Goal: Task Accomplishment & Management: Use online tool/utility

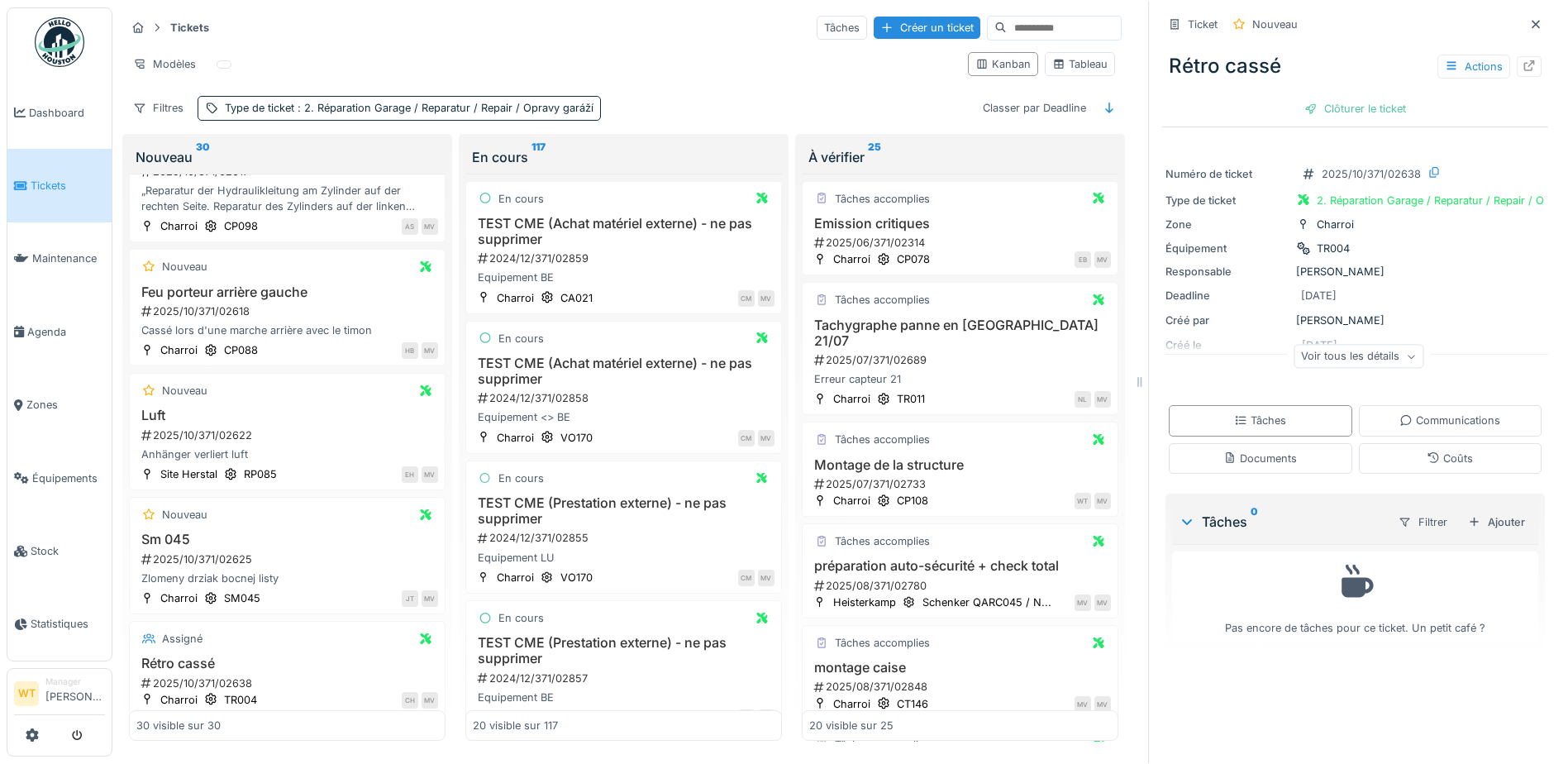
scroll to position [3158, 0]
click at [1249, 287] on div "Numéro de ticket 2025/10/371/02638 Type de ticket 2. Réparation Garage / Repara…" at bounding box center [1354, 268] width 386 height 231
drag, startPoint x: 1580, startPoint y: 278, endPoint x: 563, endPoint y: 354, distance: 1019.8
click at [566, 353] on div "Tickets Tâches Créer un ticket Modèles Kanban Tableau Filtres Type de ticket : …" at bounding box center [623, 381] width 1010 height 748
click at [566, 353] on div "En cours TEST CME (Achat matériel externe) - ne pas supprimer 2024/12/371/02858…" at bounding box center [624, 386] width 317 height 133
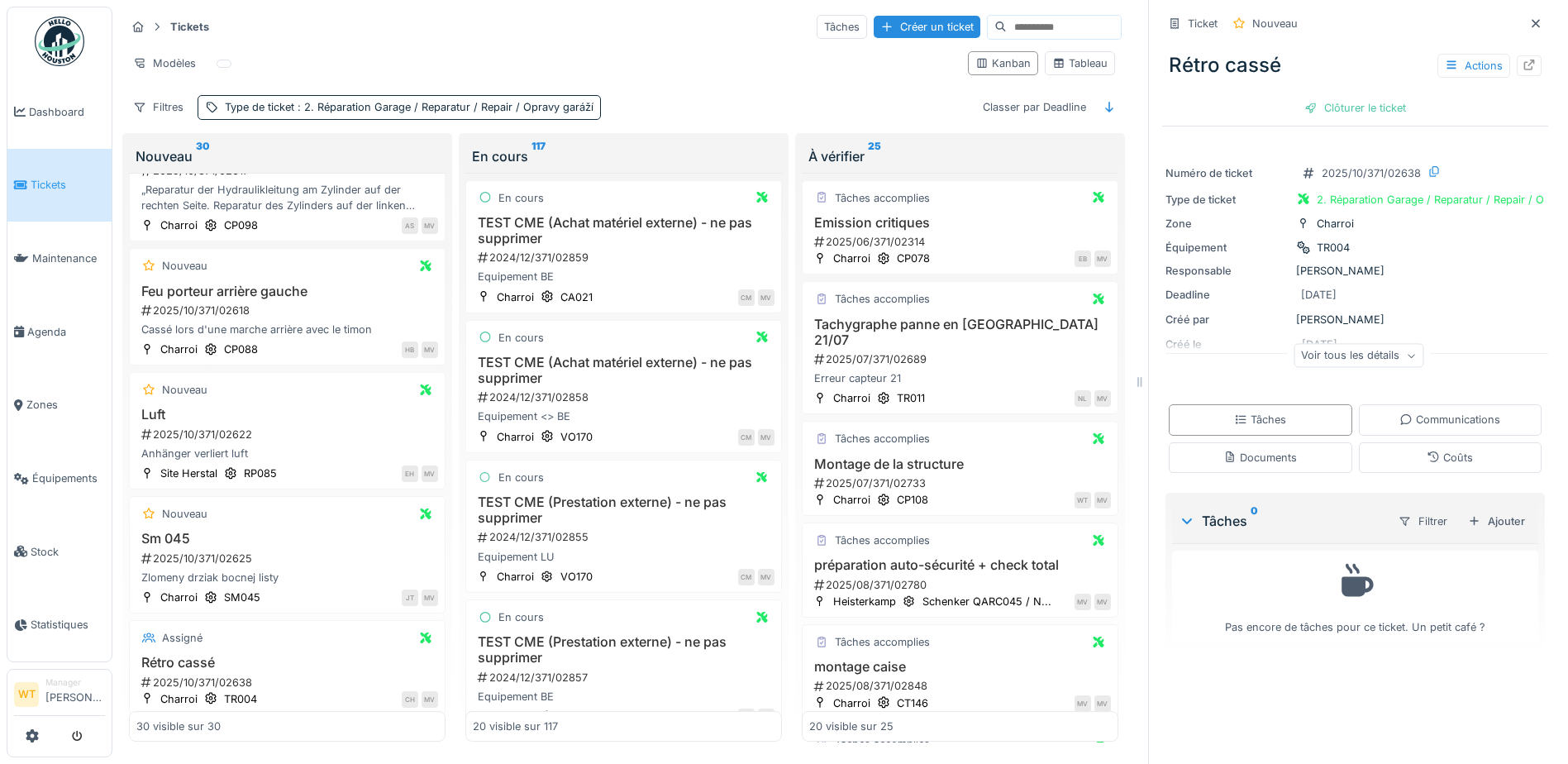
drag, startPoint x: 563, startPoint y: 354, endPoint x: 1486, endPoint y: 214, distance: 933.6
click at [903, 305] on div "Tickets Tâches Créer un ticket Modèles Kanban Tableau Filtres Type de ticket : …" at bounding box center [623, 381] width 1010 height 748
click at [1249, 193] on div "Numéro de ticket 2025/10/371/02638 Type de ticket 2. Réparation Garage / Repara…" at bounding box center [1354, 268] width 386 height 231
click at [1249, 214] on div "Numéro de ticket 2025/10/371/02638 Type de ticket 2. Réparation Garage / Repara…" at bounding box center [1354, 268] width 386 height 231
click at [1249, 0] on html "Dashboard Tickets Maintenance Agenda Zones Équipements Stock Statistiques WT Ma…" at bounding box center [784, 382] width 1568 height 764
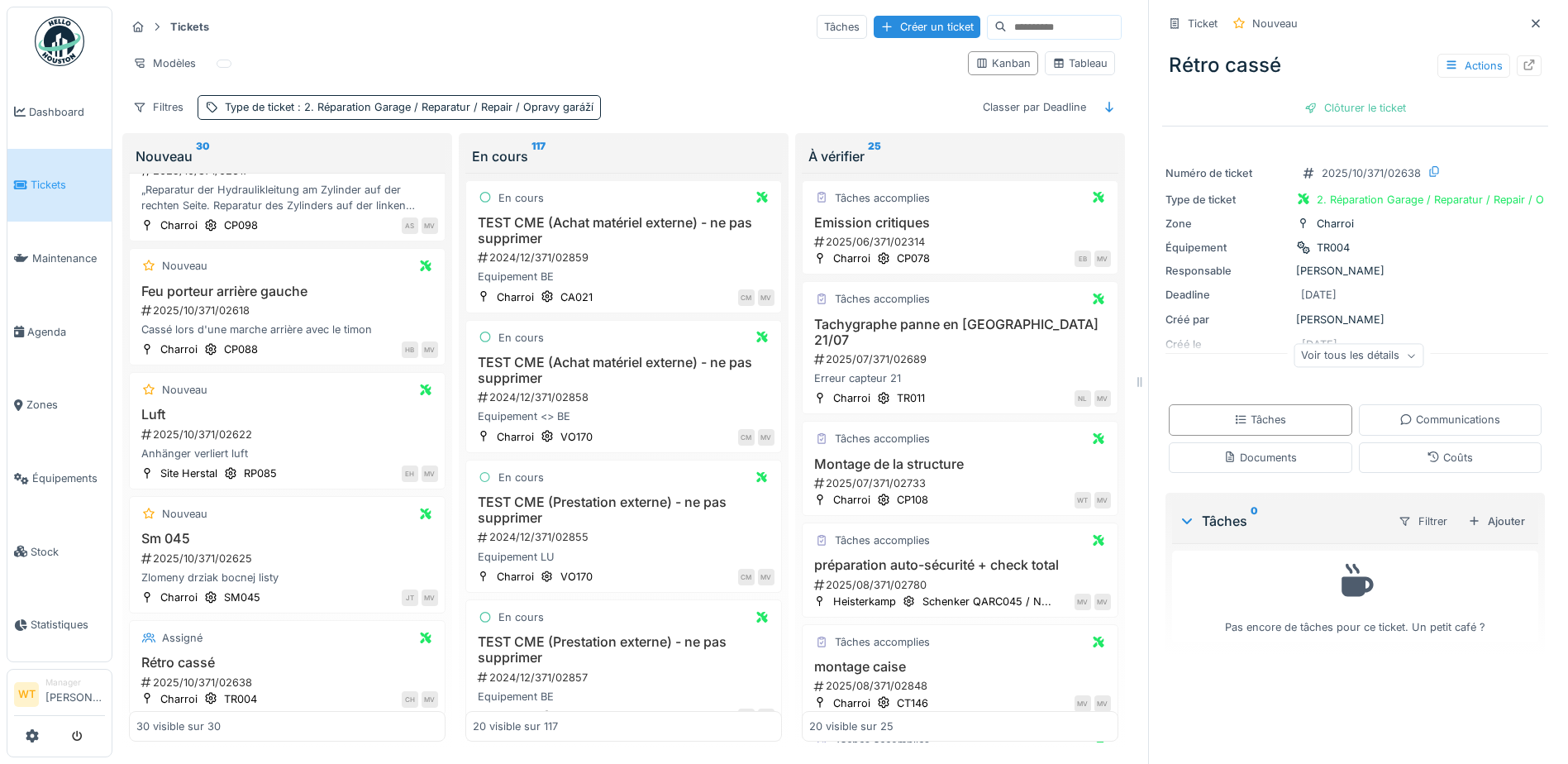
click at [1249, 145] on div "Ticket Nouveau Rétro cassé Actions Clôturer le ticket Numéro de ticket 2025/10/…" at bounding box center [1354, 382] width 413 height 764
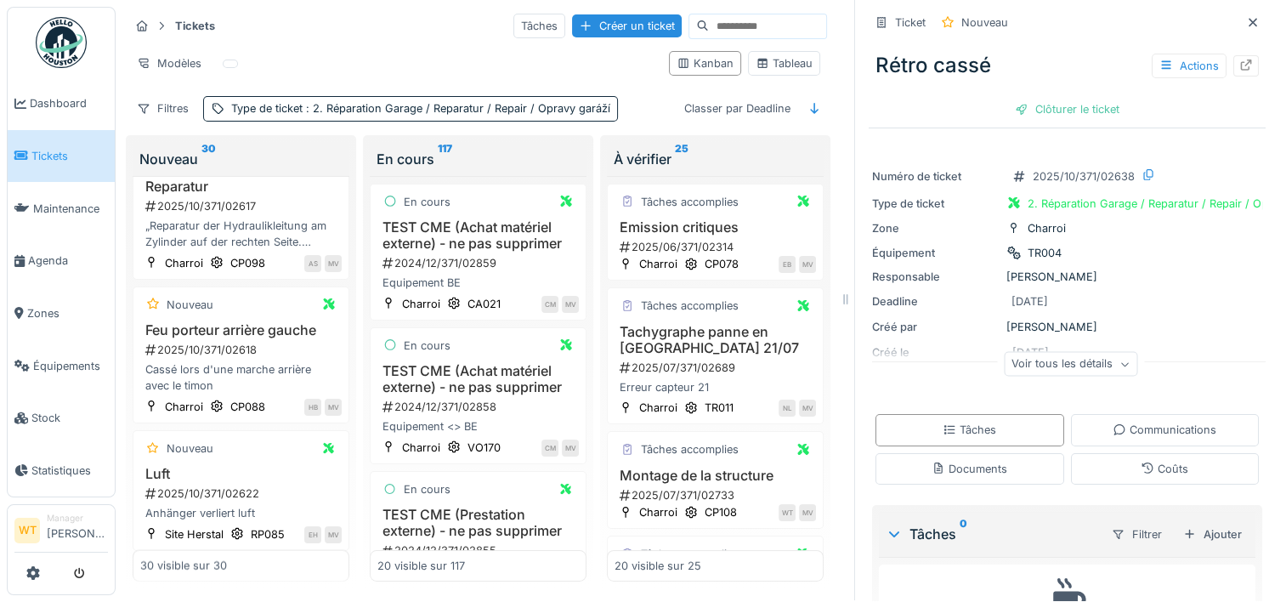
click at [1041, 26] on div "Ticket Nouveau" at bounding box center [1067, 23] width 397 height 28
click at [41, 275] on link "Agenda" at bounding box center [61, 261] width 107 height 53
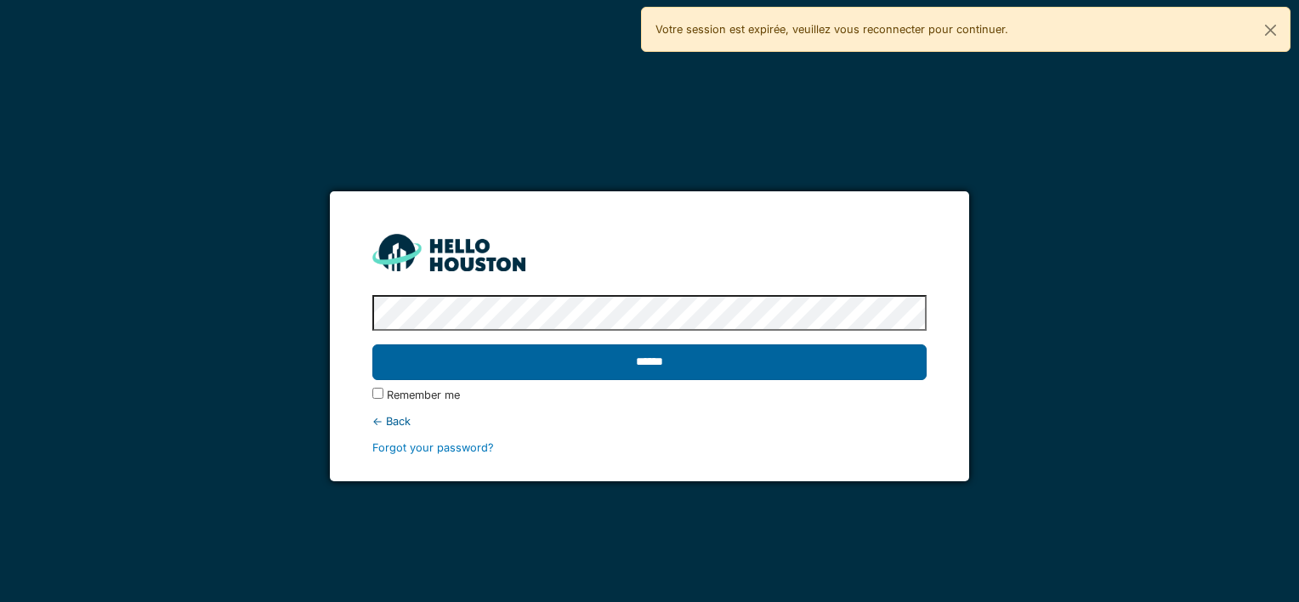
click at [721, 367] on input "******" at bounding box center [648, 362] width 553 height 36
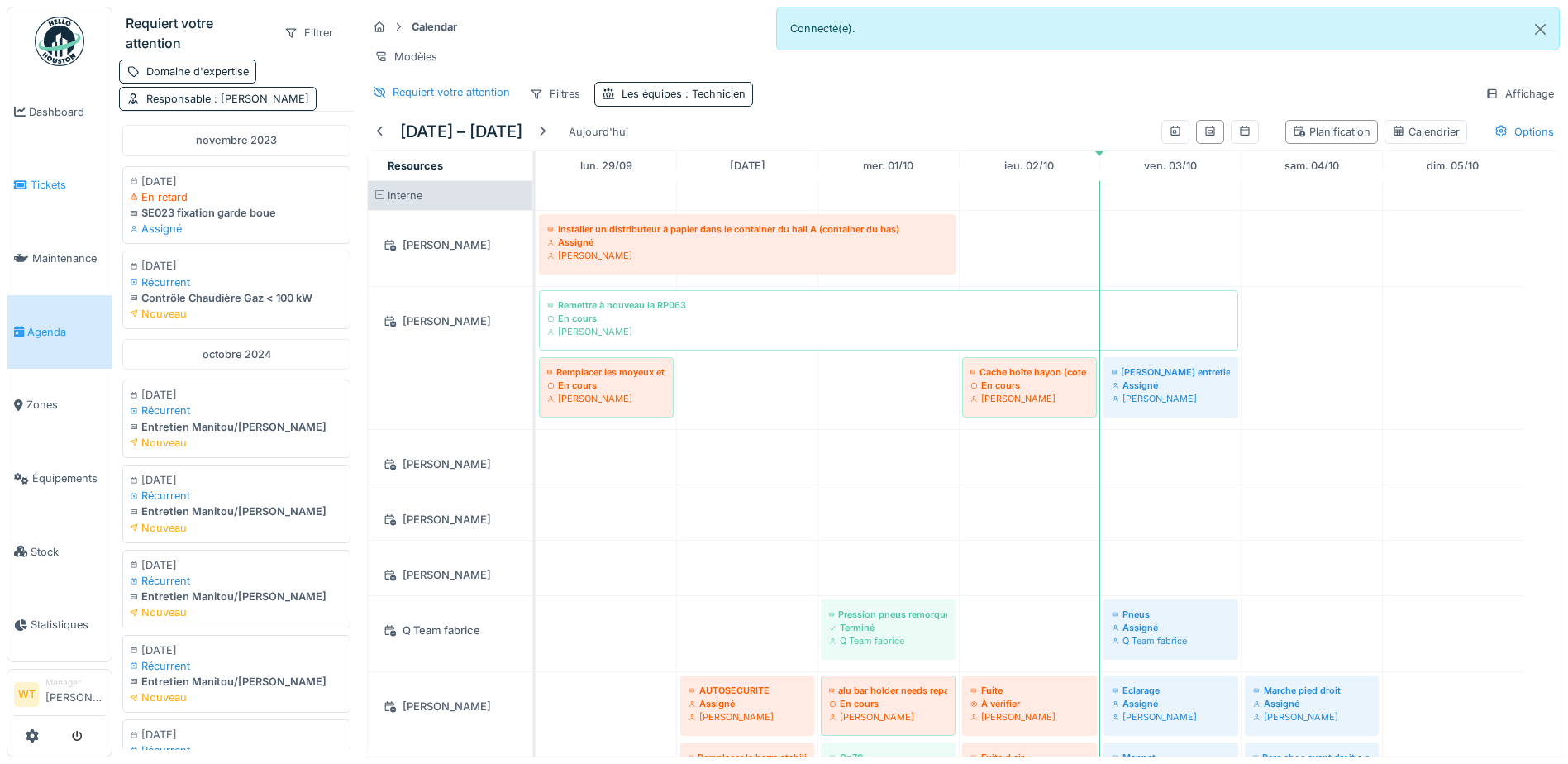
click at [64, 194] on link "Tickets" at bounding box center [59, 186] width 104 height 74
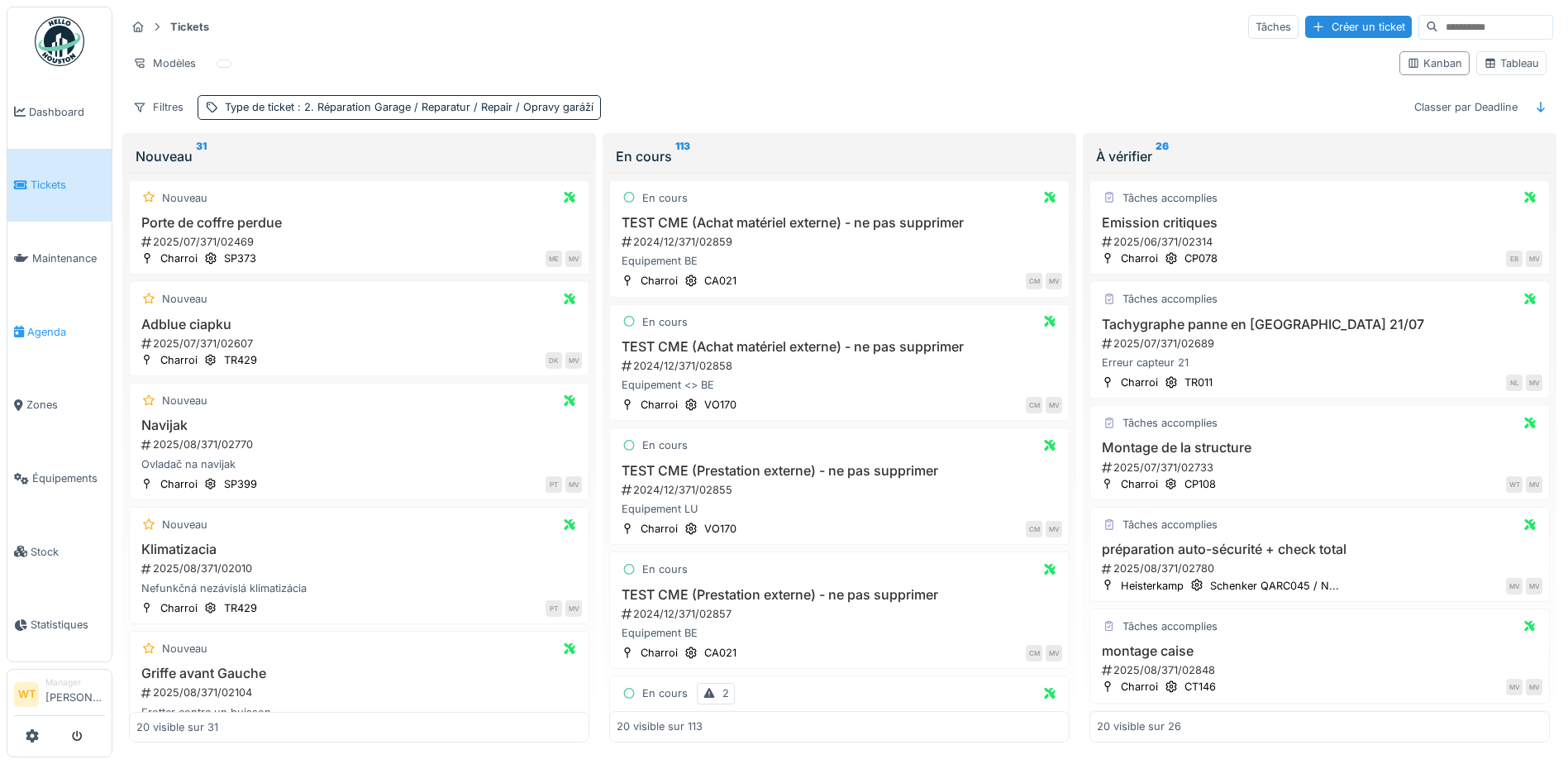
click at [45, 330] on span "Agenda" at bounding box center [66, 331] width 78 height 16
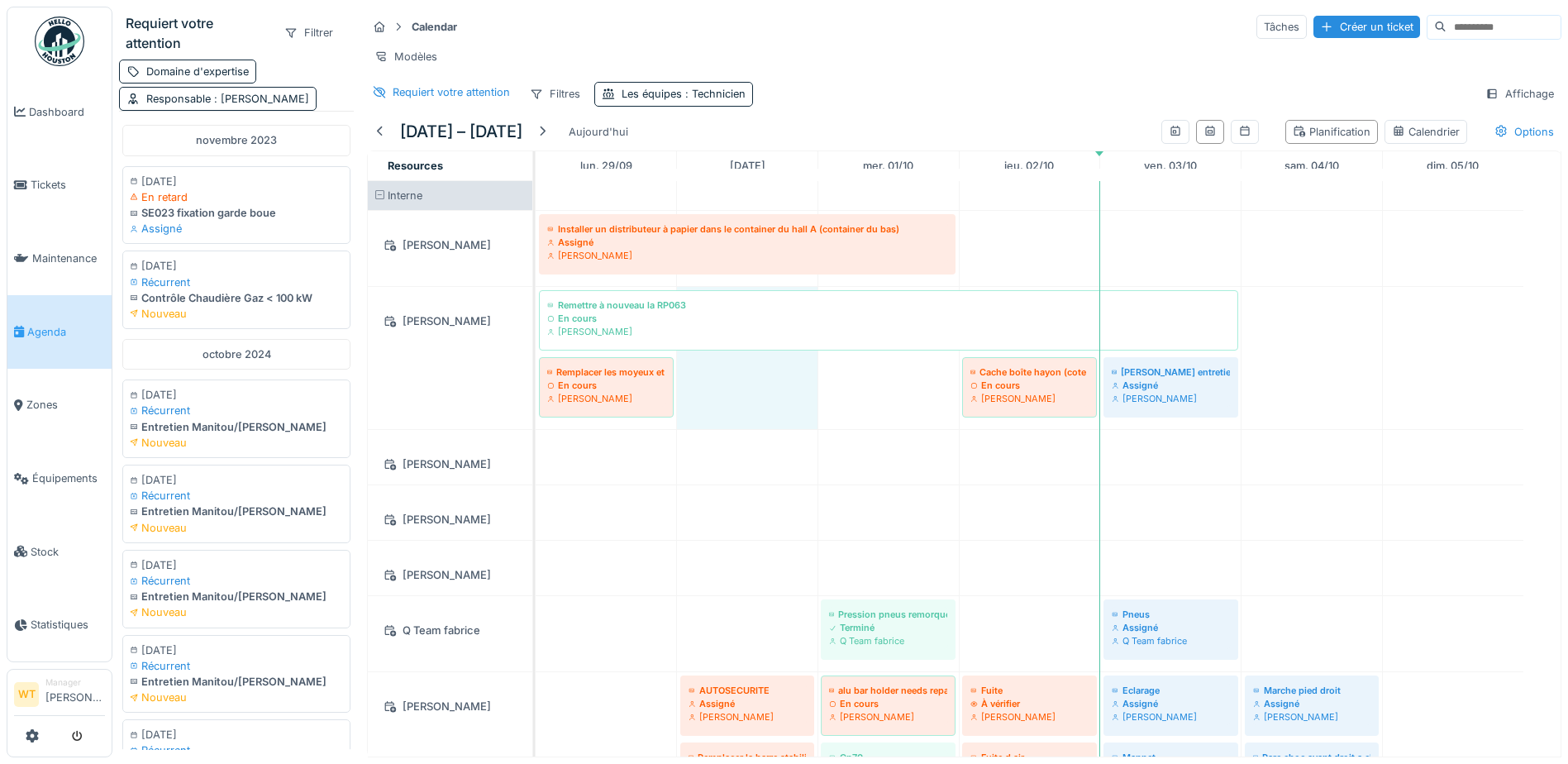
drag, startPoint x: 721, startPoint y: 398, endPoint x: 758, endPoint y: 430, distance: 48.9
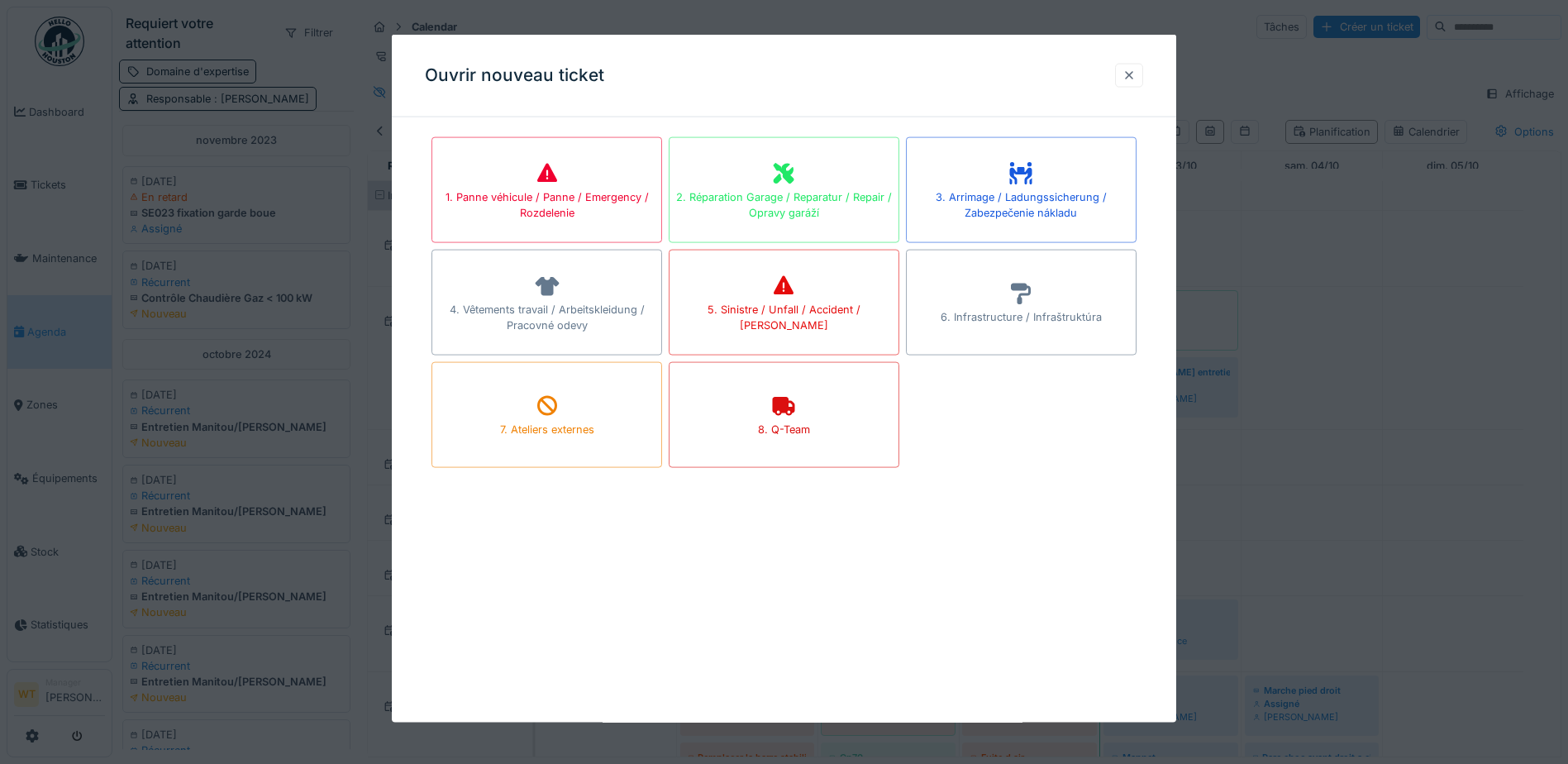
click at [1132, 74] on div at bounding box center [1130, 75] width 14 height 16
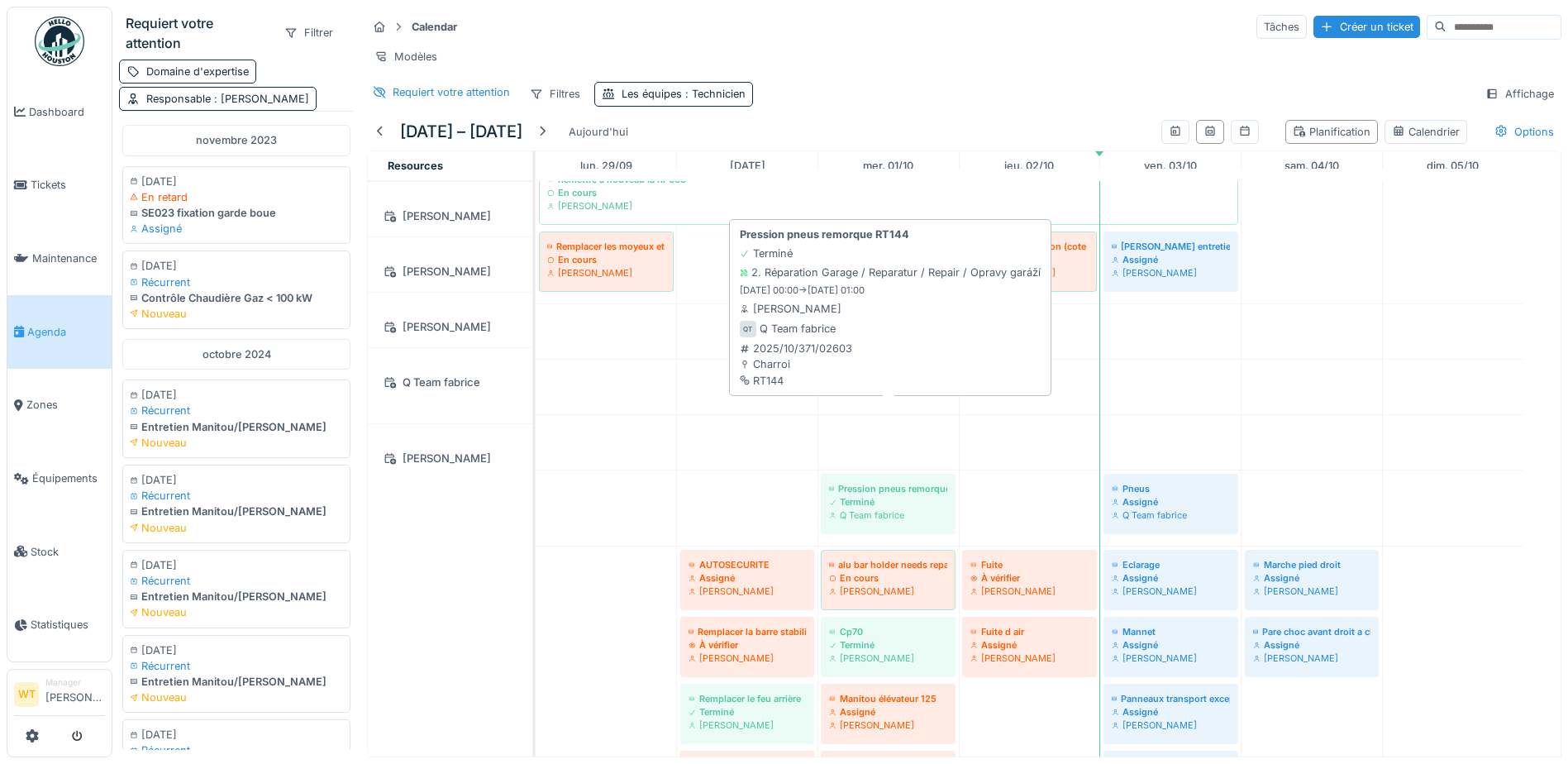
scroll to position [83, 0]
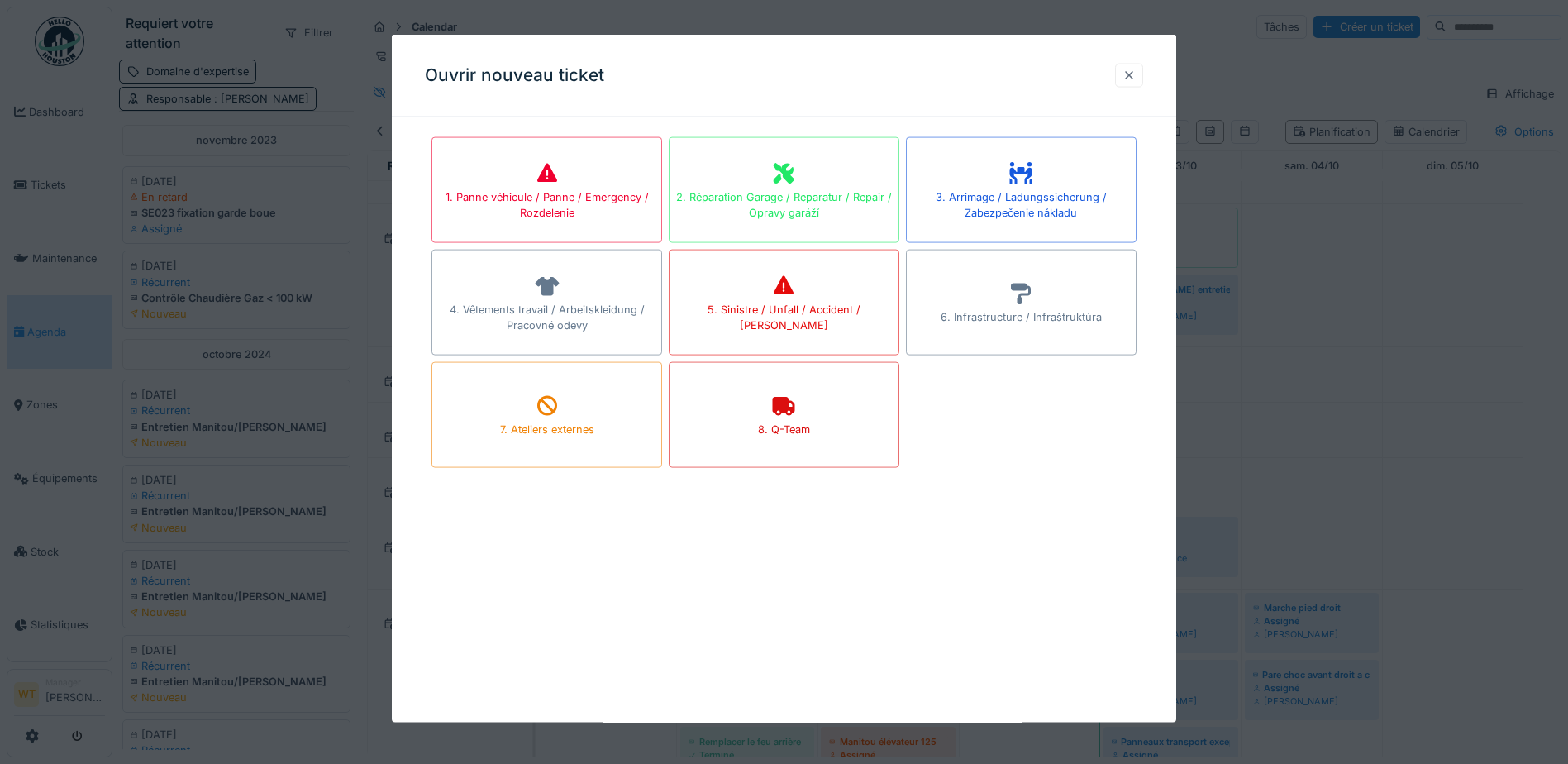
click at [1135, 76] on div at bounding box center [1130, 75] width 14 height 16
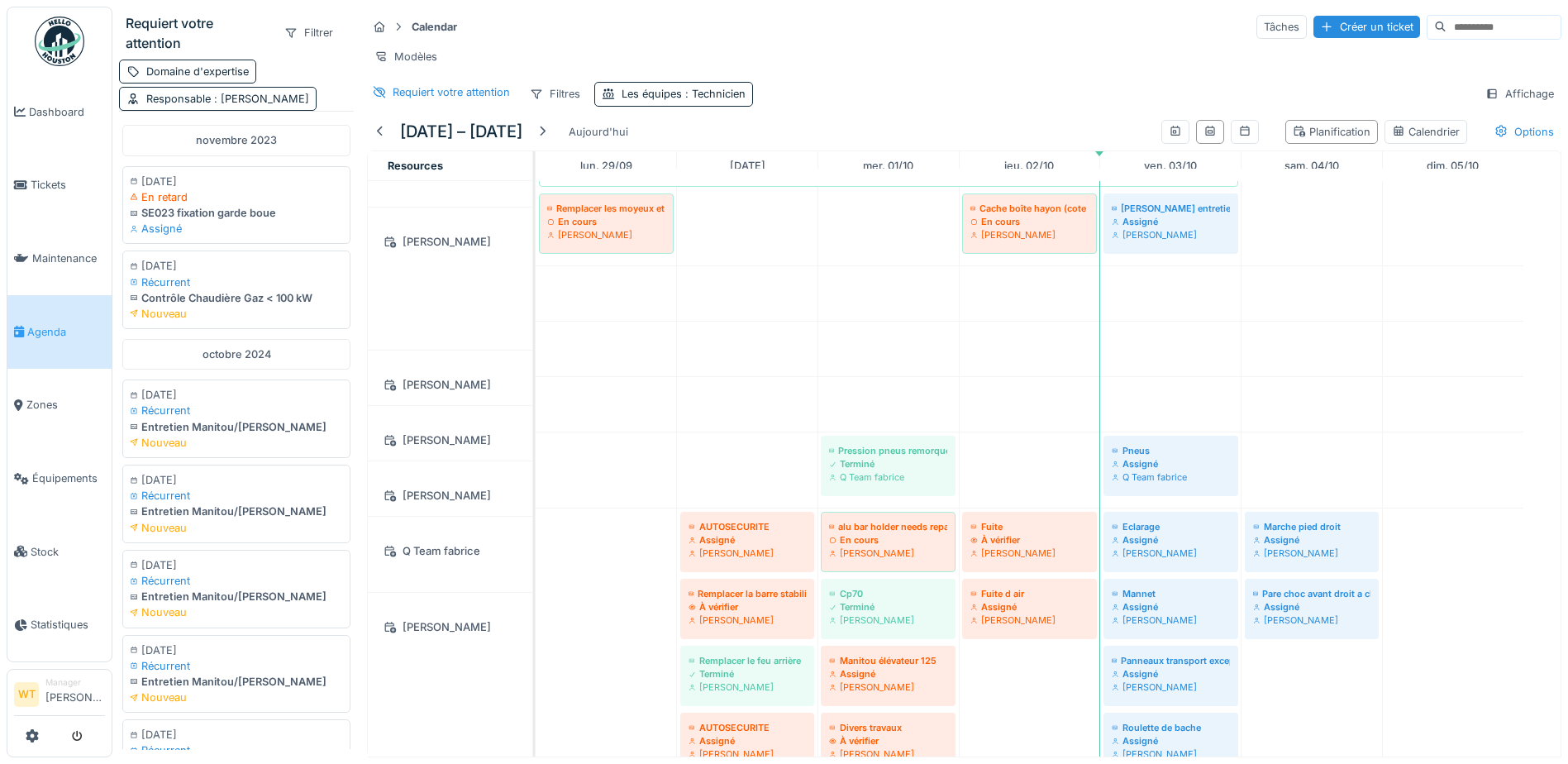
scroll to position [165, 0]
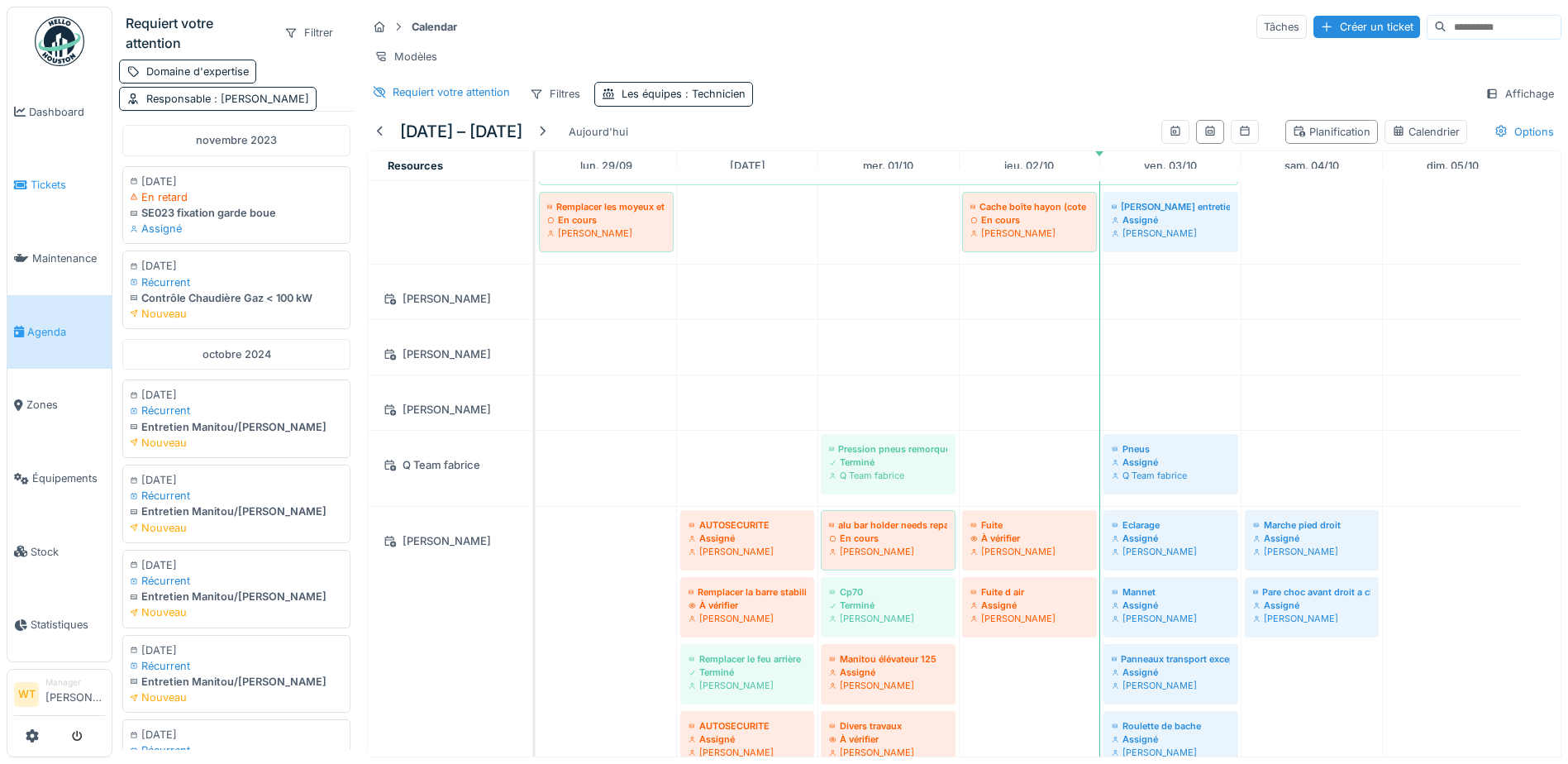
click at [52, 187] on span "Tickets" at bounding box center [67, 185] width 75 height 16
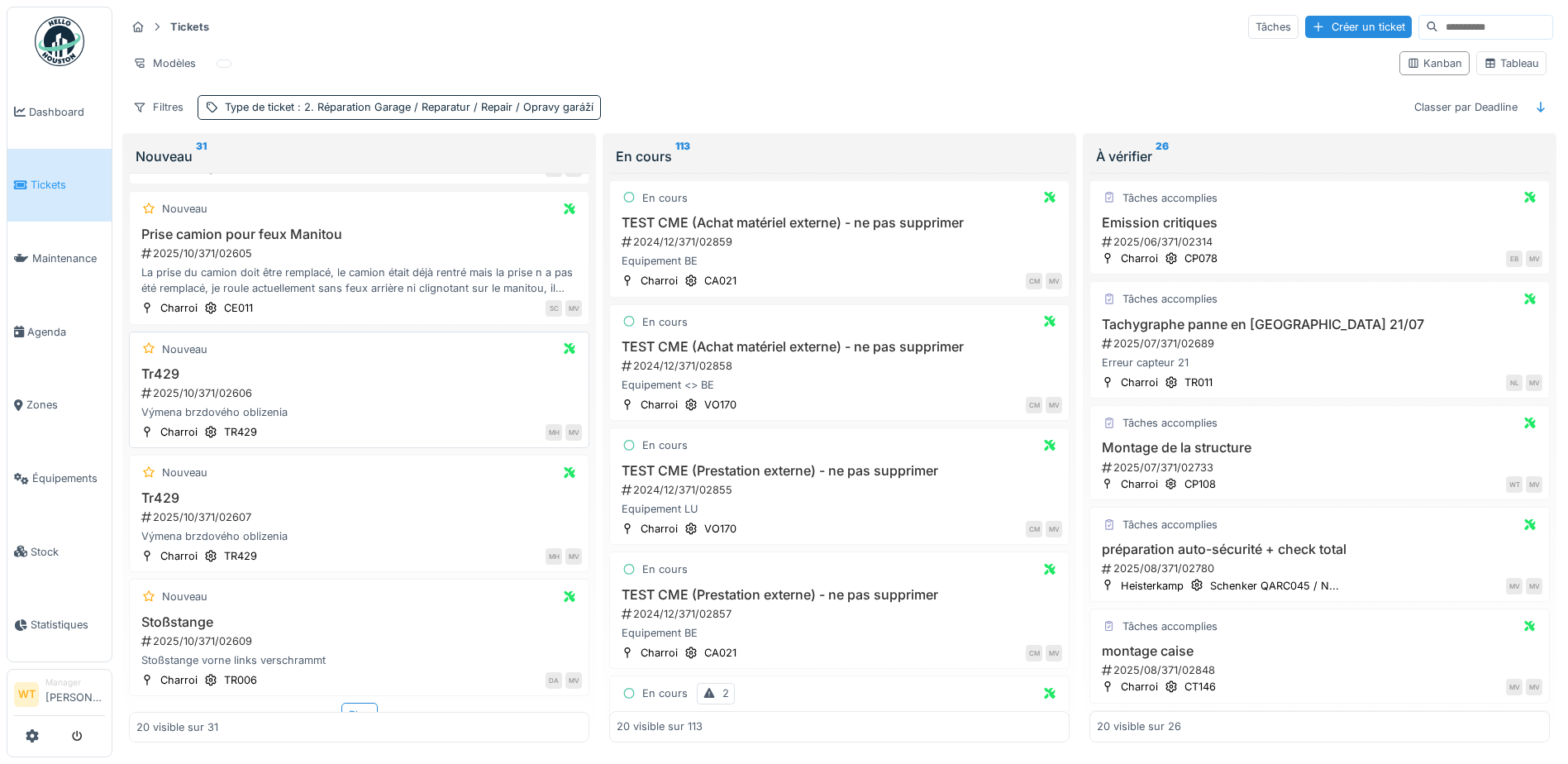
scroll to position [11, 0]
click at [357, 703] on div "Plus" at bounding box center [359, 714] width 36 height 24
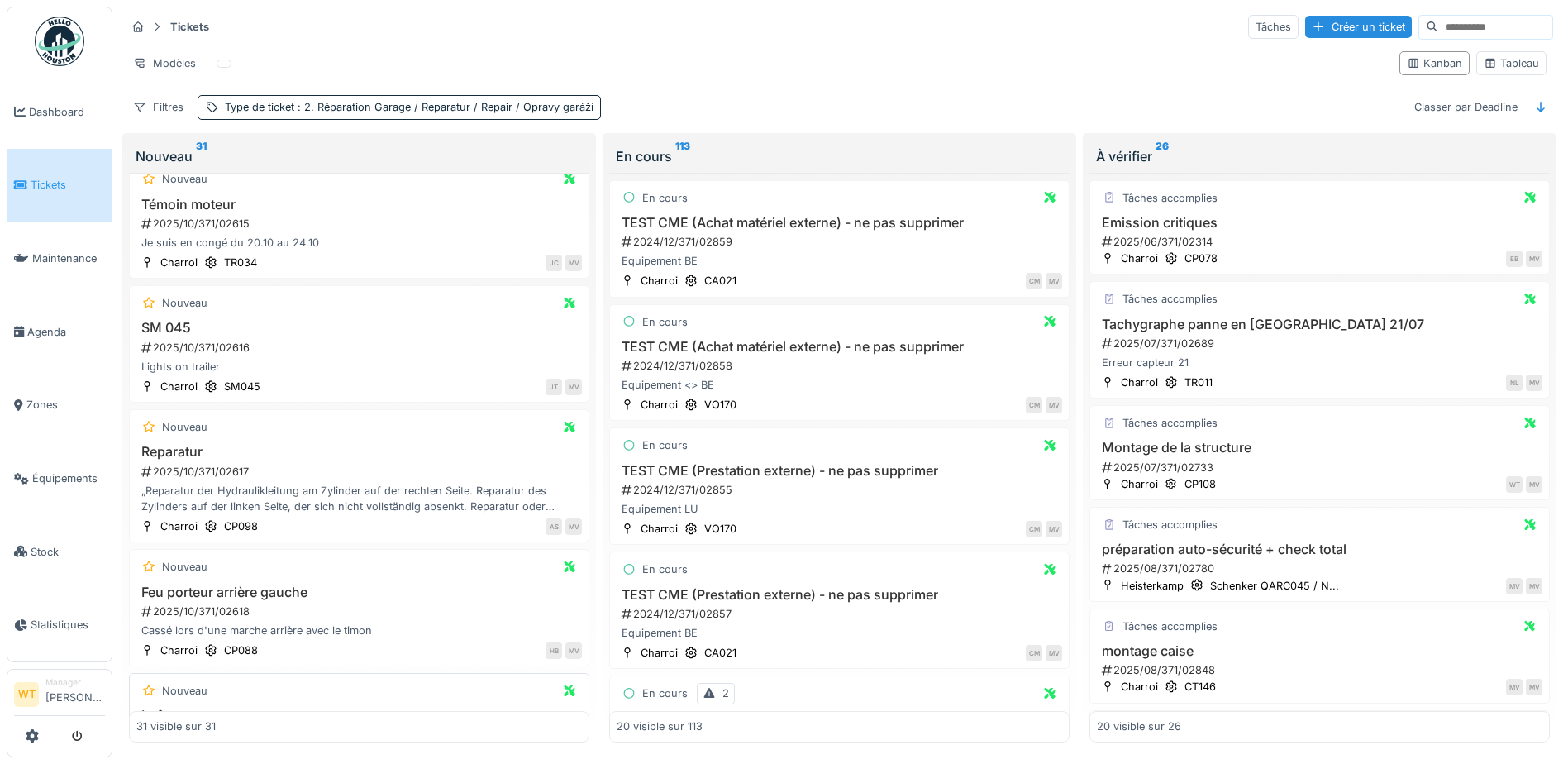
scroll to position [3085, 0]
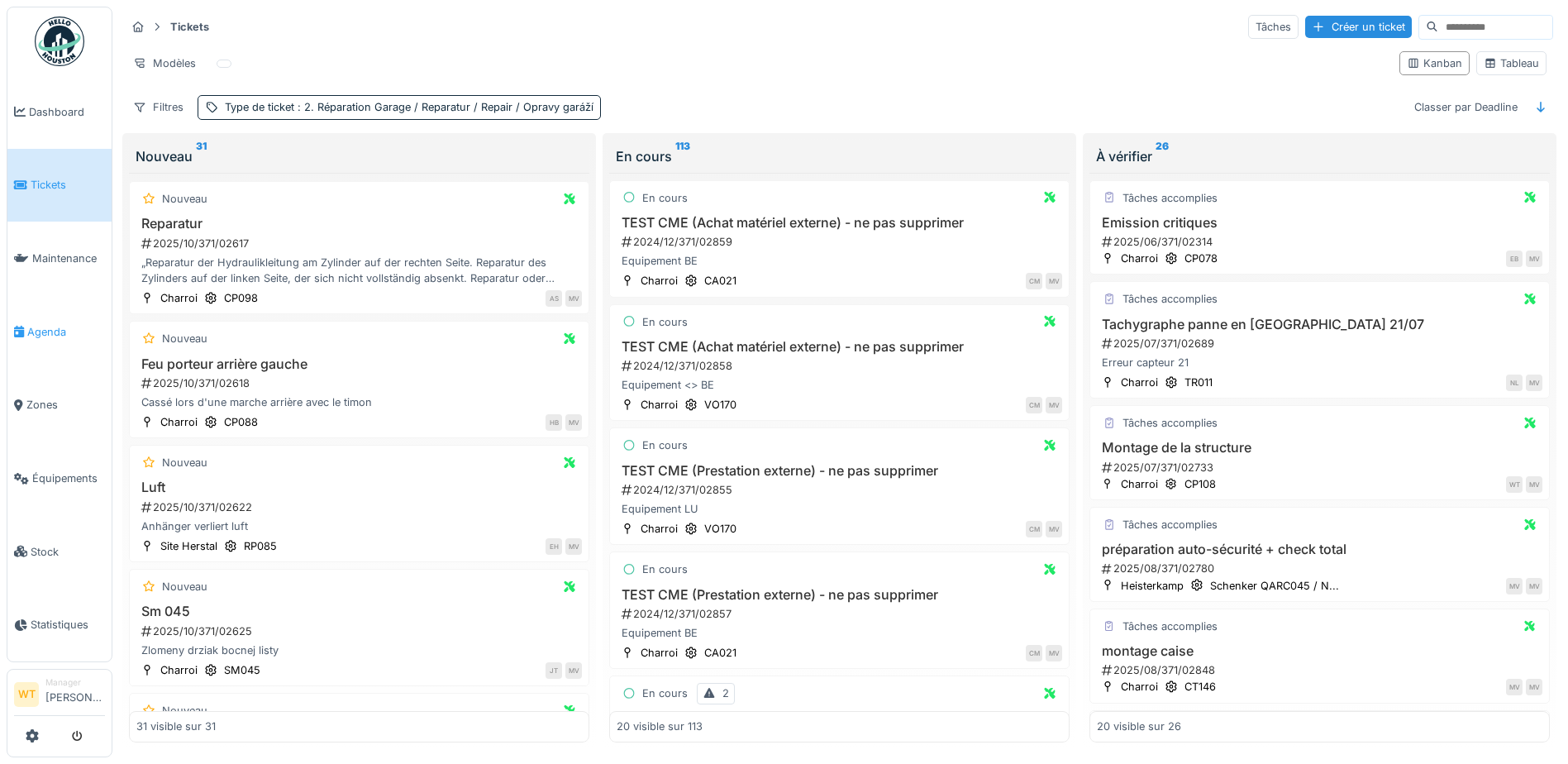
click at [63, 324] on span "Agenda" at bounding box center [66, 331] width 78 height 16
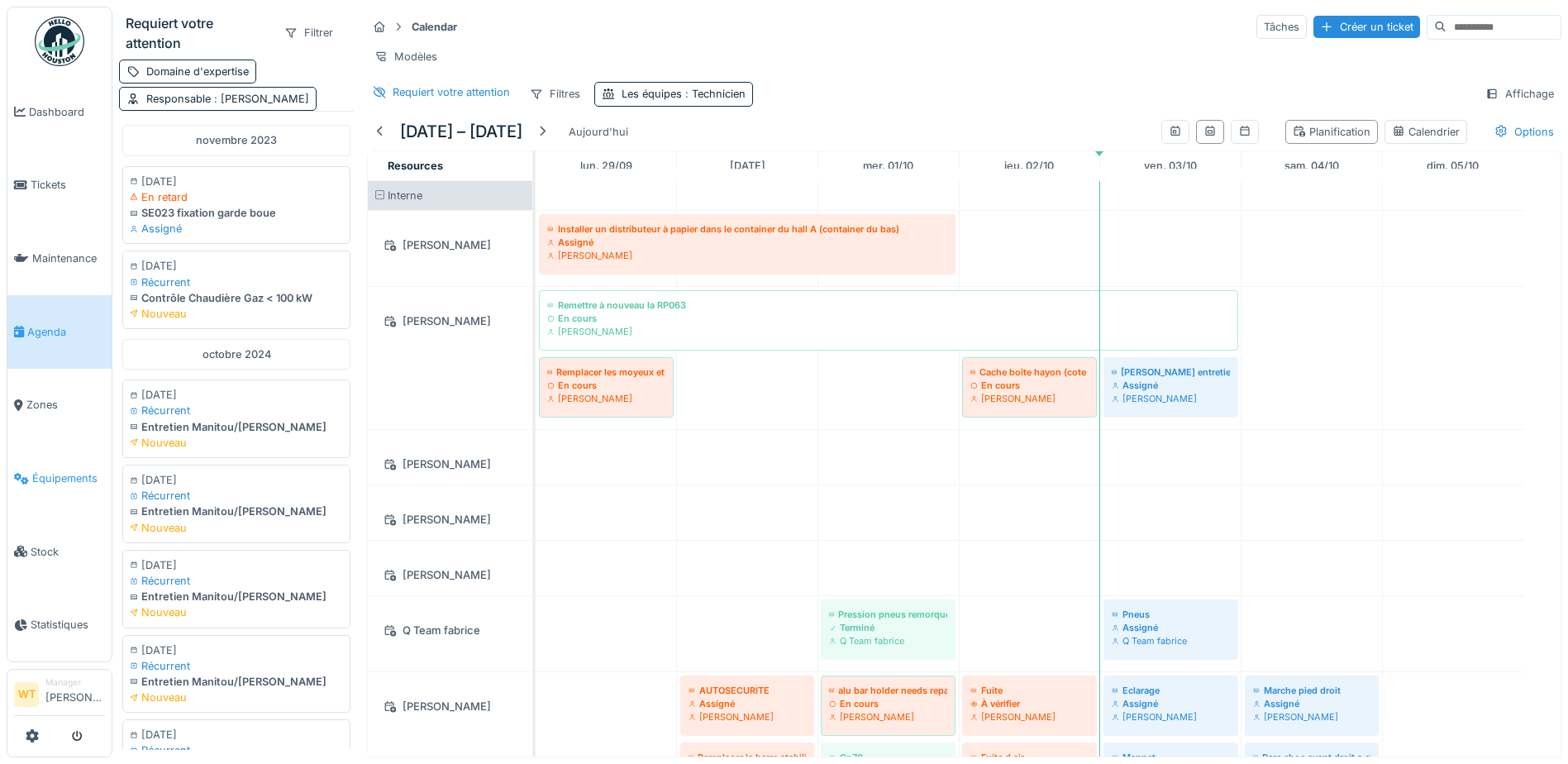
click at [79, 472] on span "Équipements" at bounding box center [68, 478] width 73 height 16
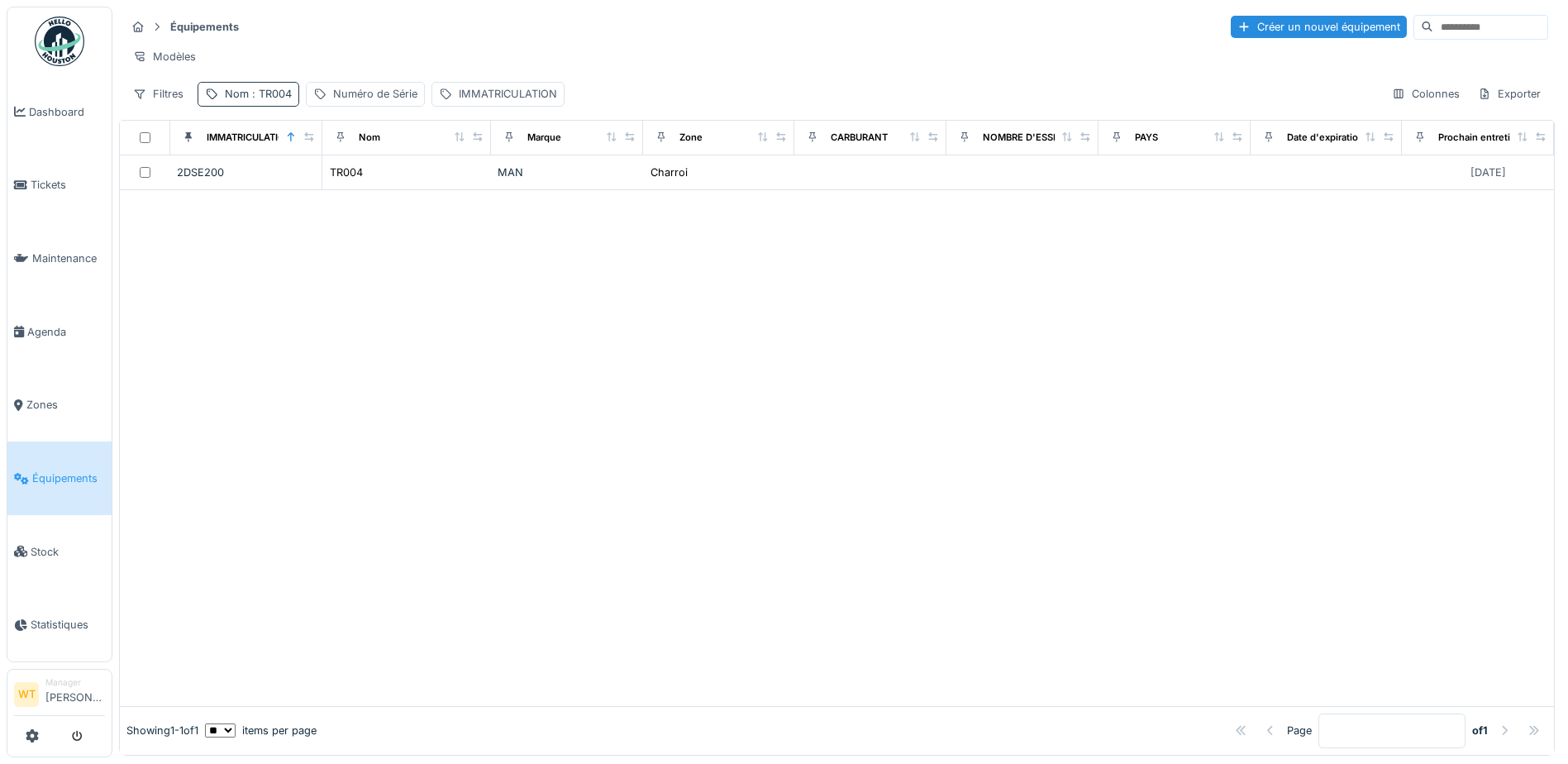
click at [273, 106] on div "Nom : TR004" at bounding box center [248, 93] width 102 height 24
click at [356, 185] on icon at bounding box center [350, 185] width 14 height 11
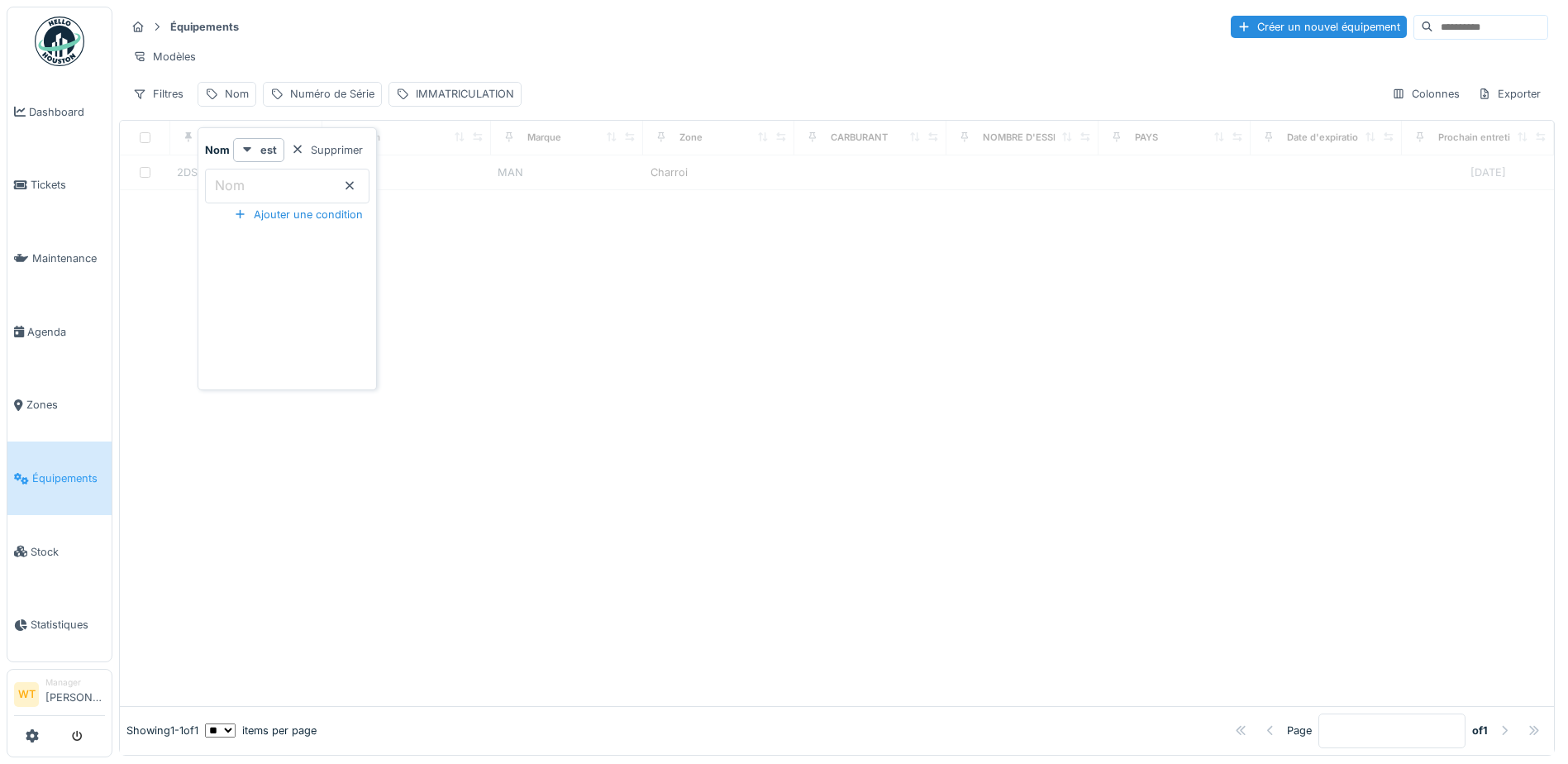
click at [337, 186] on input "Nom" at bounding box center [287, 186] width 164 height 35
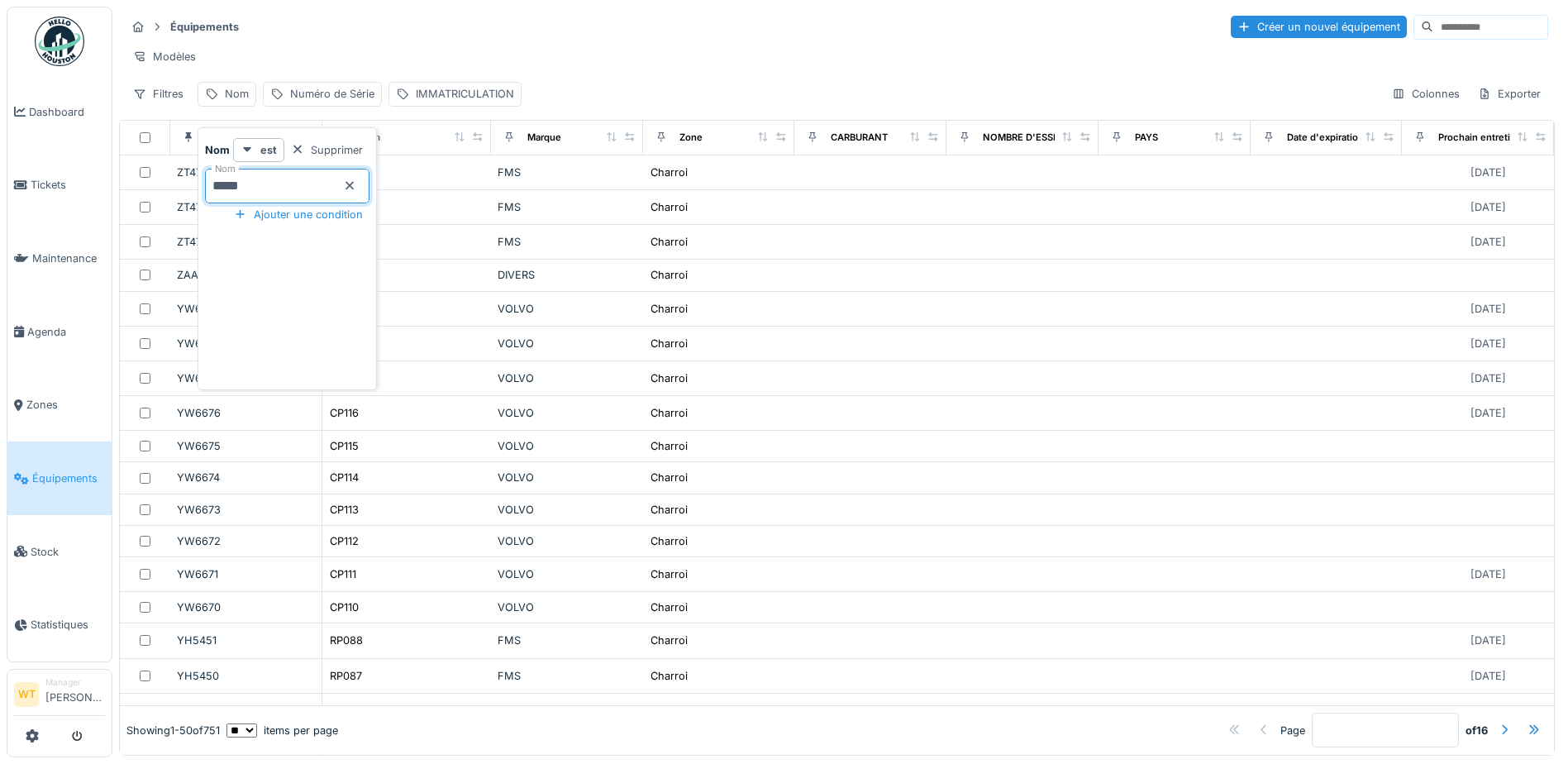
type input "*****"
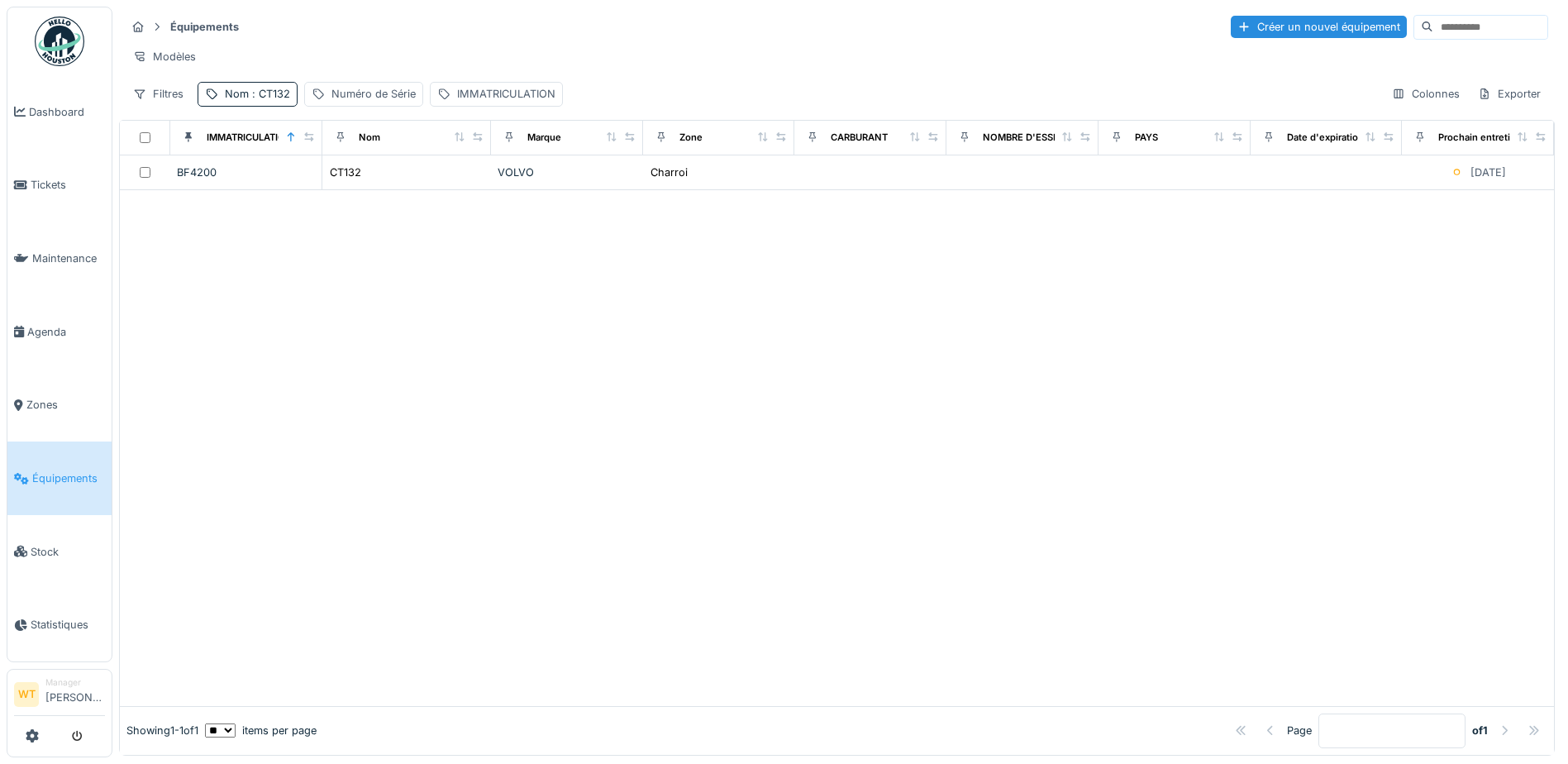
click at [465, 286] on div at bounding box center [836, 448] width 1434 height 515
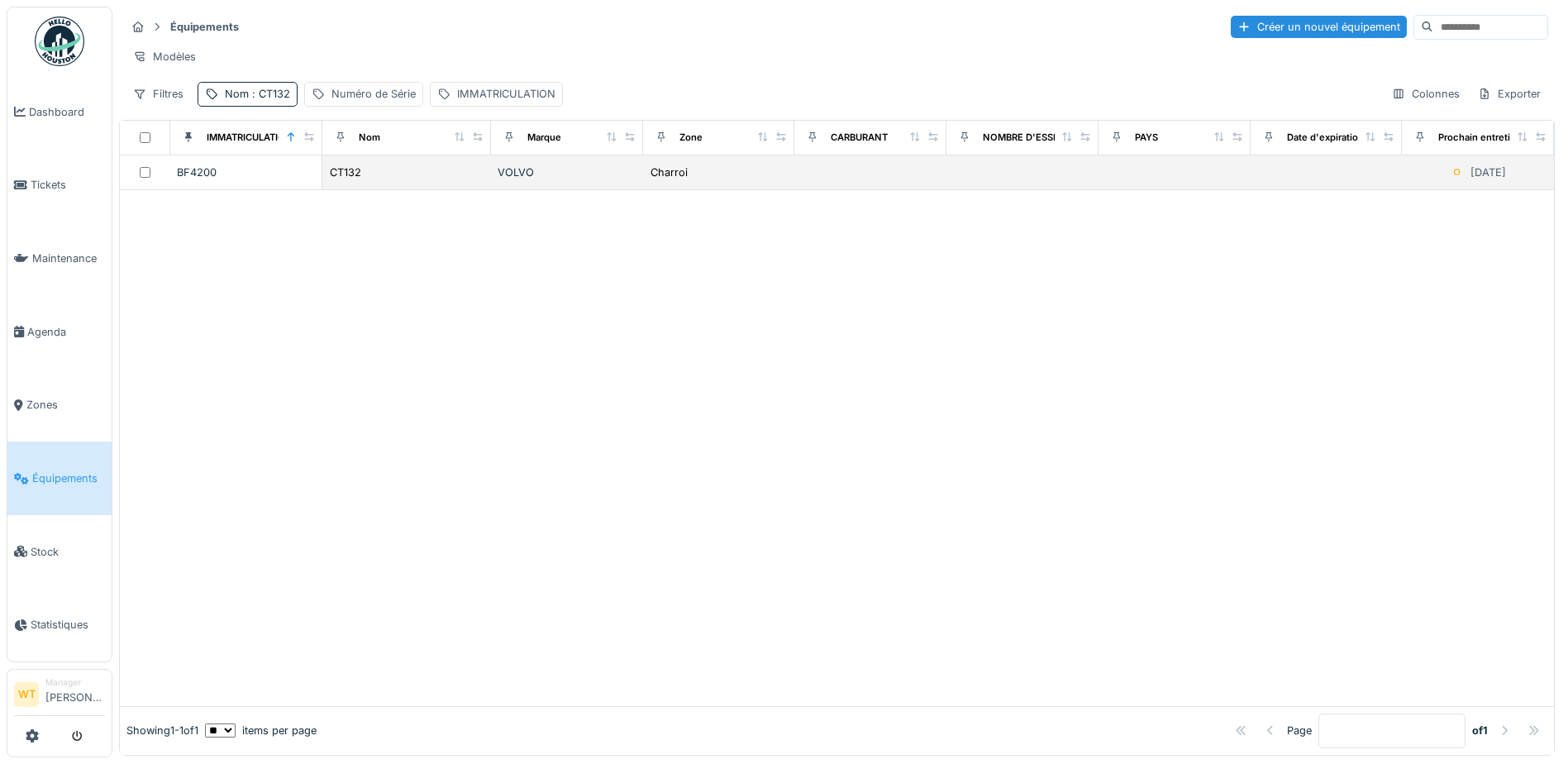
click at [470, 191] on td "CT132" at bounding box center [406, 173] width 168 height 35
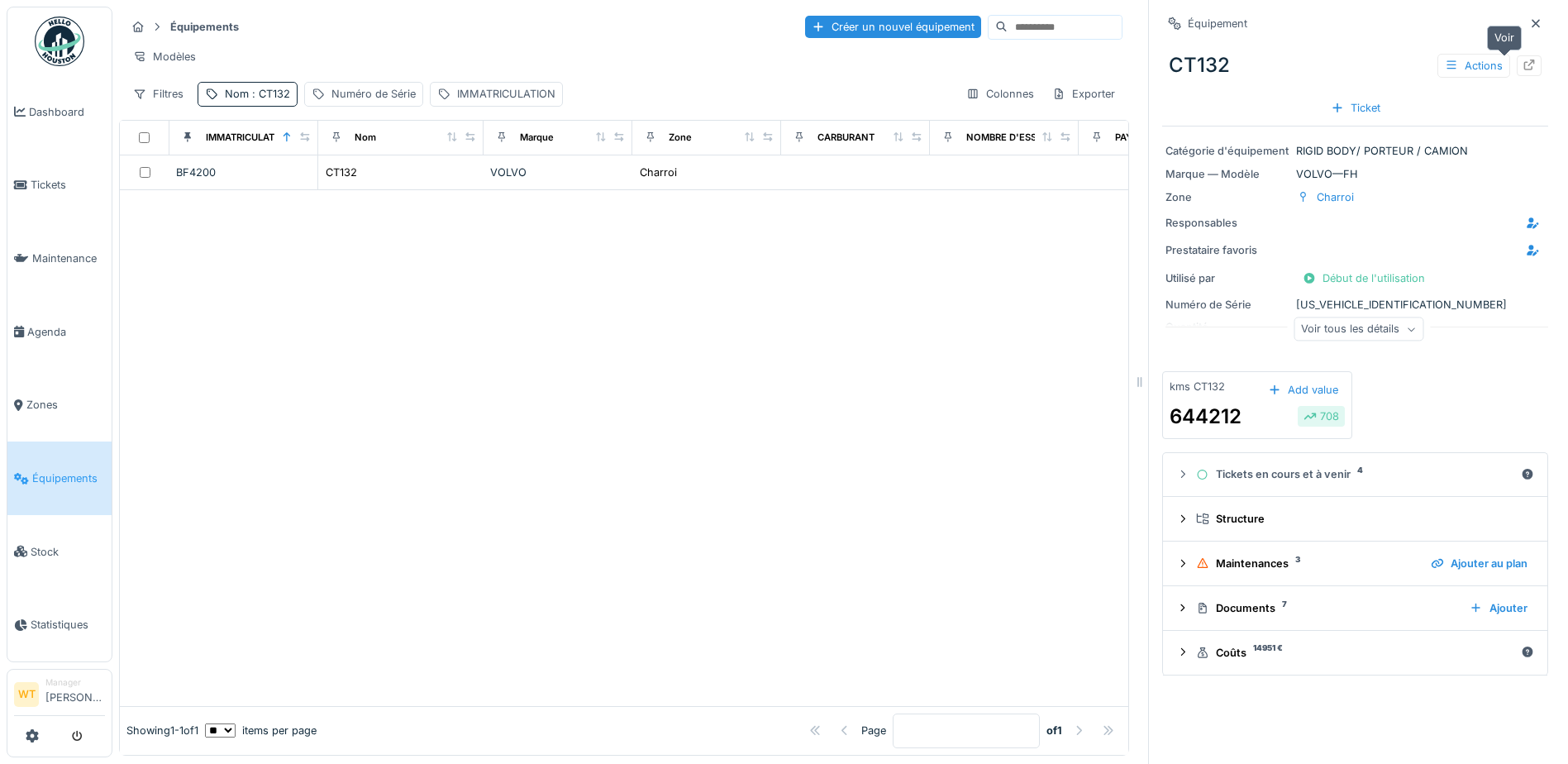
click at [1524, 68] on icon at bounding box center [1529, 64] width 11 height 11
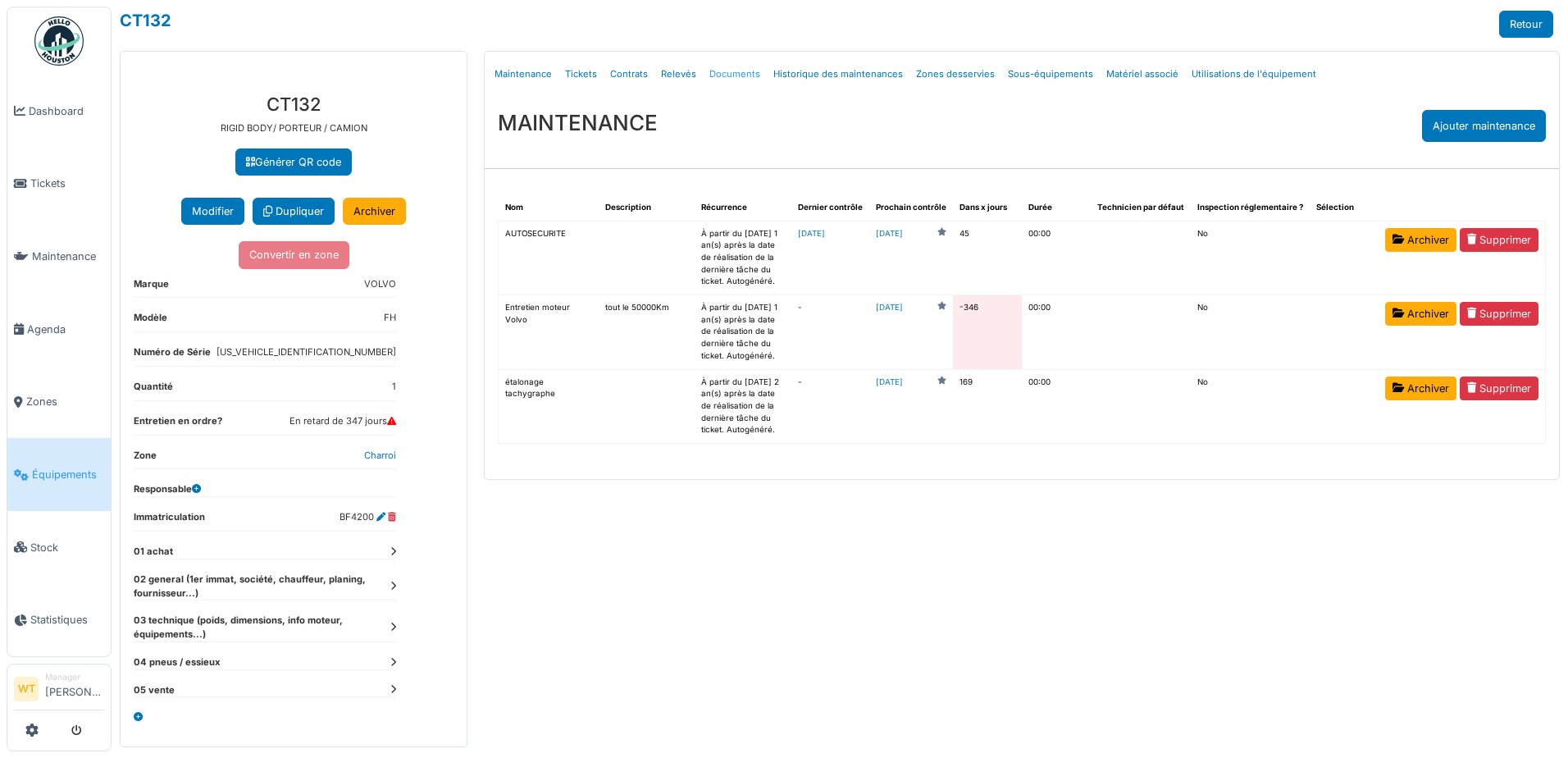
click at [722, 74] on link "Documents" at bounding box center [735, 74] width 64 height 39
select select "***"
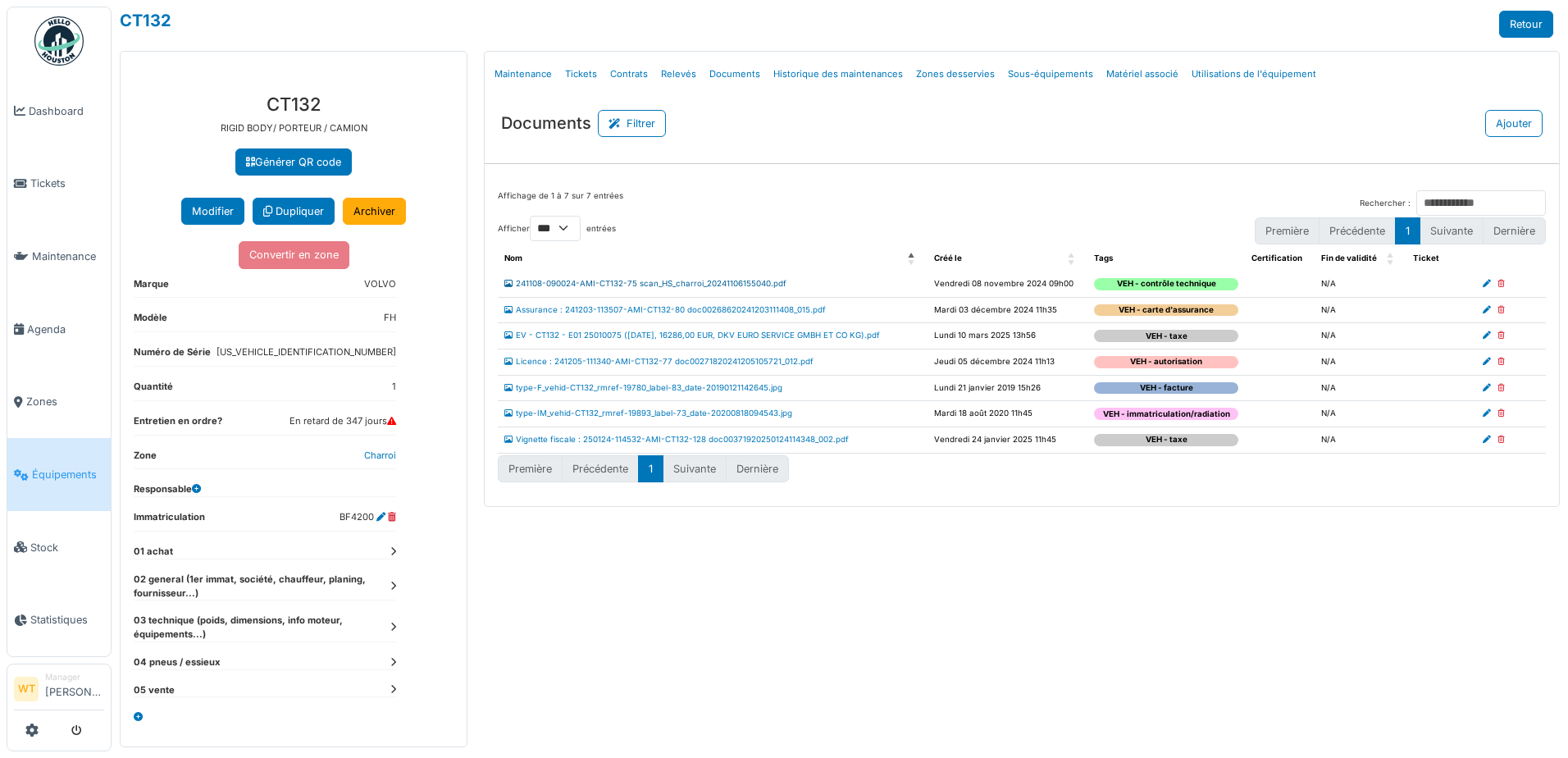
click at [645, 282] on link "241108-090024-AMI-CT132-75 scan_HS_charroi_20241106155040.pdf" at bounding box center [646, 283] width 282 height 9
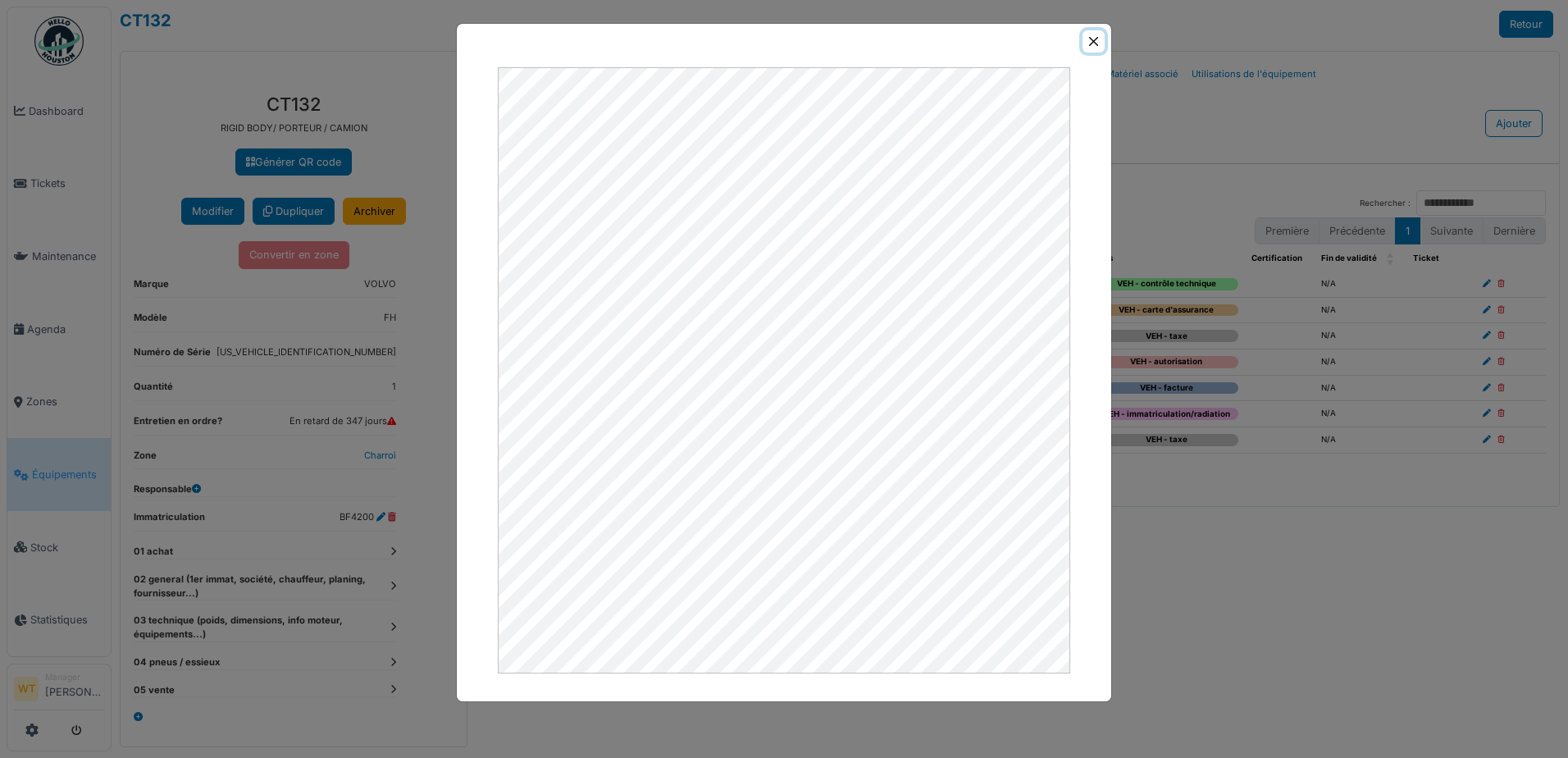
click at [1091, 38] on button "Close" at bounding box center [1093, 41] width 22 height 22
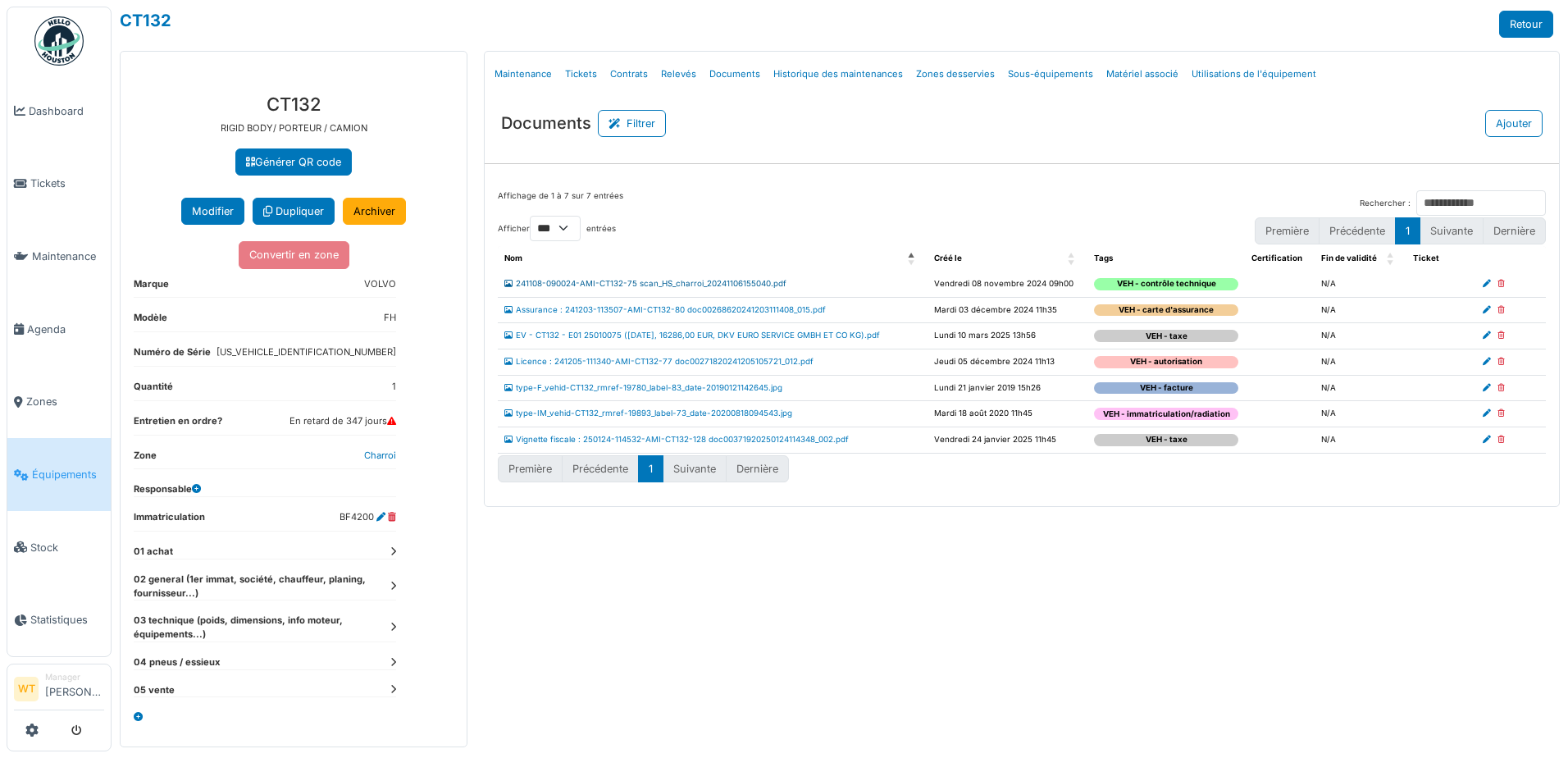
click at [675, 284] on link "241108-090024-AMI-CT132-75 scan_HS_charroi_20241106155040.pdf" at bounding box center [646, 283] width 282 height 9
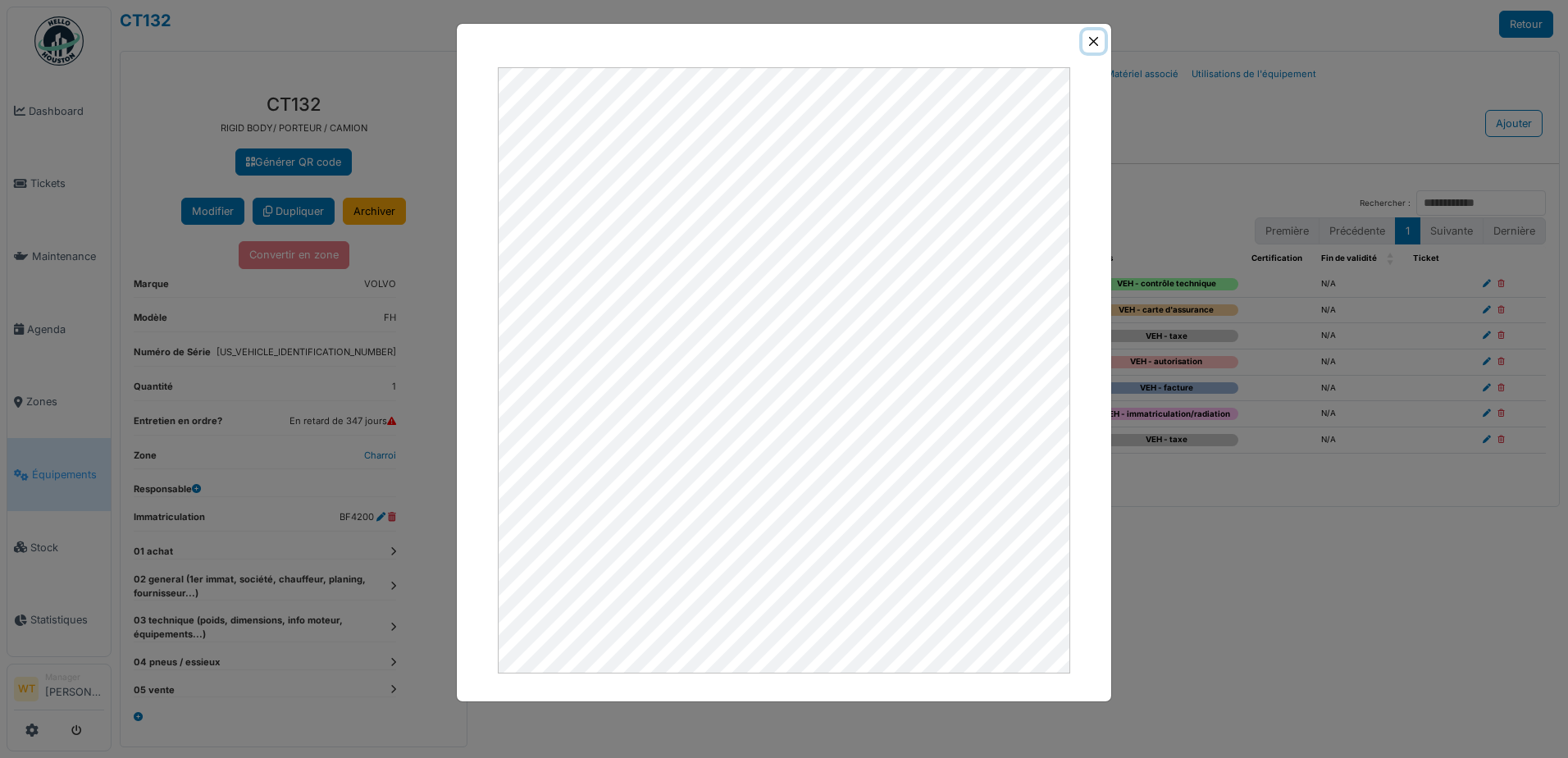
click at [1090, 41] on button "Close" at bounding box center [1093, 41] width 22 height 22
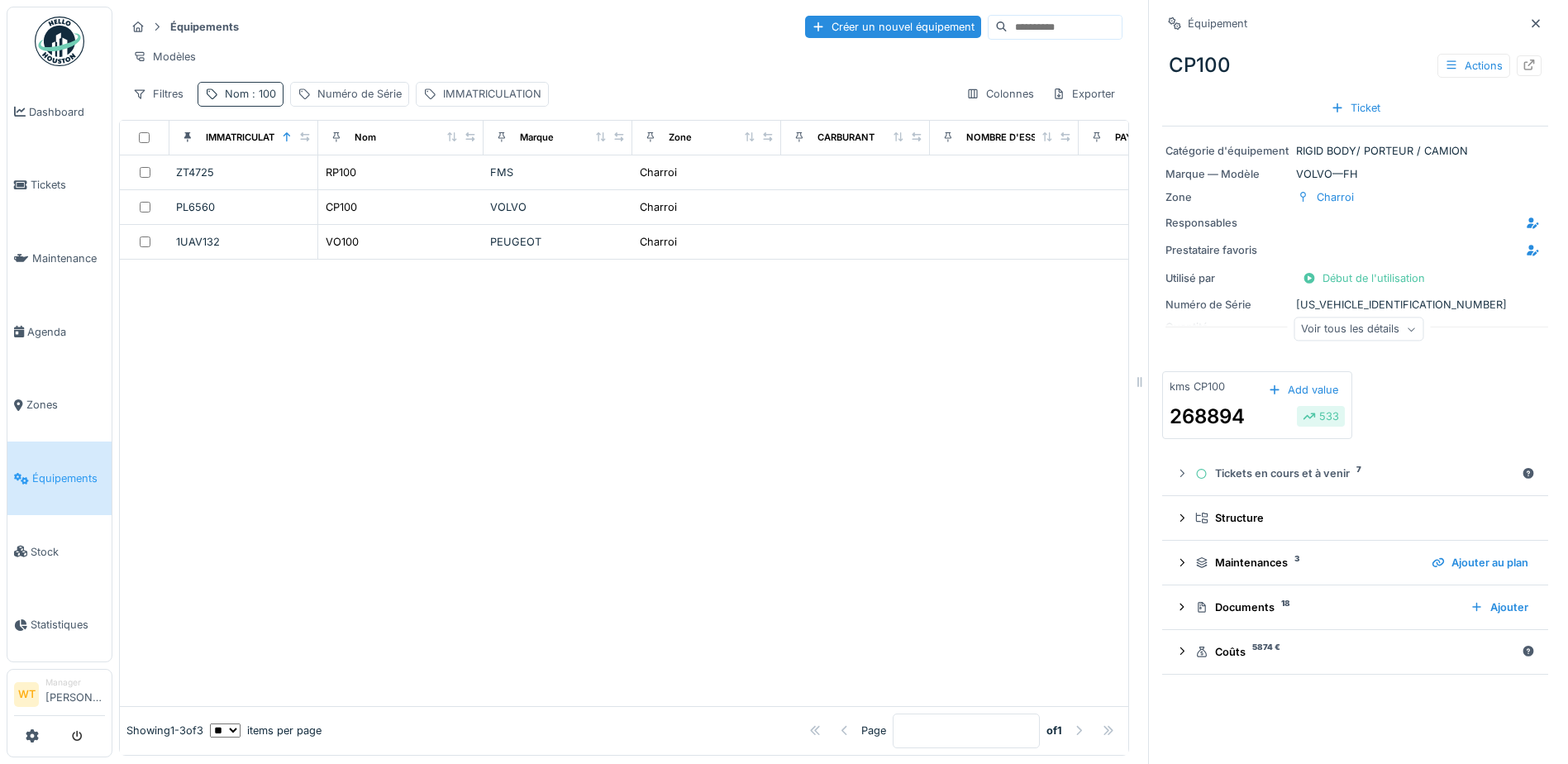
click at [267, 100] on span ": 100" at bounding box center [262, 93] width 27 height 13
drag, startPoint x: 381, startPoint y: 187, endPoint x: 326, endPoint y: 189, distance: 55.0
click at [356, 187] on icon at bounding box center [350, 185] width 14 height 11
click at [323, 189] on input "Nom" at bounding box center [287, 186] width 164 height 35
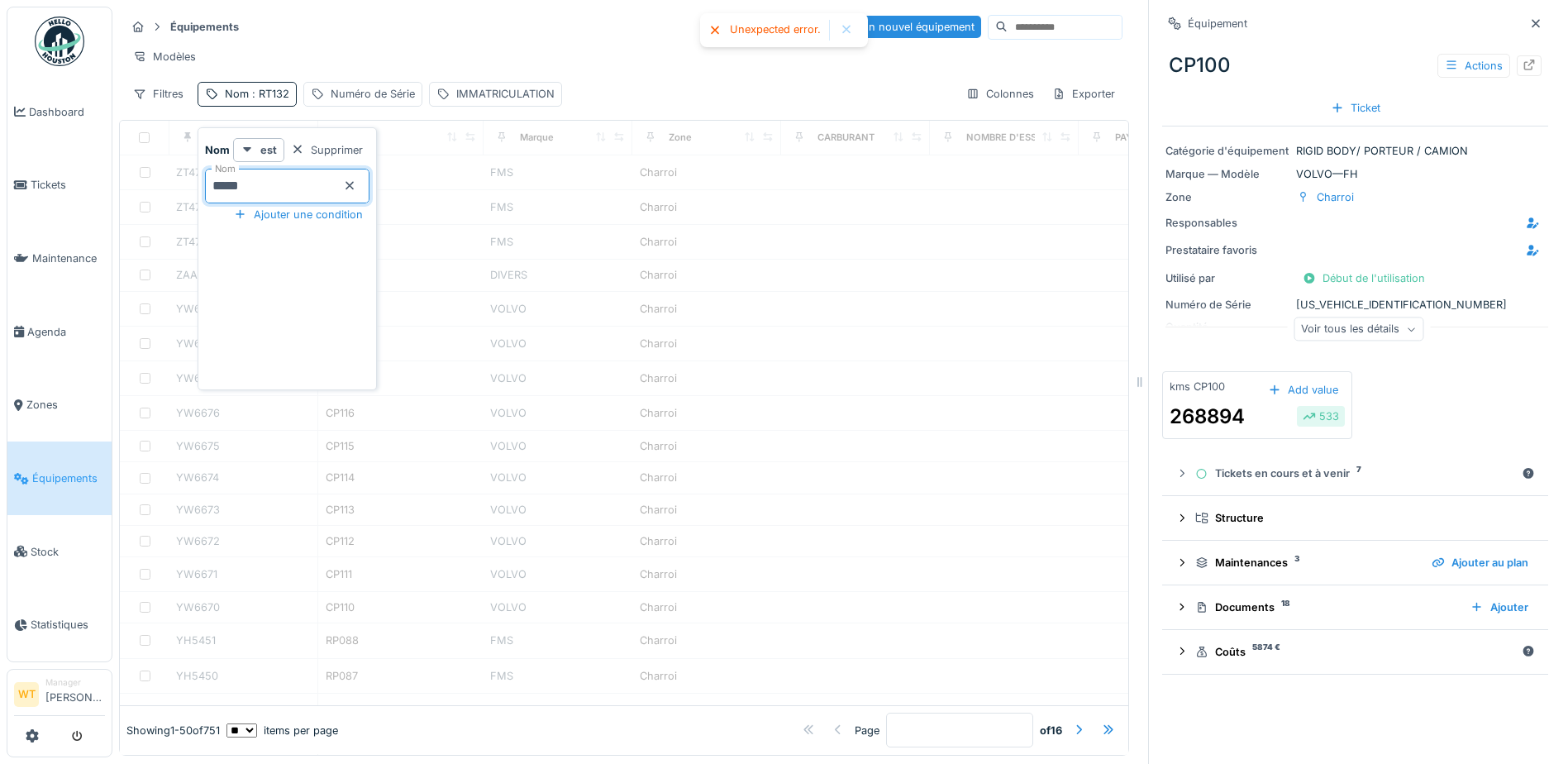
type input "*****"
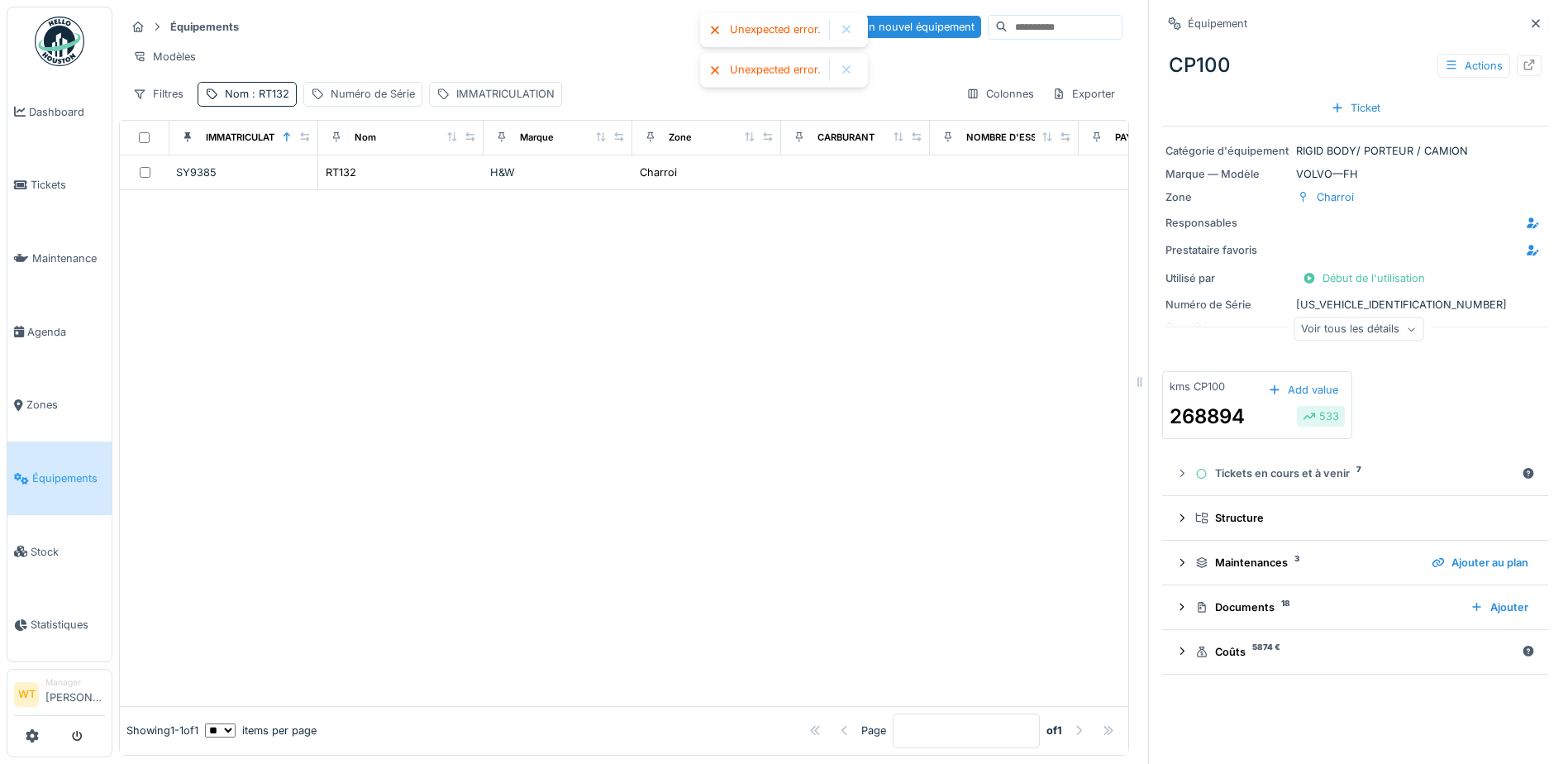
drag, startPoint x: 486, startPoint y: 267, endPoint x: 467, endPoint y: 237, distance: 35.5
click at [487, 267] on div at bounding box center [623, 448] width 1008 height 515
click at [444, 202] on div at bounding box center [623, 448] width 1008 height 515
click at [461, 181] on div "RT132" at bounding box center [401, 172] width 152 height 17
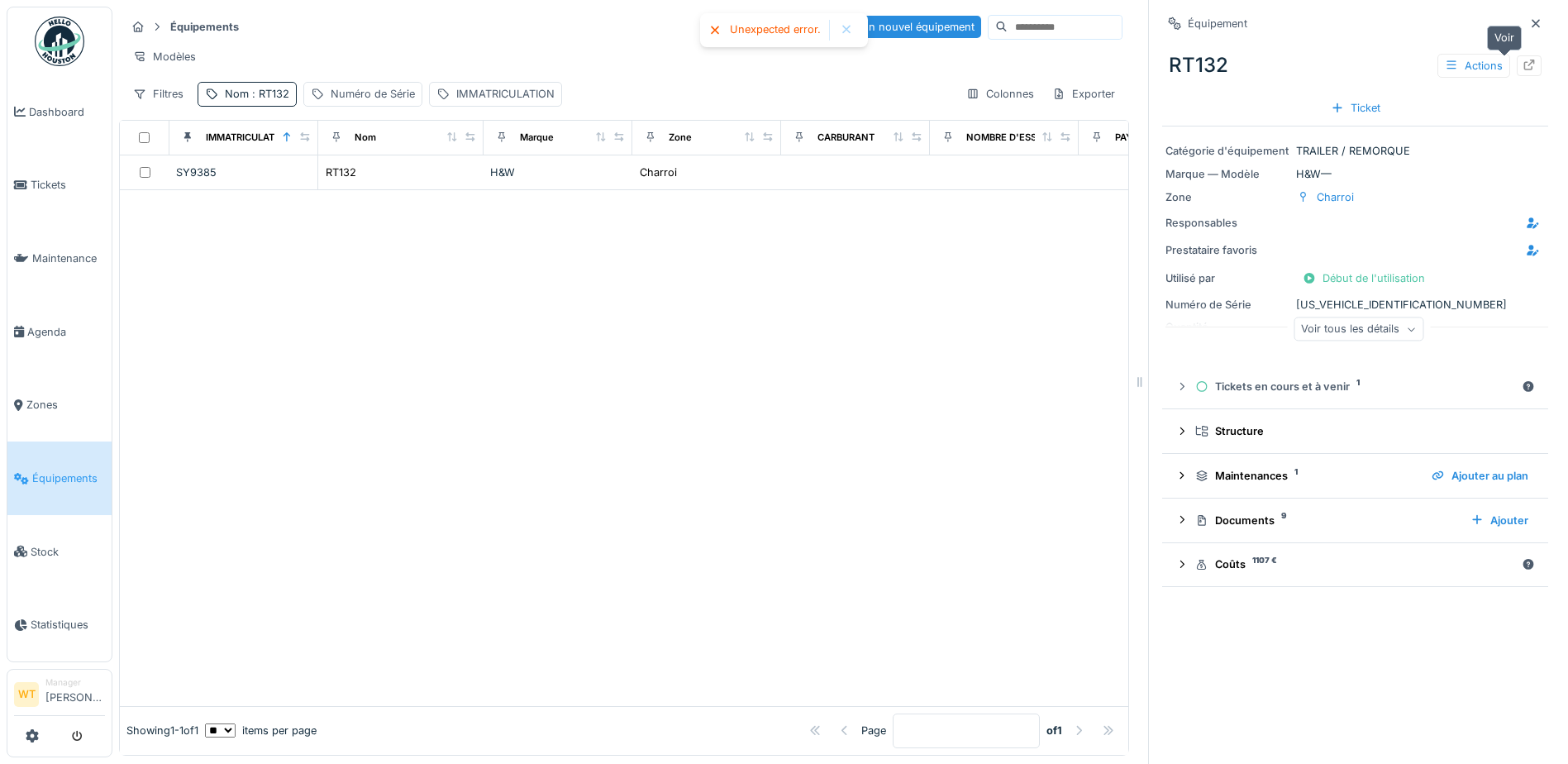
click at [1522, 64] on icon at bounding box center [1529, 64] width 14 height 11
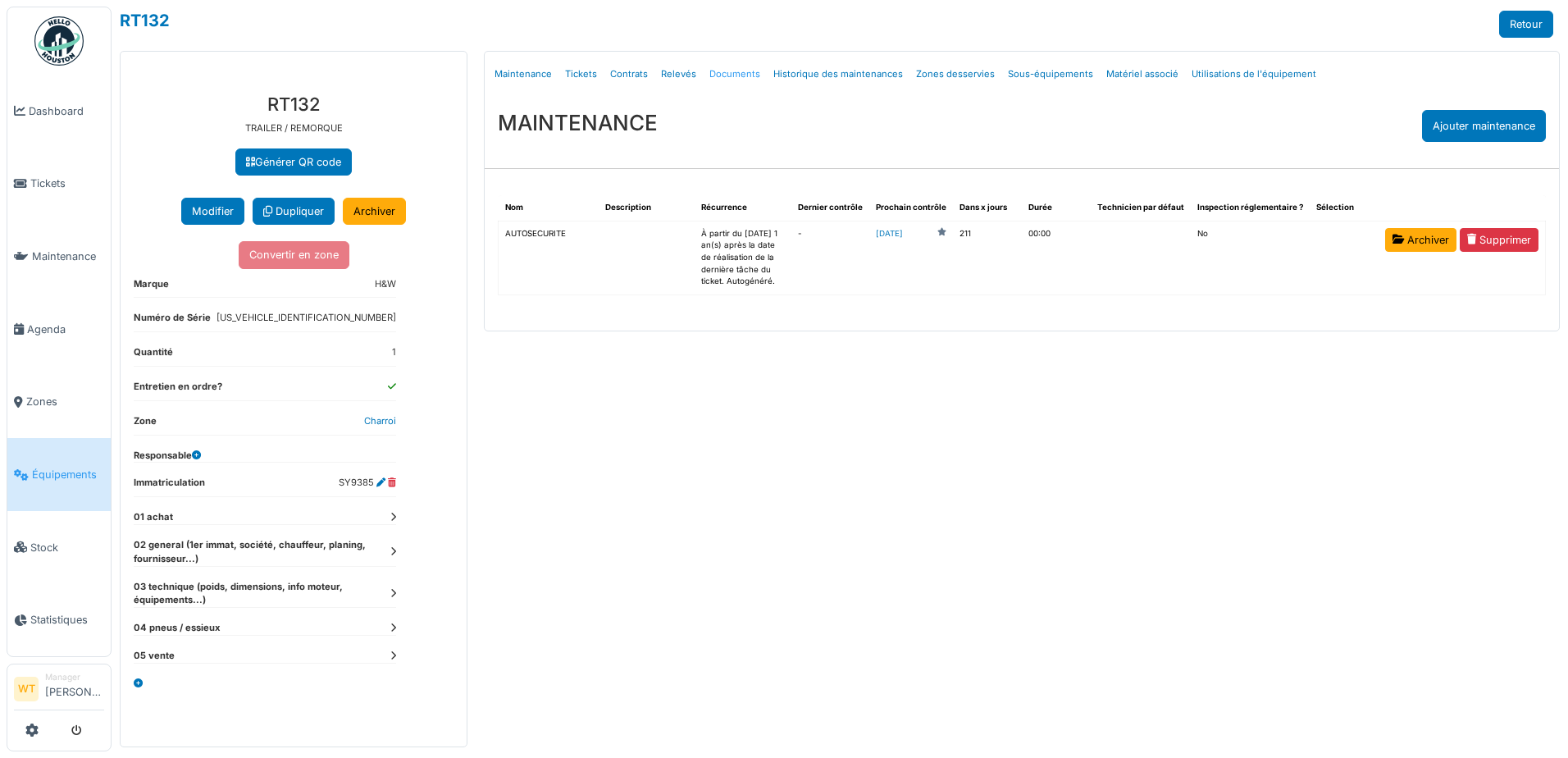
click at [723, 74] on link "Documents" at bounding box center [735, 74] width 64 height 39
select select "***"
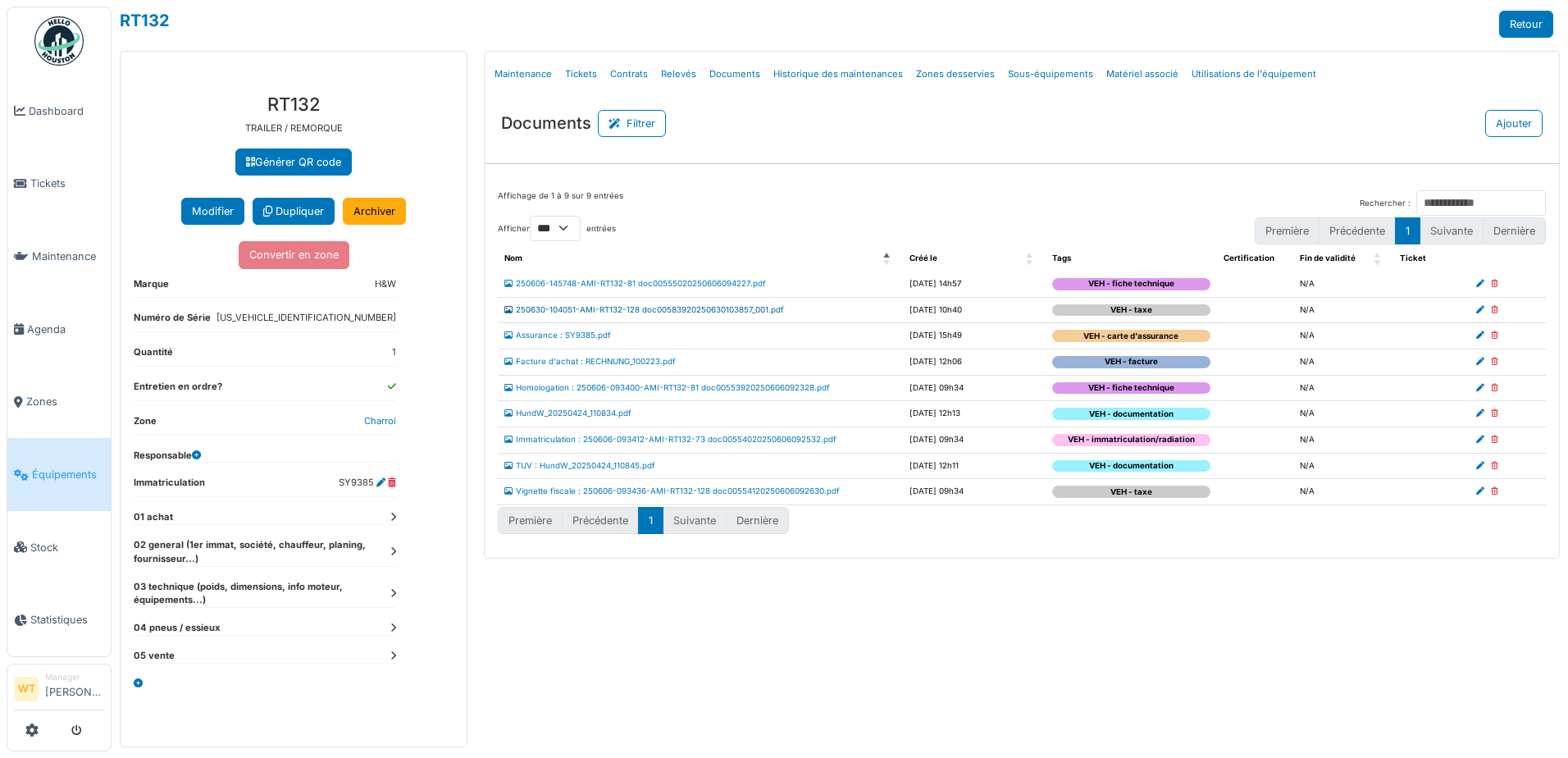
click at [644, 308] on link "250630-104051-AMI-RT132-128 doc00583920250630103857_001.pdf" at bounding box center [645, 309] width 280 height 9
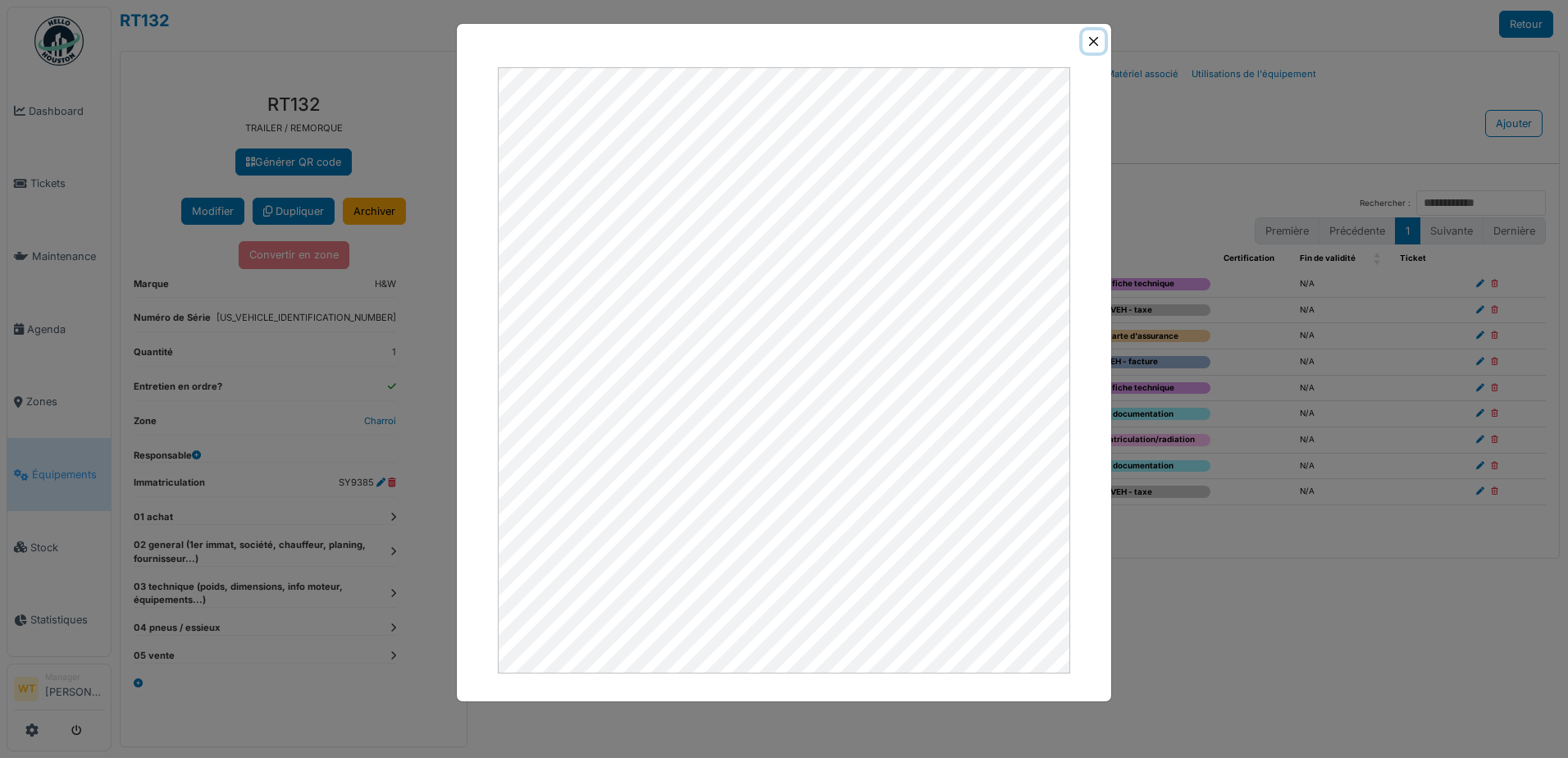
click at [1096, 41] on button "Close" at bounding box center [1093, 41] width 22 height 22
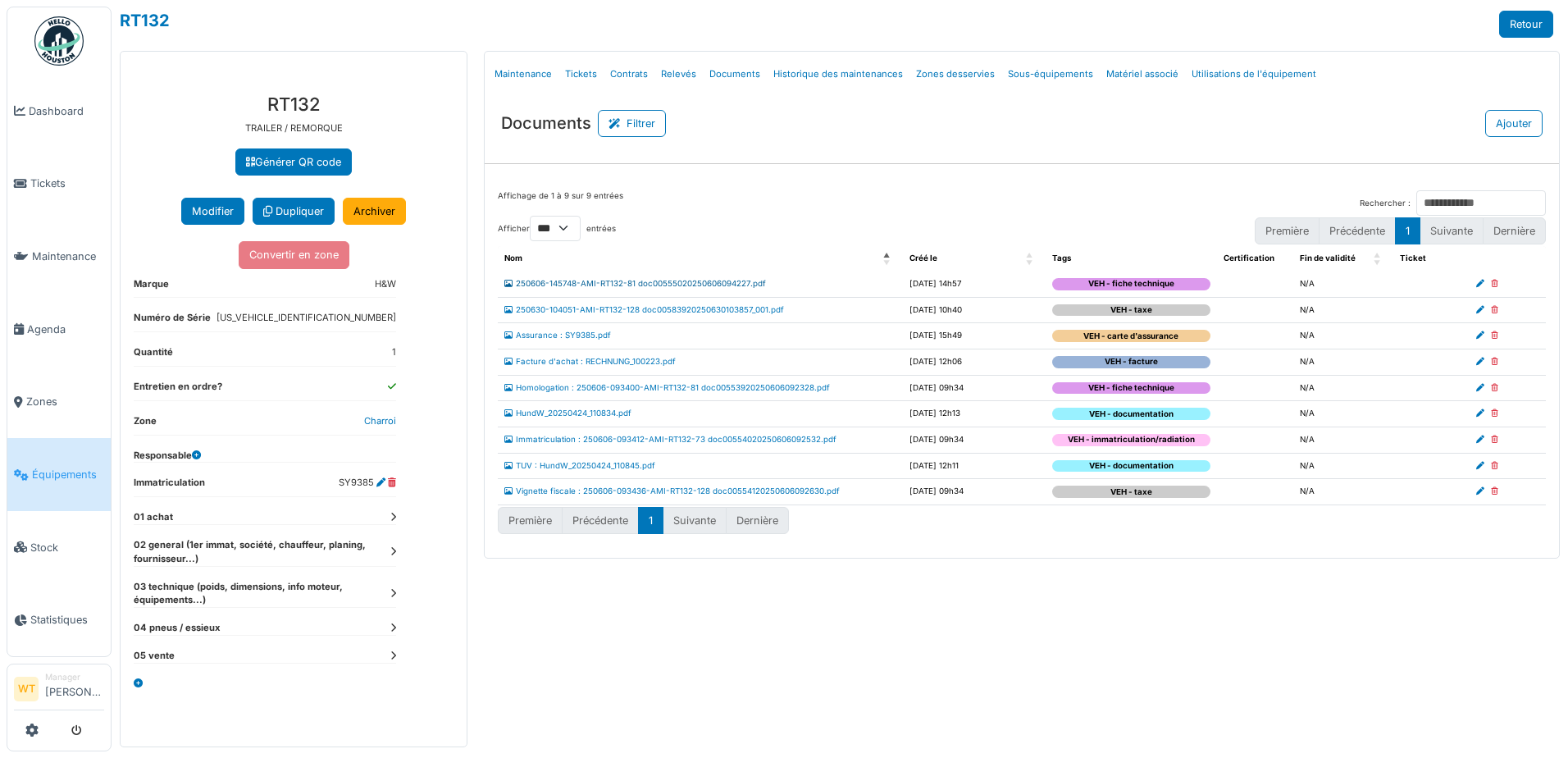
click at [686, 281] on link "250606-145748-AMI-RT132-81 doc00555020250606094227.pdf" at bounding box center [635, 283] width 261 height 9
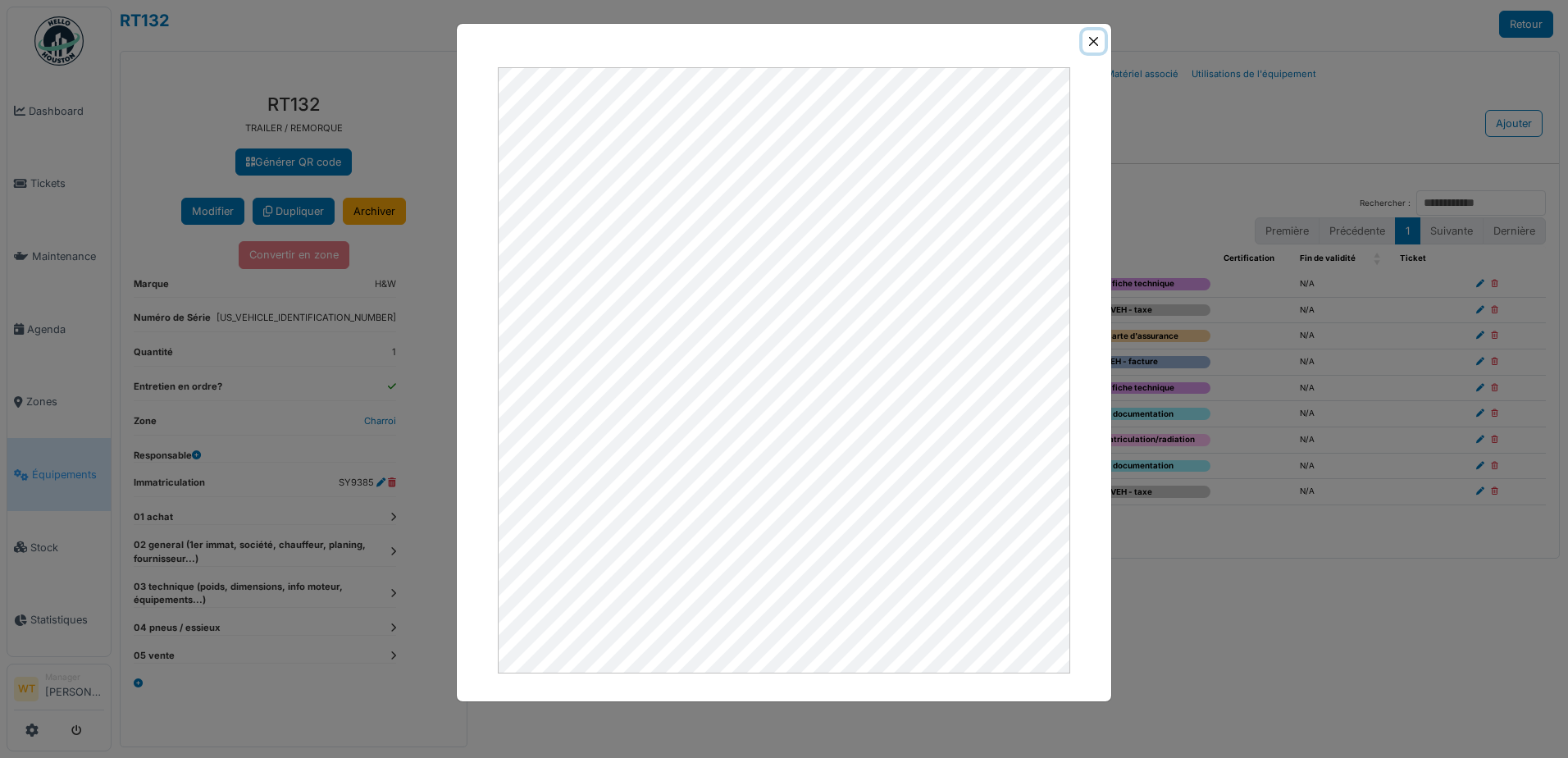
click at [1093, 39] on button "Close" at bounding box center [1093, 41] width 22 height 22
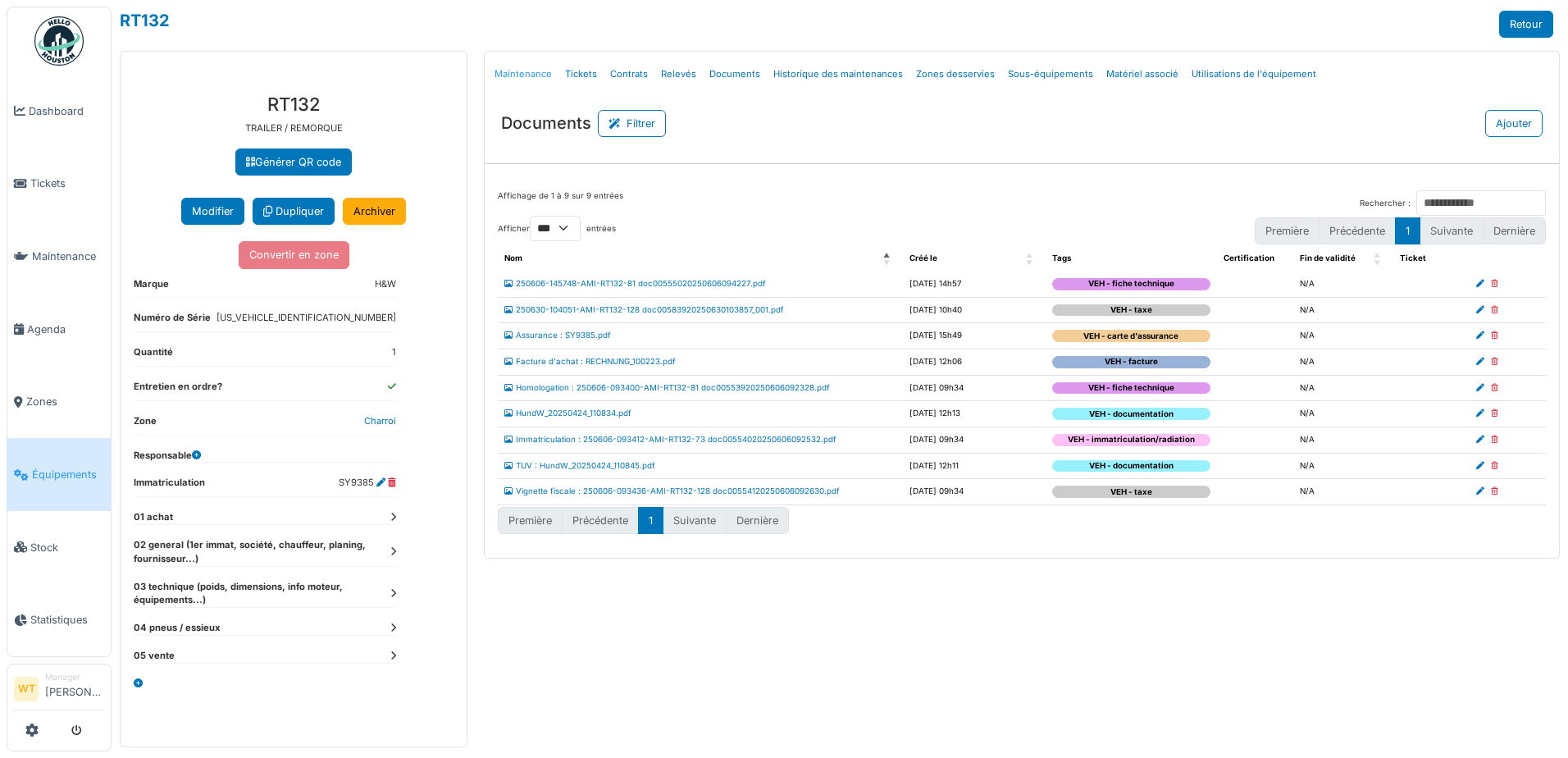
click at [517, 71] on link "Maintenance" at bounding box center [523, 74] width 70 height 39
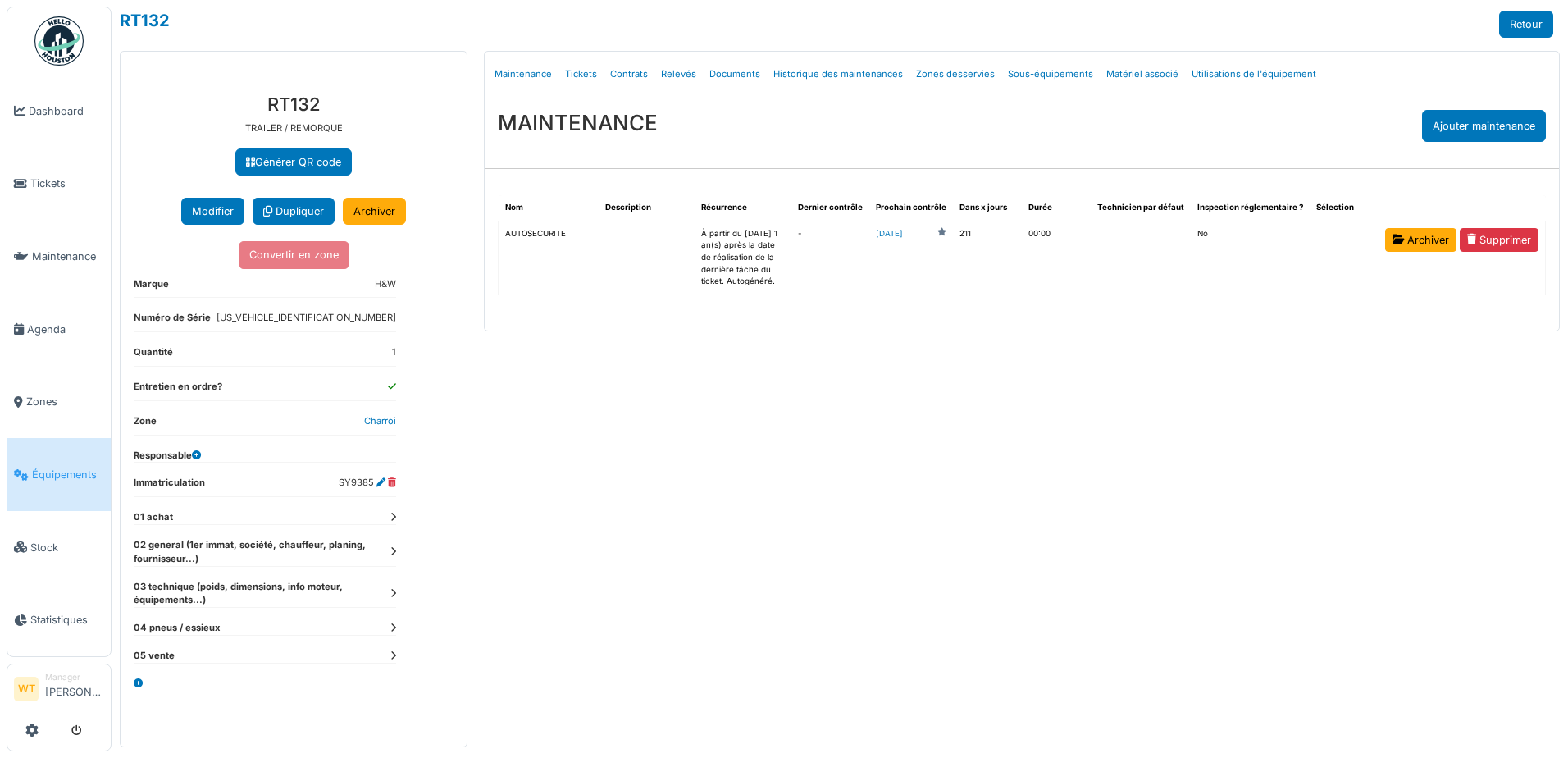
click at [36, 467] on span "Équipements" at bounding box center [68, 474] width 72 height 15
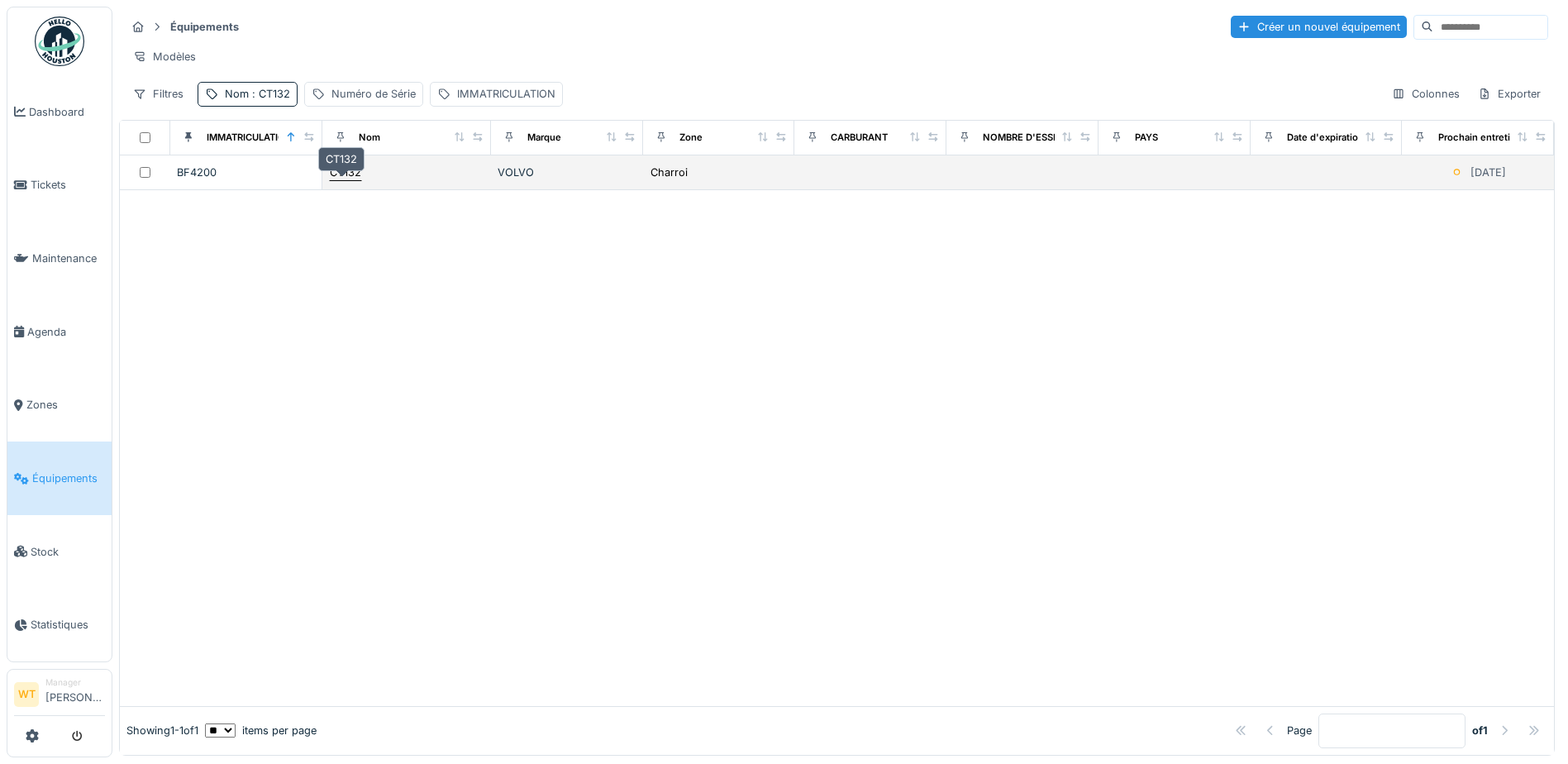
click at [344, 180] on div "CT132" at bounding box center [345, 172] width 31 height 16
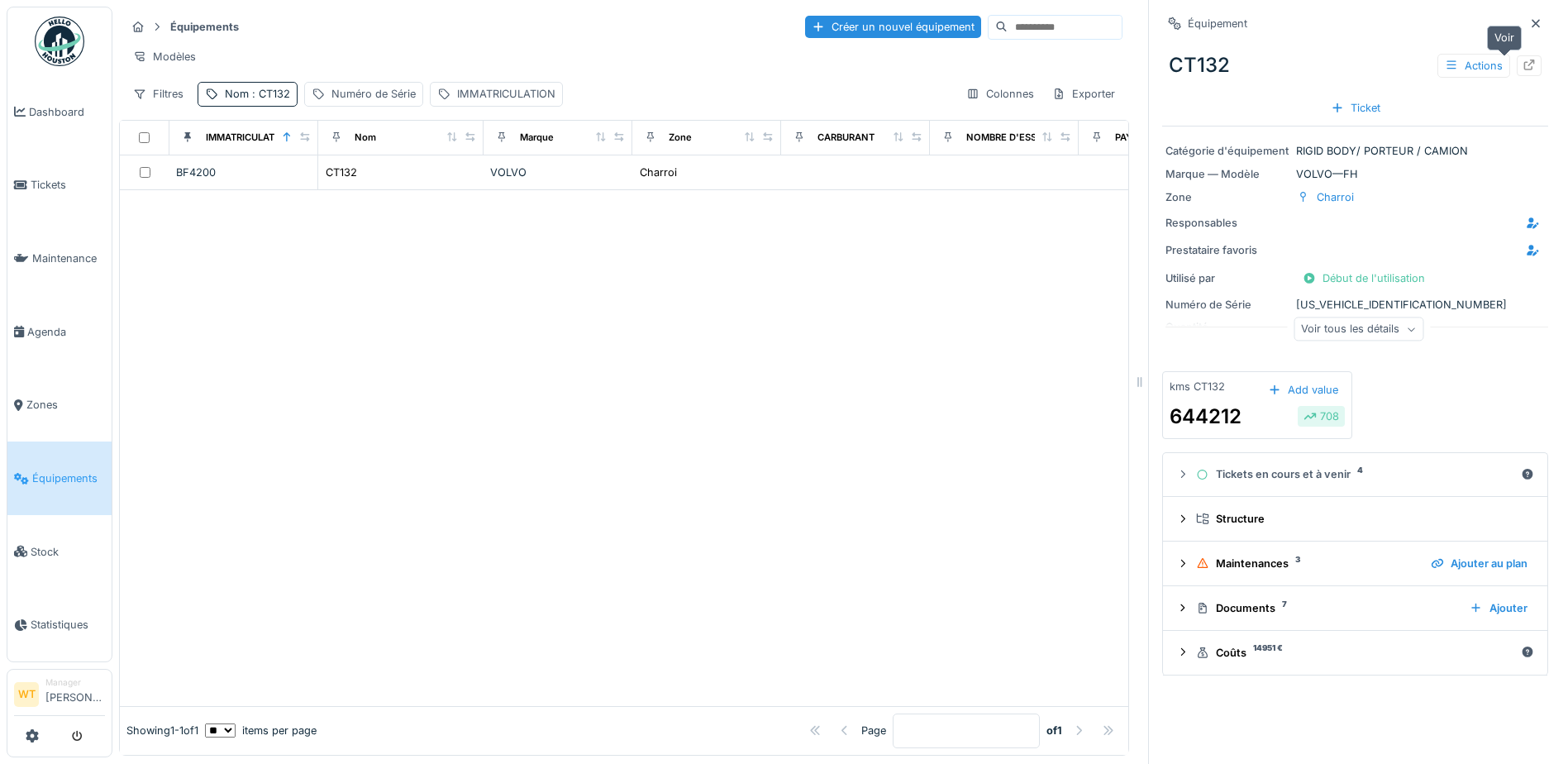
click at [1516, 66] on div at bounding box center [1529, 65] width 25 height 20
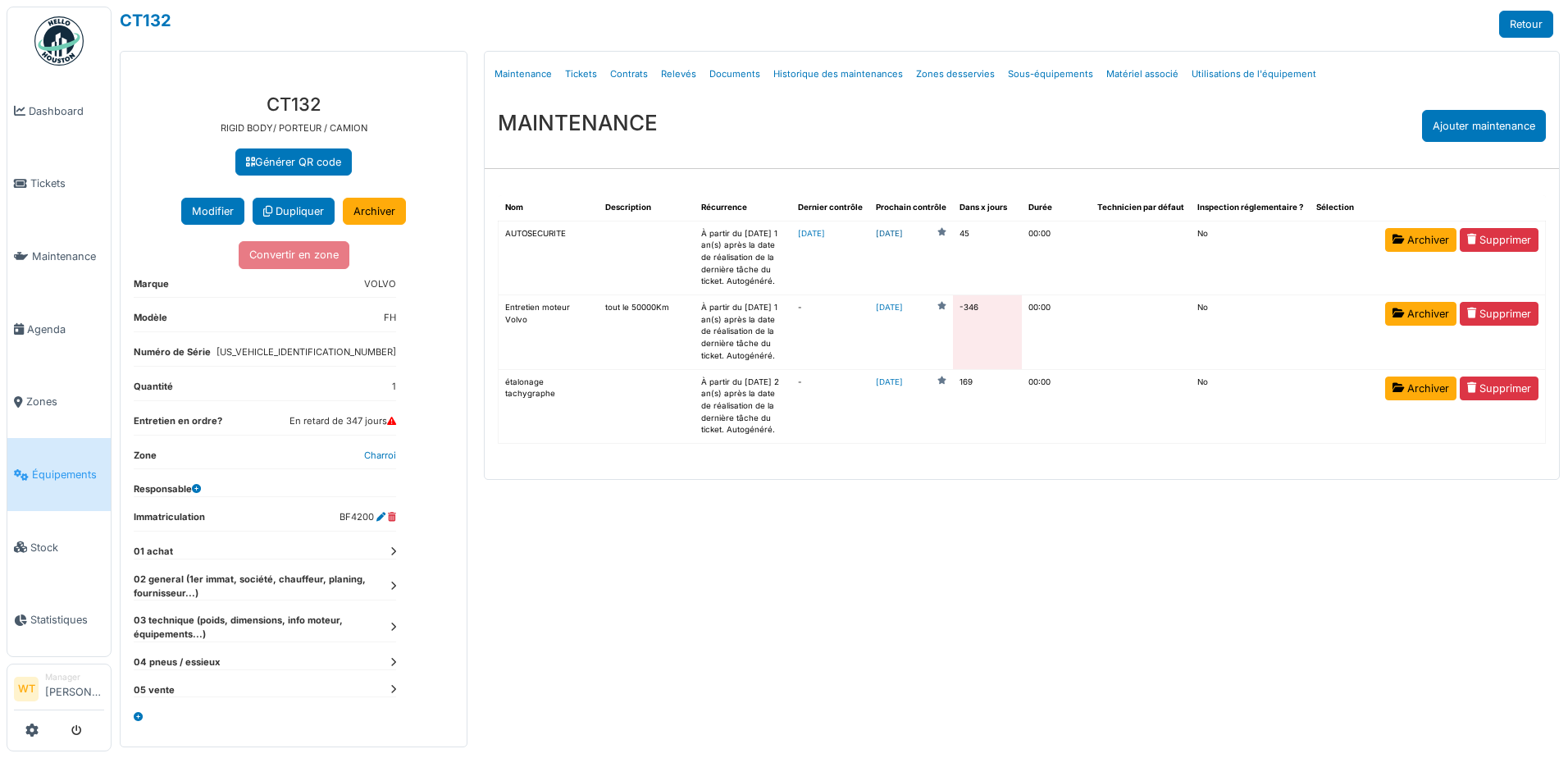
click at [901, 236] on link "[DATE]" at bounding box center [890, 233] width 27 height 13
click at [37, 328] on span "Agenda" at bounding box center [66, 329] width 77 height 15
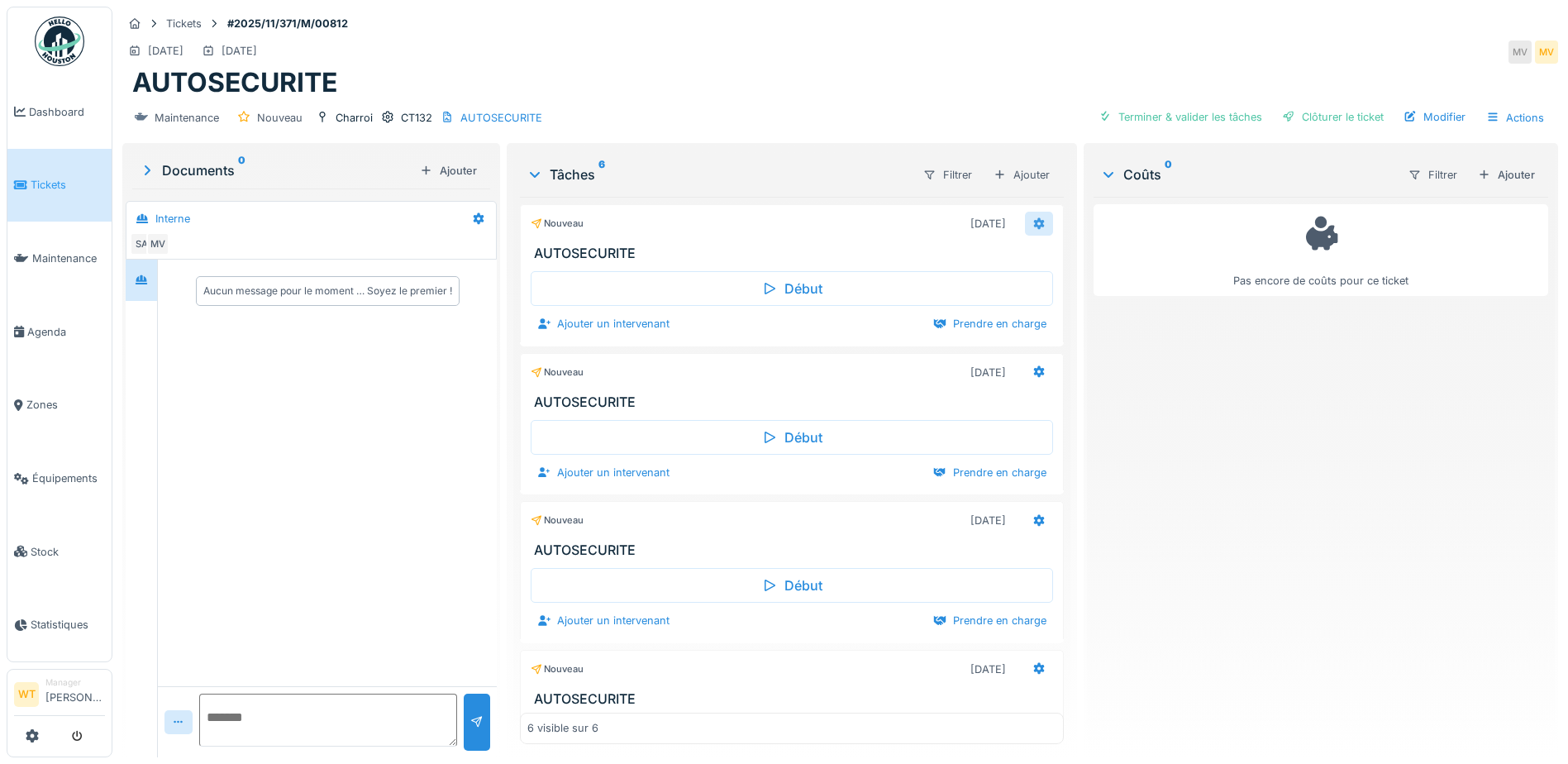
click at [1028, 227] on div at bounding box center [1038, 224] width 28 height 24
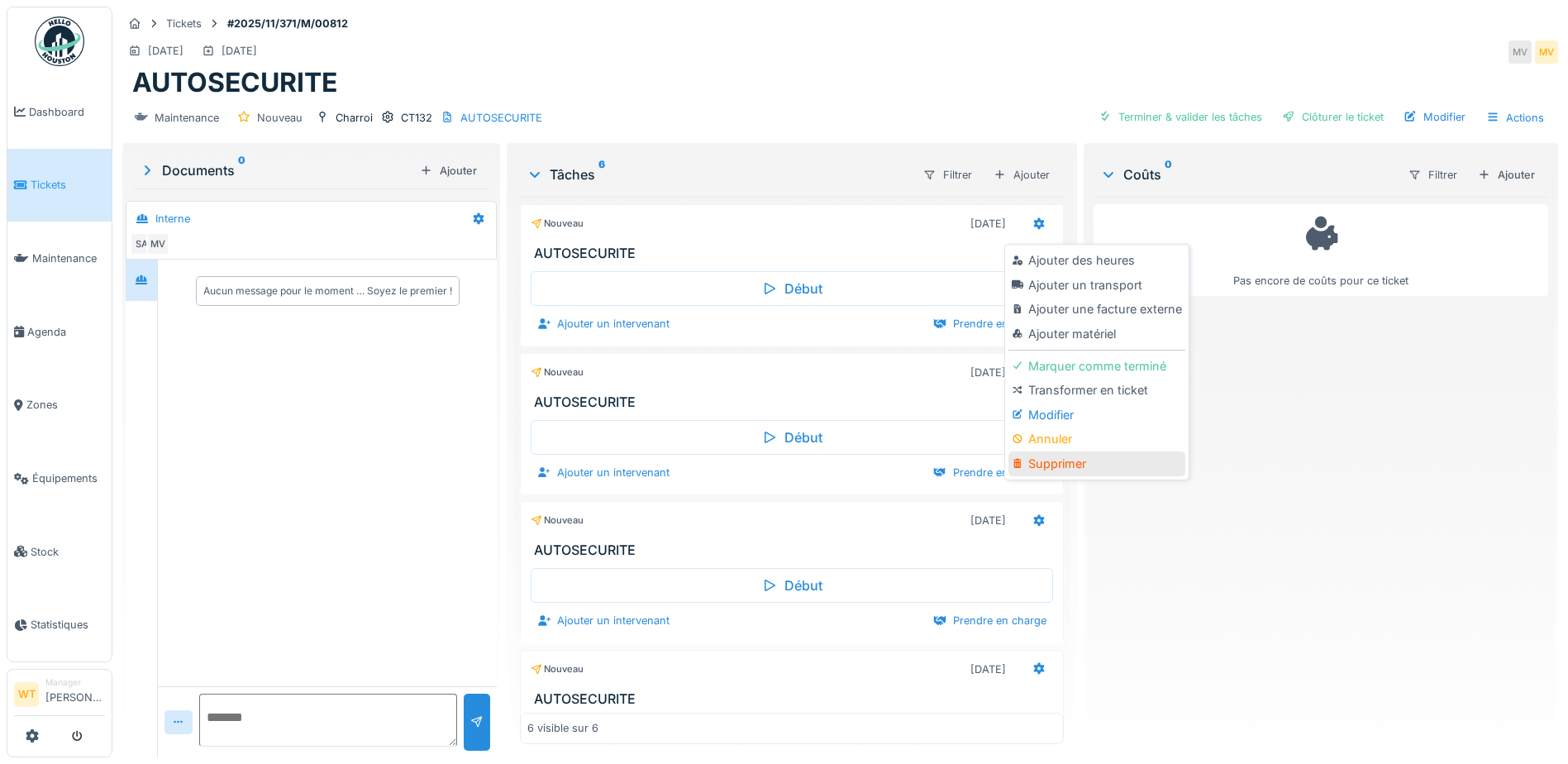
click at [1060, 466] on div "Supprimer" at bounding box center [1096, 464] width 176 height 25
drag, startPoint x: 1060, startPoint y: 466, endPoint x: 1052, endPoint y: 460, distance: 10.0
click at [1060, 466] on div at bounding box center [784, 382] width 1568 height 764
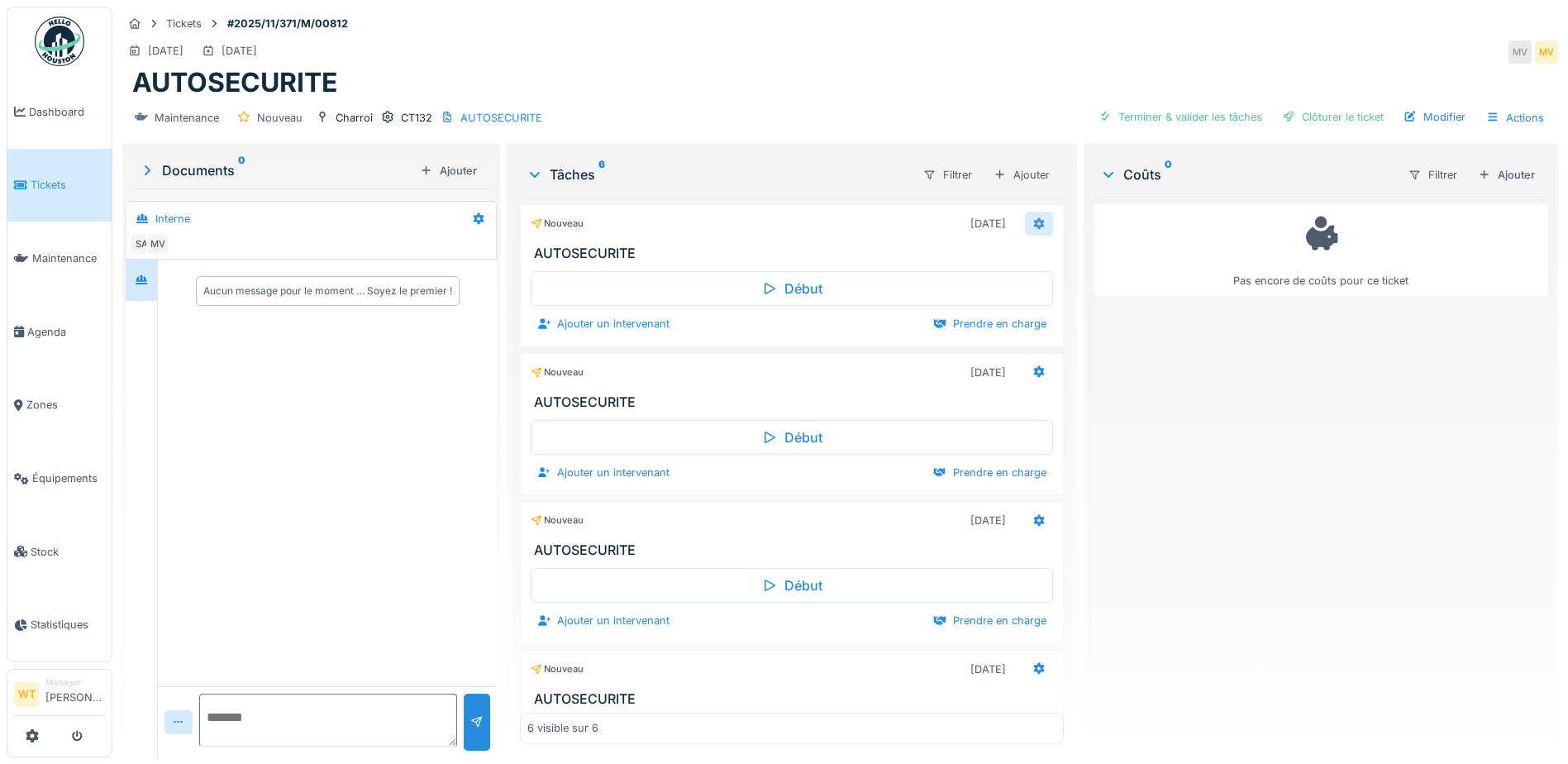
click at [1032, 223] on icon at bounding box center [1039, 223] width 14 height 11
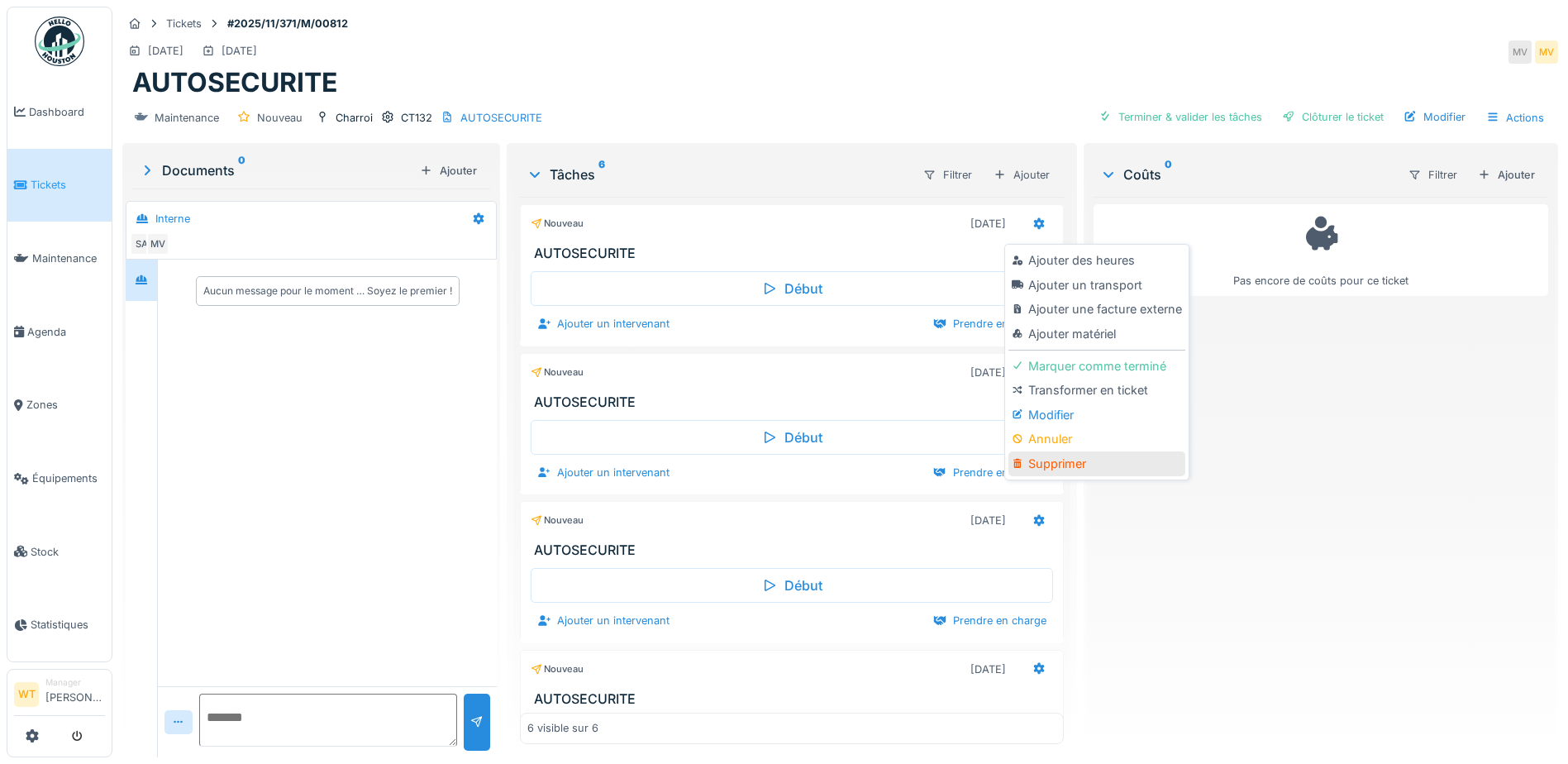
click at [1040, 467] on div "Supprimer" at bounding box center [1096, 464] width 176 height 25
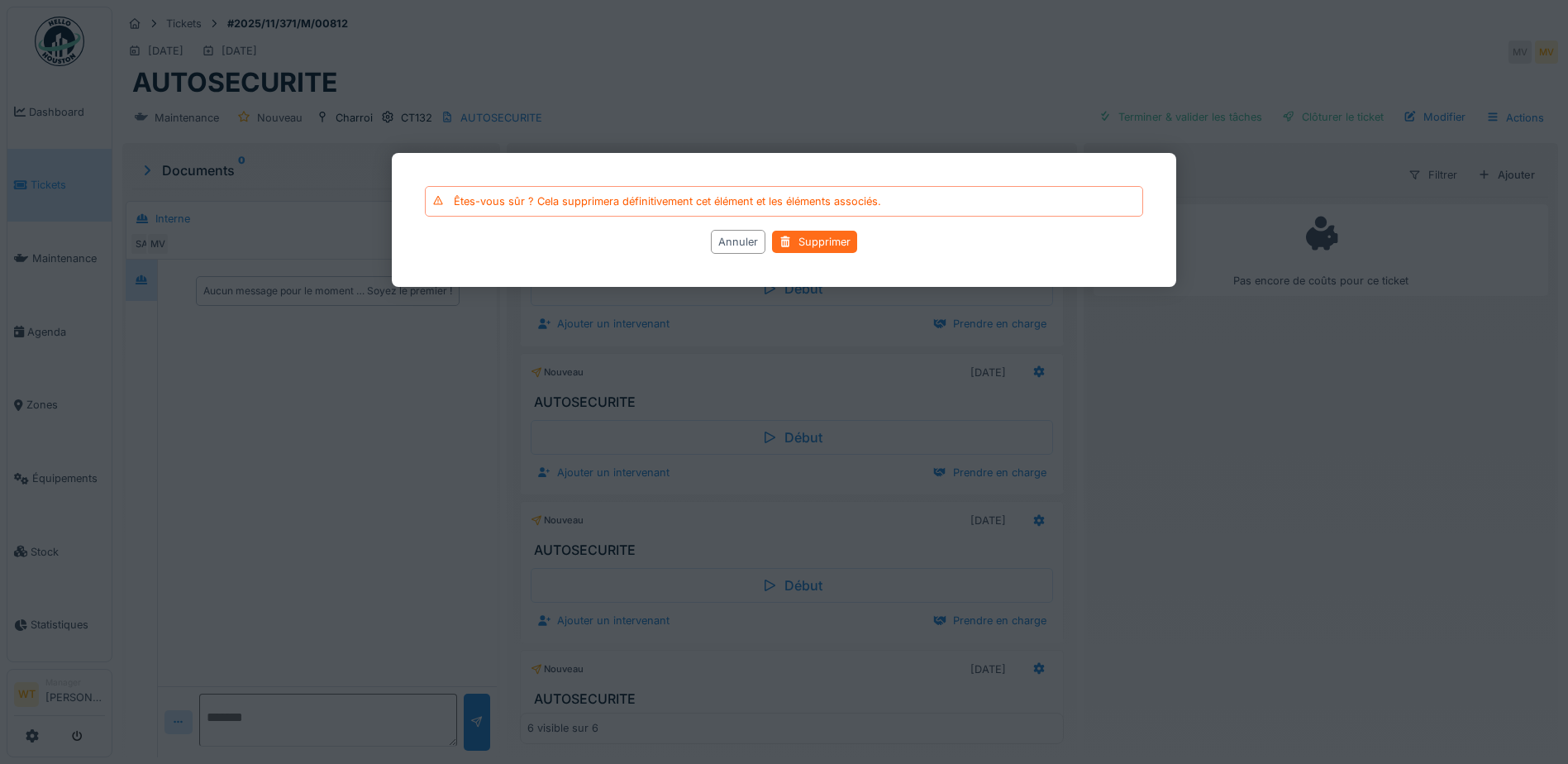
click at [848, 239] on div "Supprimer" at bounding box center [815, 241] width 86 height 22
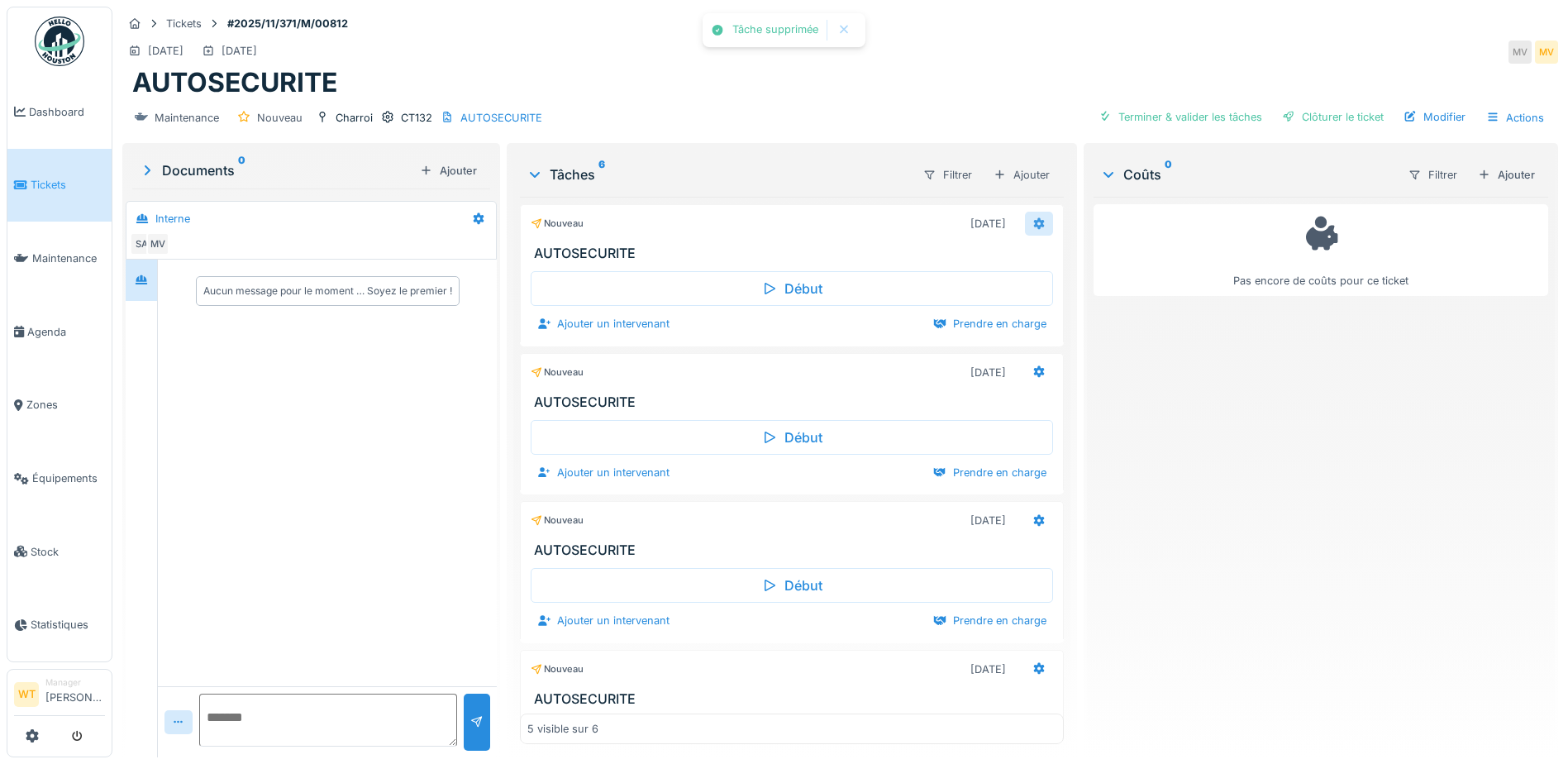
click at [1026, 229] on div at bounding box center [1038, 224] width 28 height 24
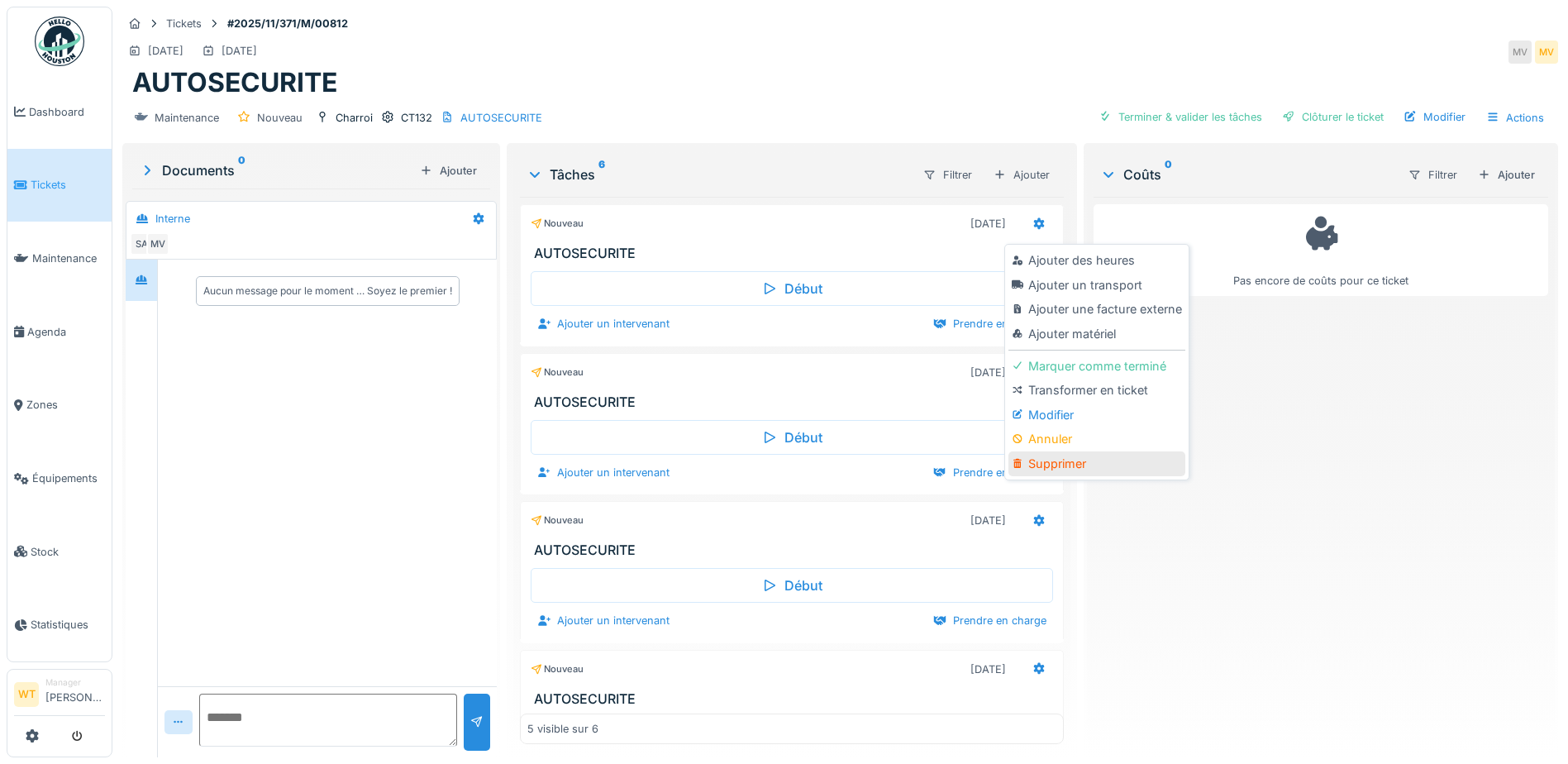
click at [1063, 462] on div "Supprimer" at bounding box center [1096, 464] width 176 height 25
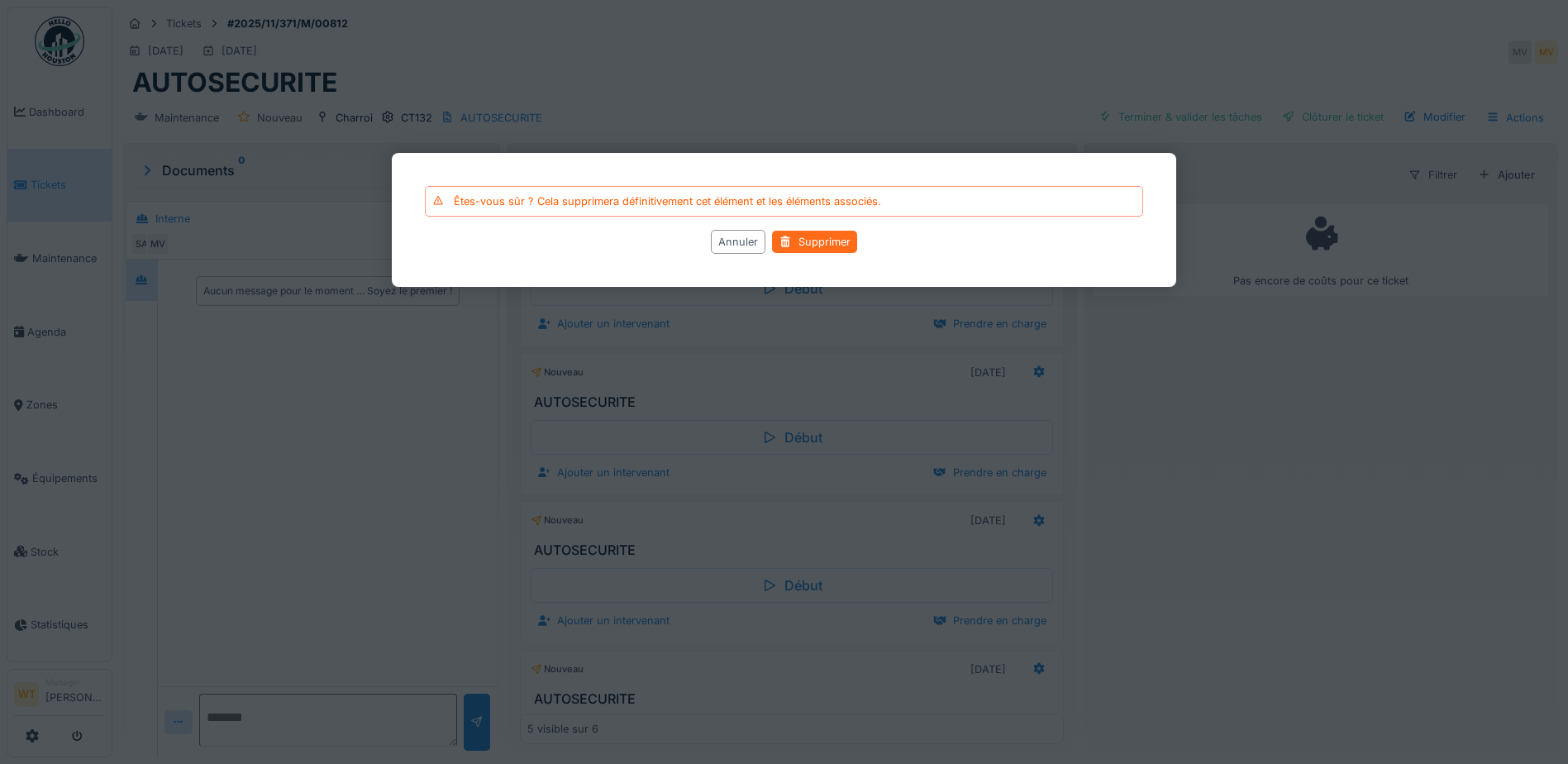
click at [835, 235] on div "Supprimer" at bounding box center [815, 241] width 86 height 22
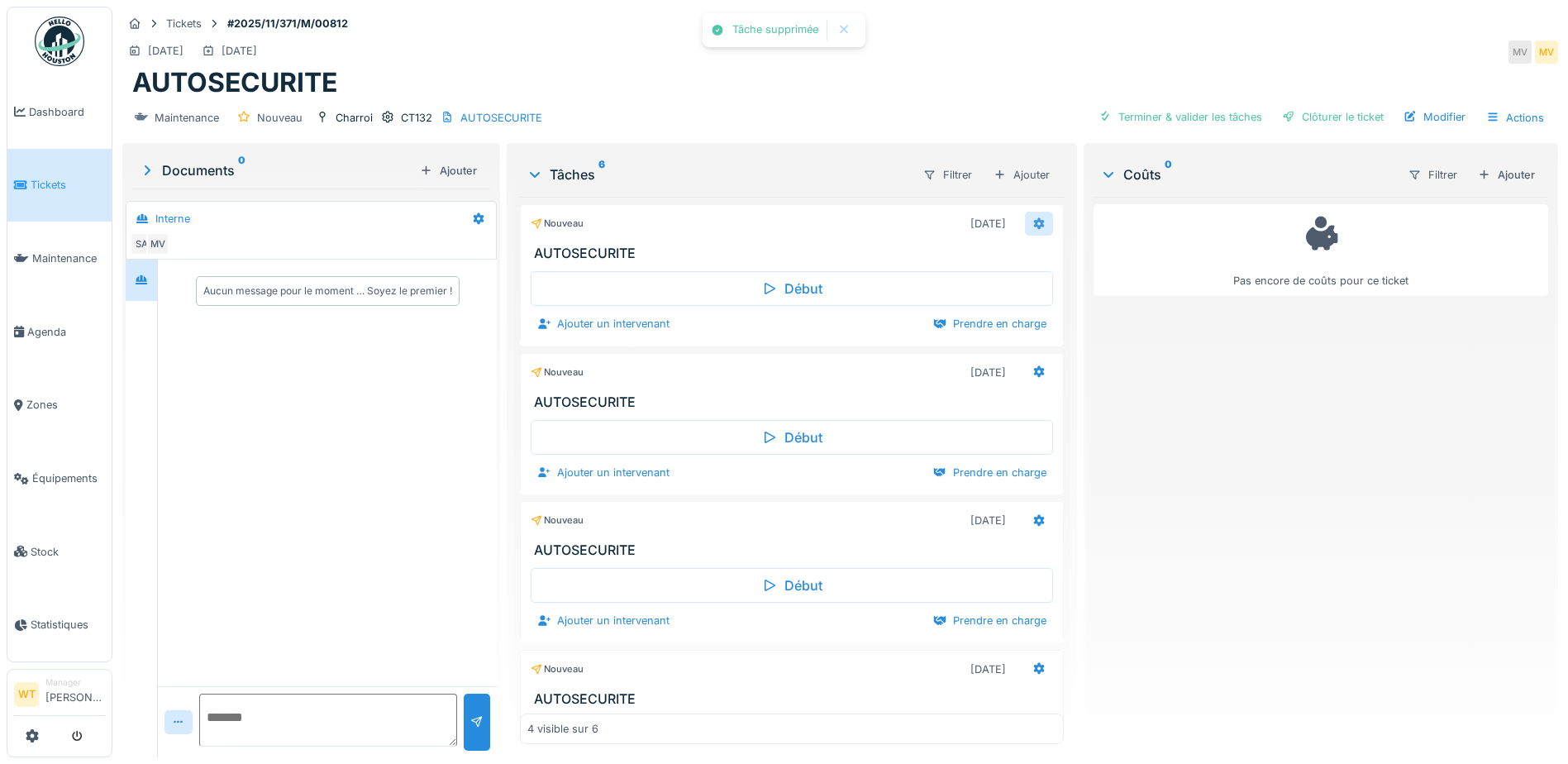
click at [1032, 231] on div at bounding box center [1039, 224] width 14 height 16
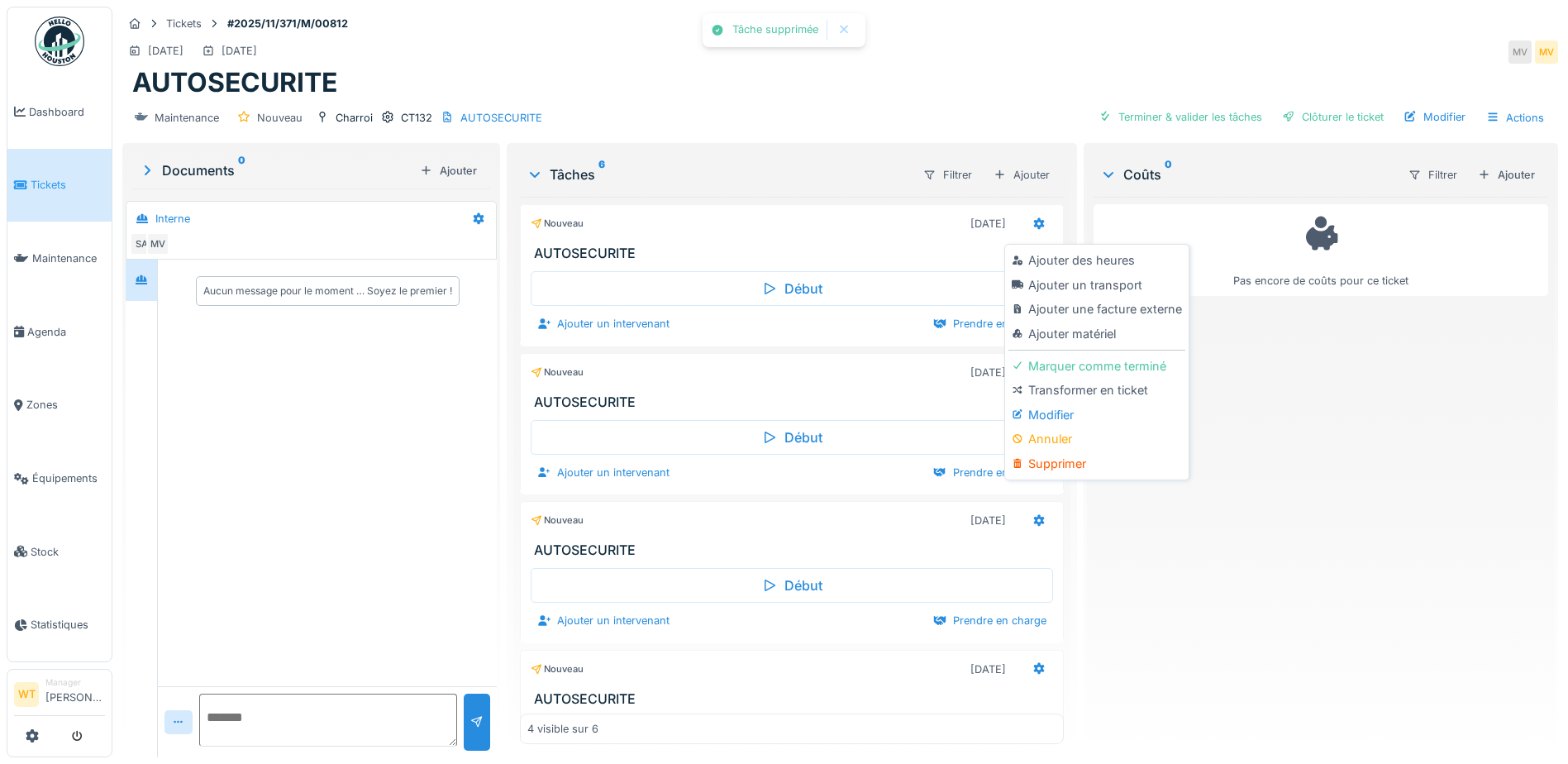
click at [1075, 468] on div "Supprimer" at bounding box center [1096, 464] width 176 height 25
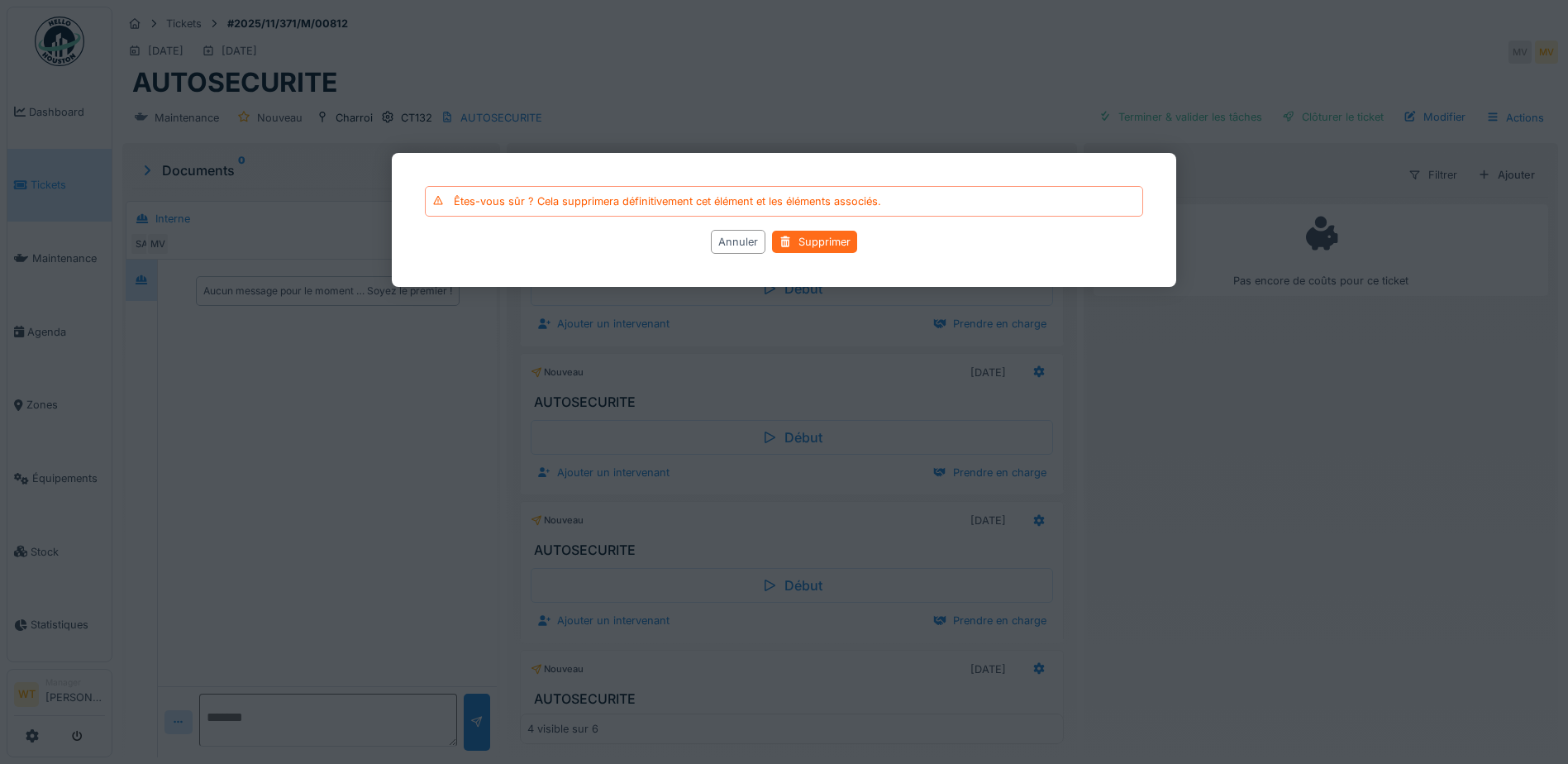
click at [825, 242] on div "Supprimer" at bounding box center [815, 241] width 86 height 22
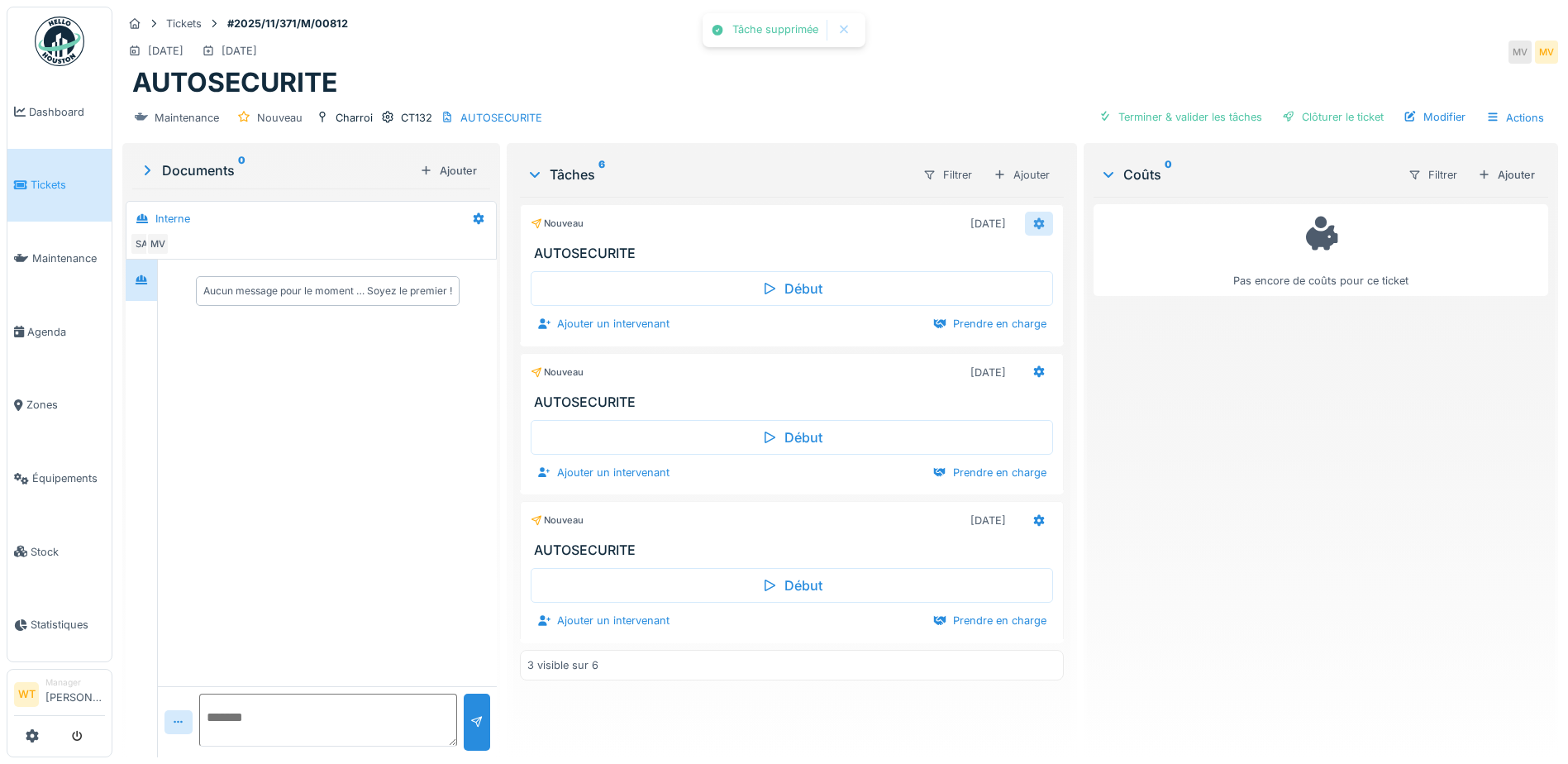
click at [1025, 228] on div at bounding box center [1038, 224] width 28 height 24
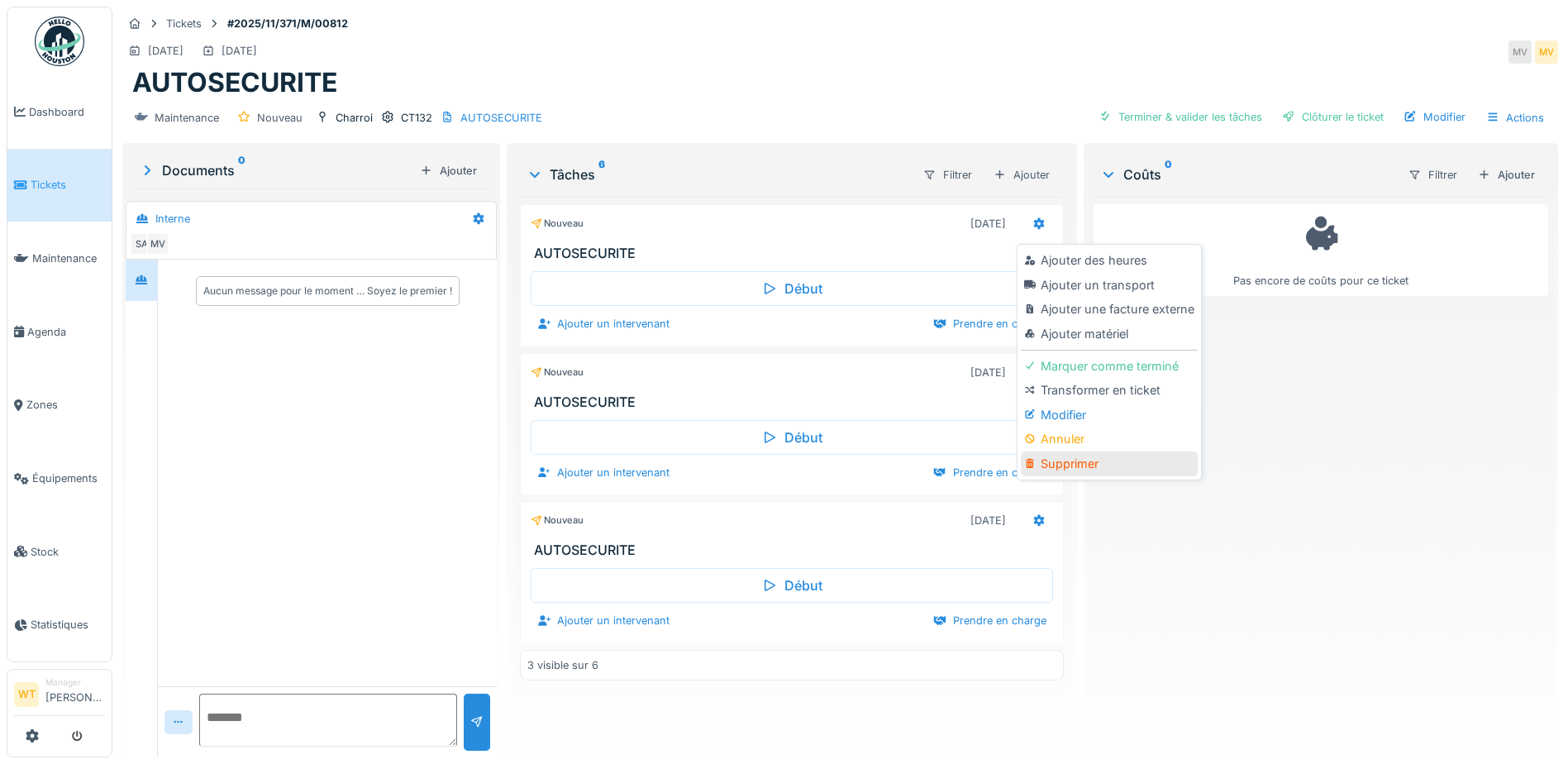
click at [1067, 463] on div "Supprimer" at bounding box center [1108, 464] width 176 height 25
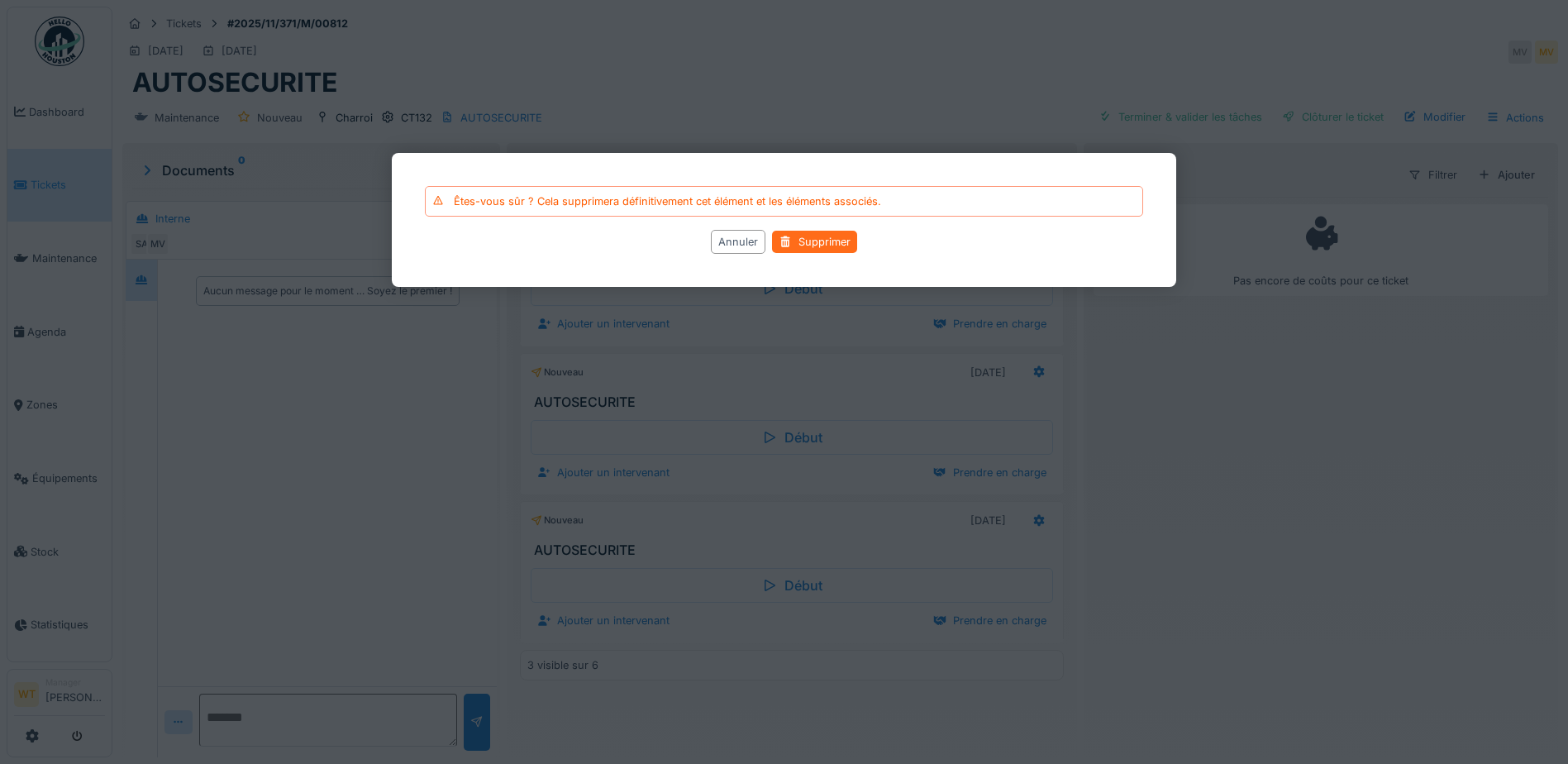
click at [840, 236] on div "Supprimer" at bounding box center [815, 241] width 86 height 22
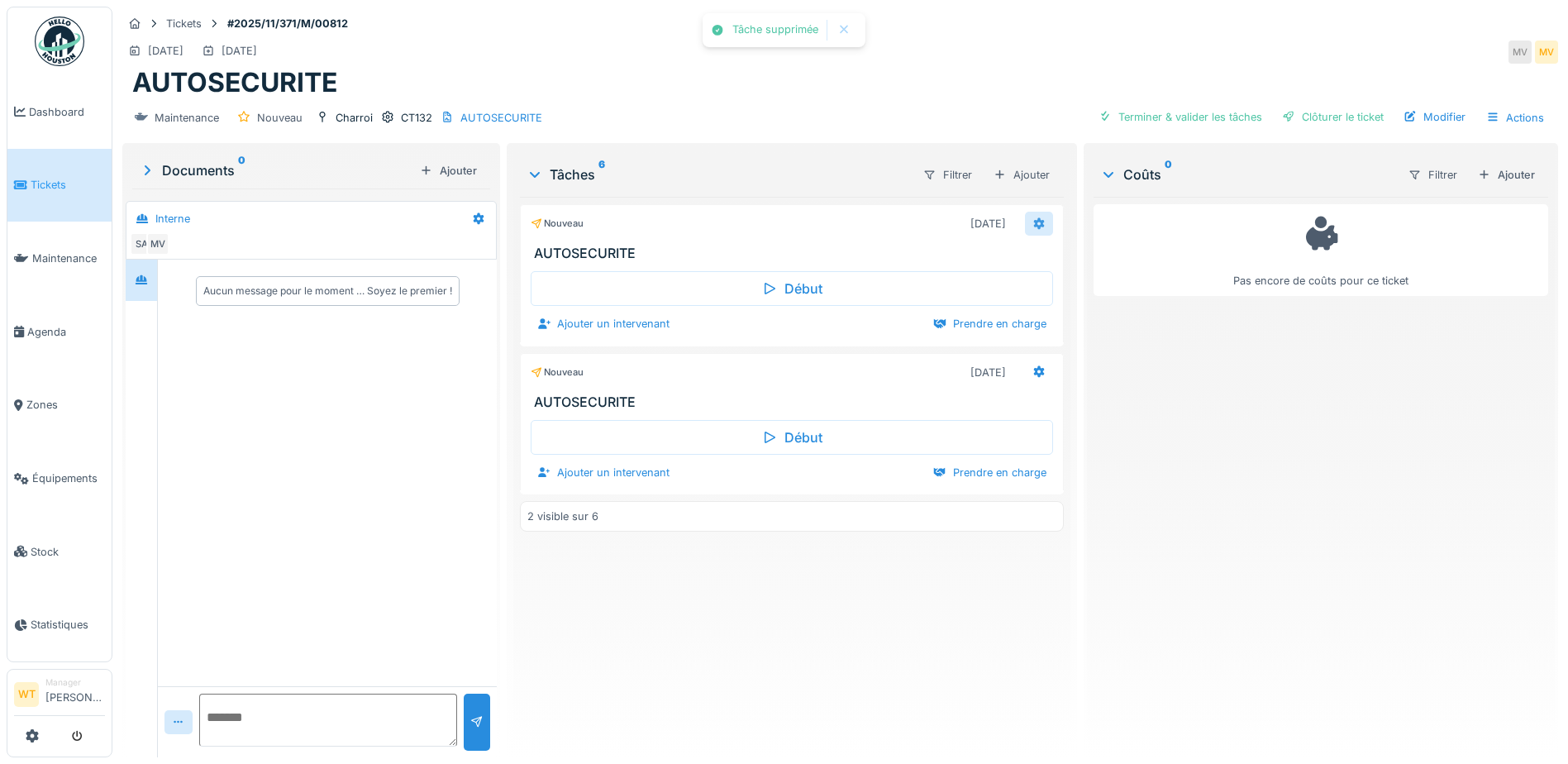
click at [1032, 224] on icon at bounding box center [1039, 223] width 14 height 11
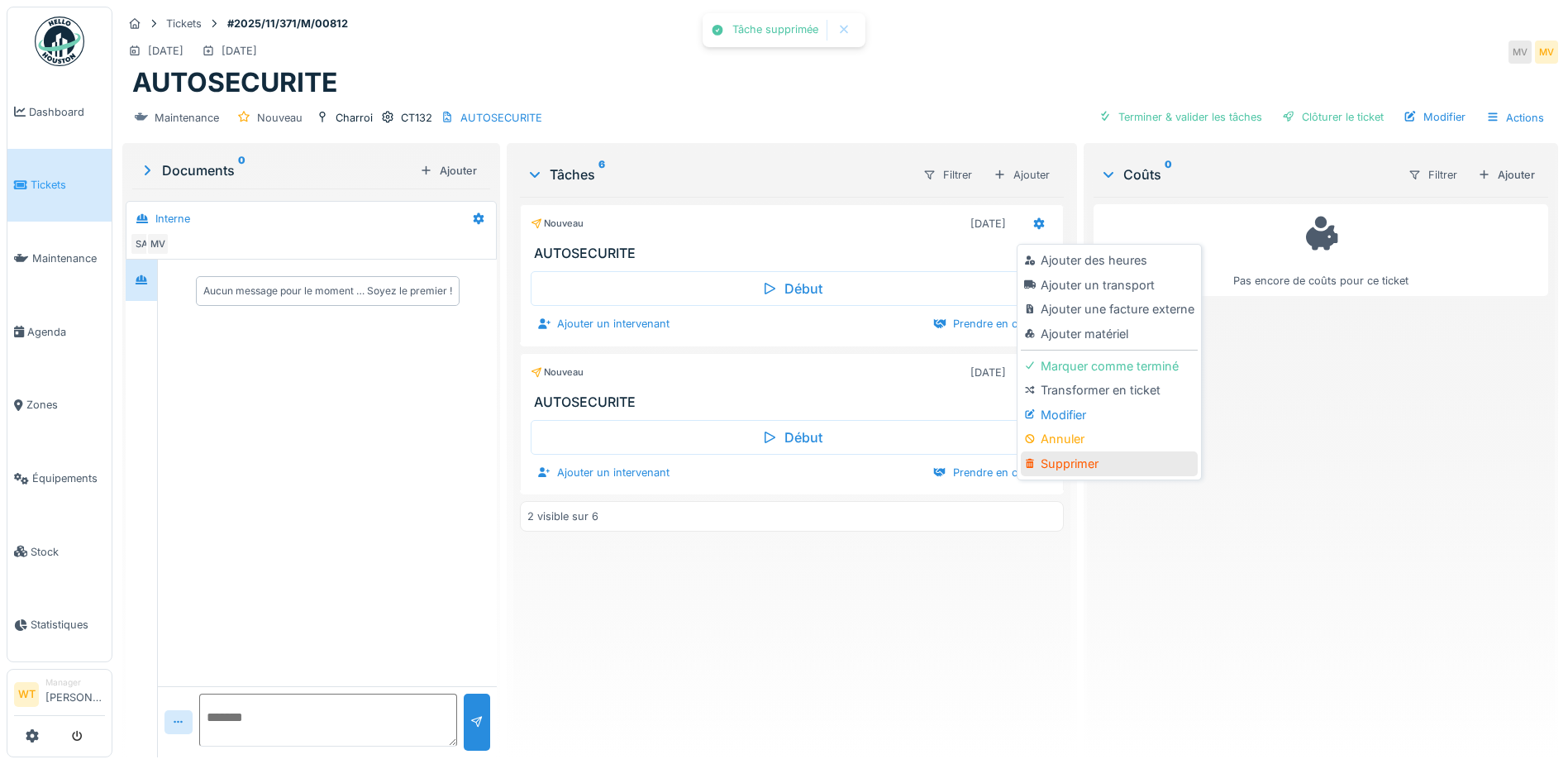
click at [1067, 454] on div "Supprimer" at bounding box center [1108, 464] width 176 height 25
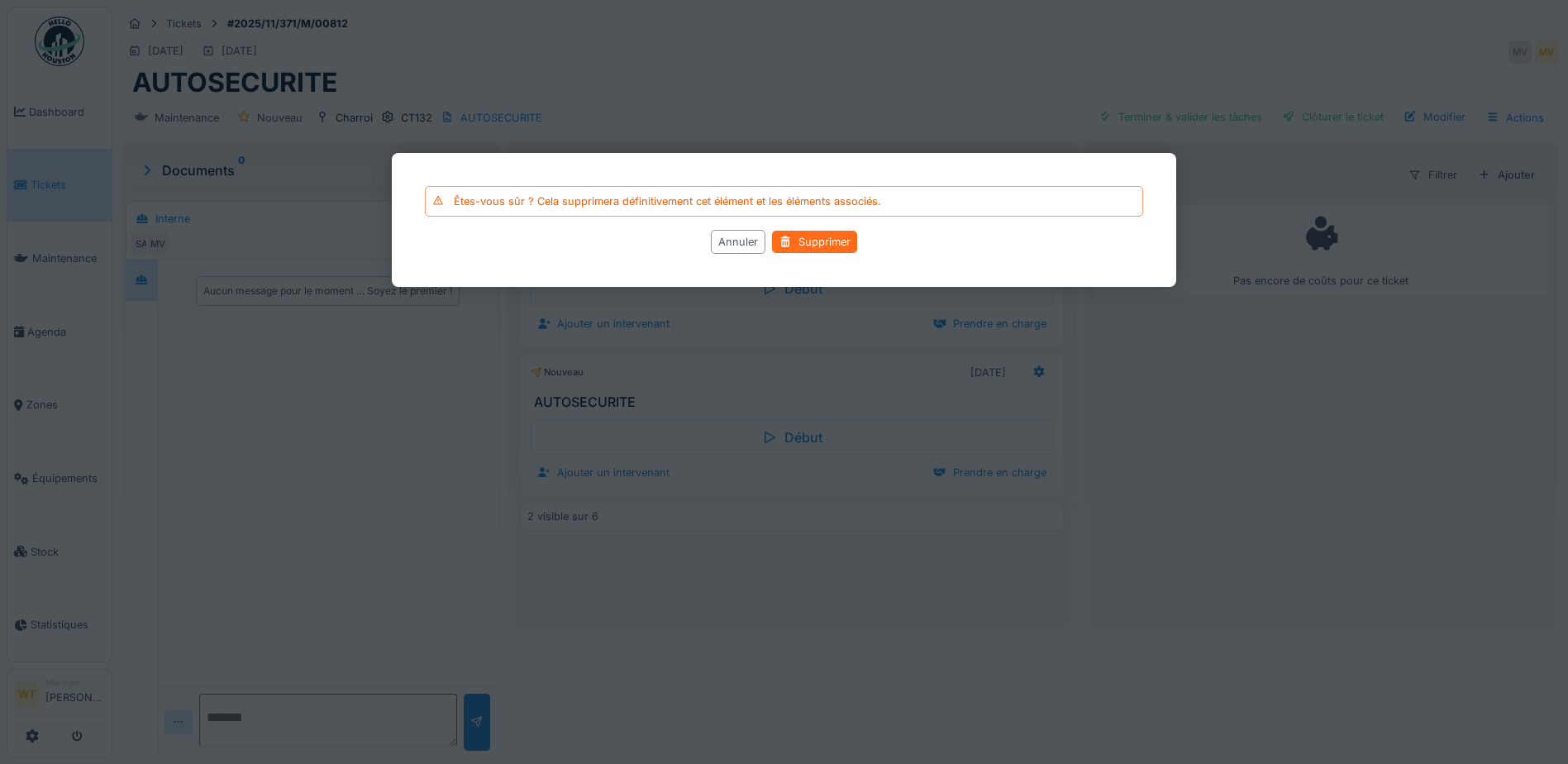
click at [832, 242] on div "Supprimer" at bounding box center [815, 241] width 86 height 22
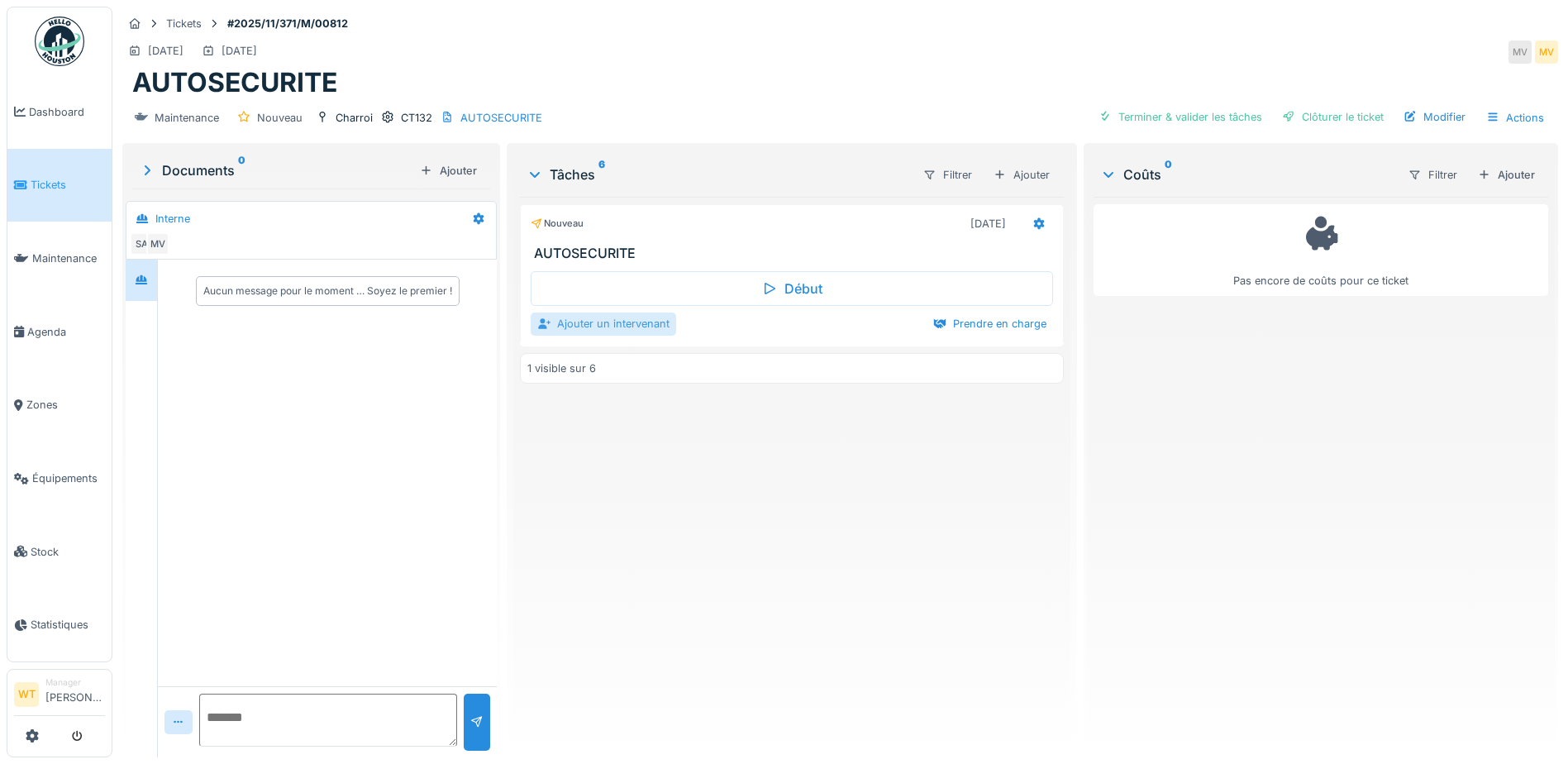
click at [620, 321] on div "Ajouter un intervenant" at bounding box center [604, 323] width 146 height 22
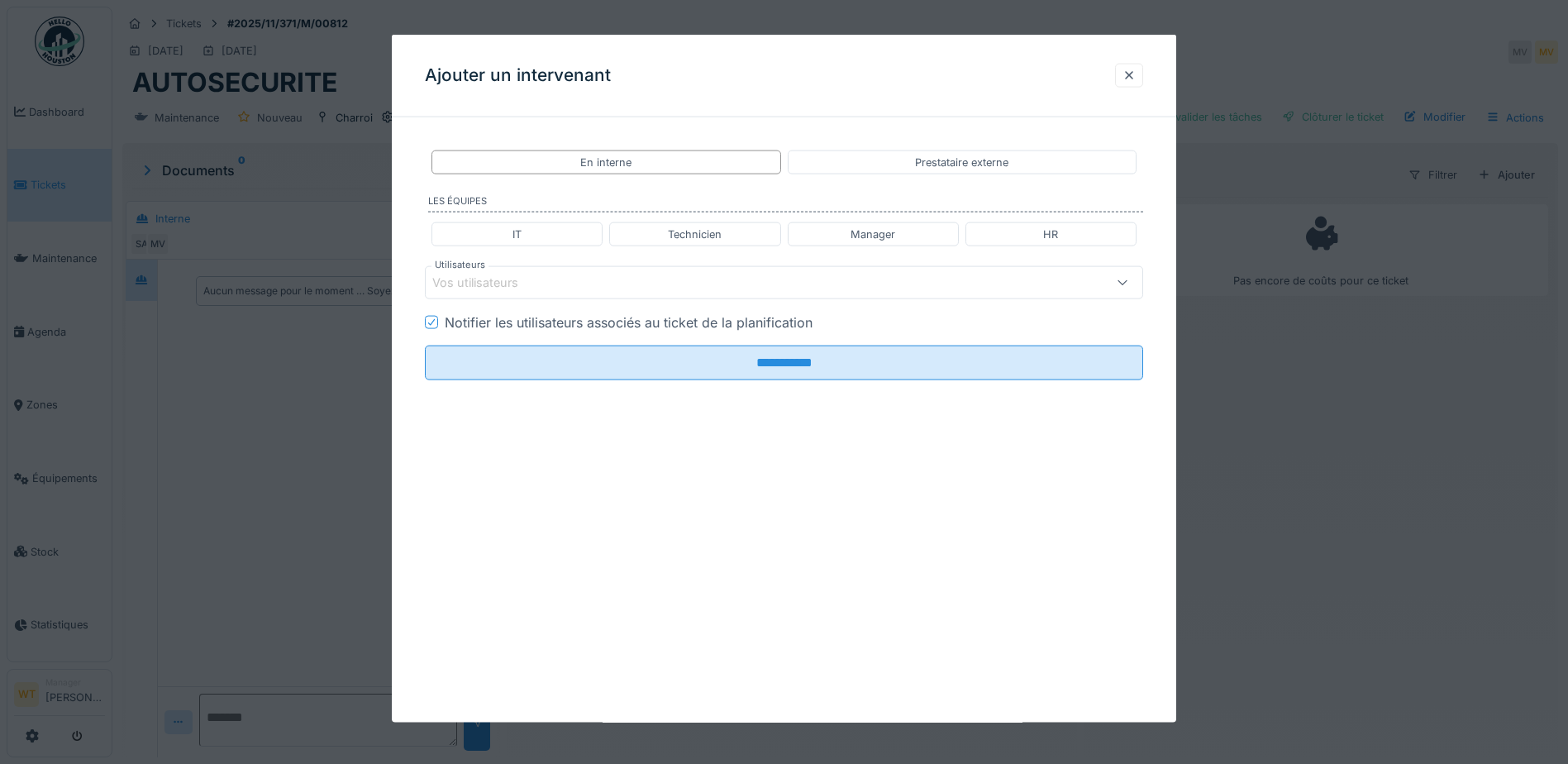
click at [628, 283] on div "Vos utilisateurs" at bounding box center [742, 282] width 619 height 18
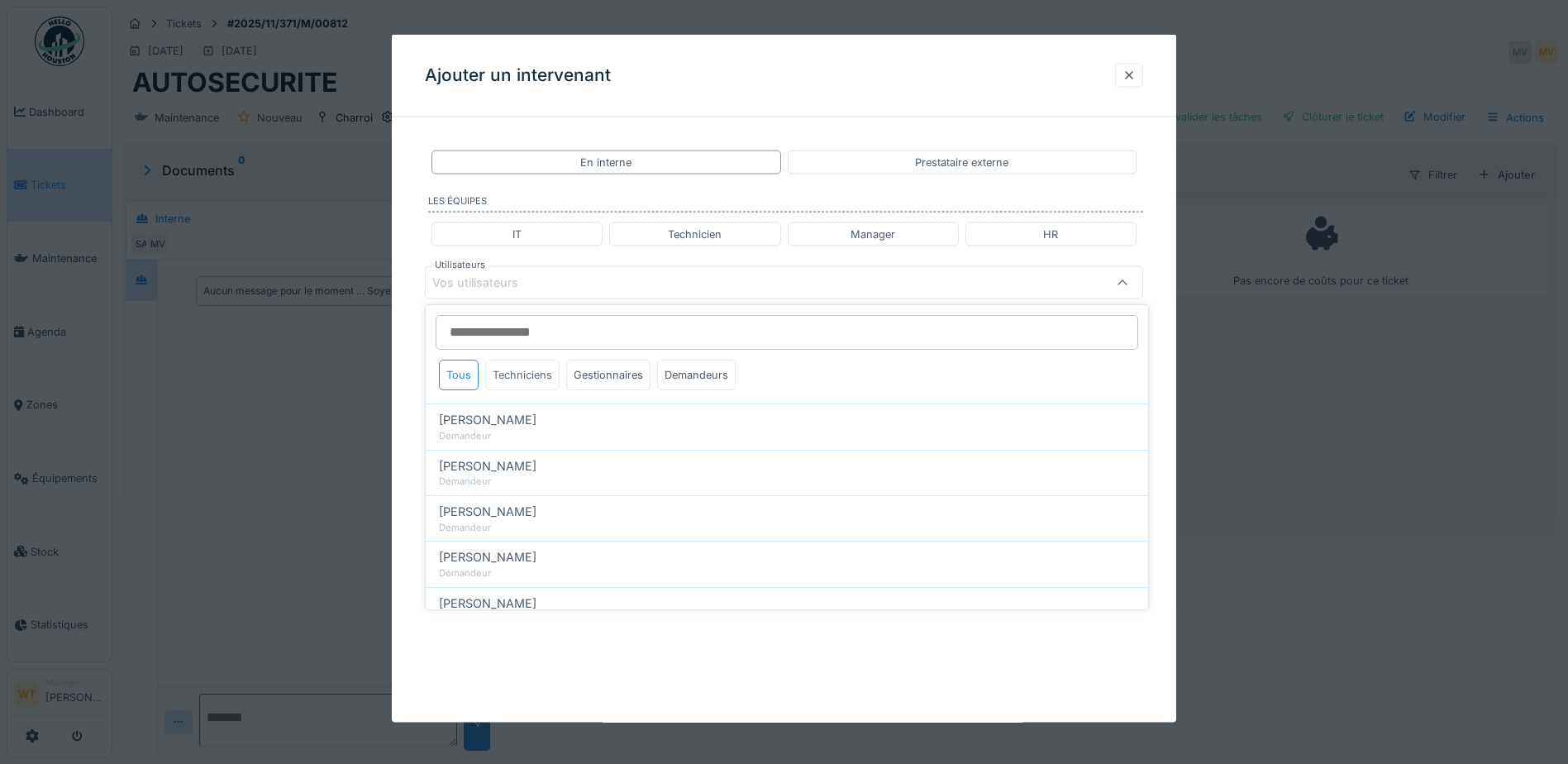
click at [521, 383] on div "Techniciens" at bounding box center [522, 374] width 75 height 30
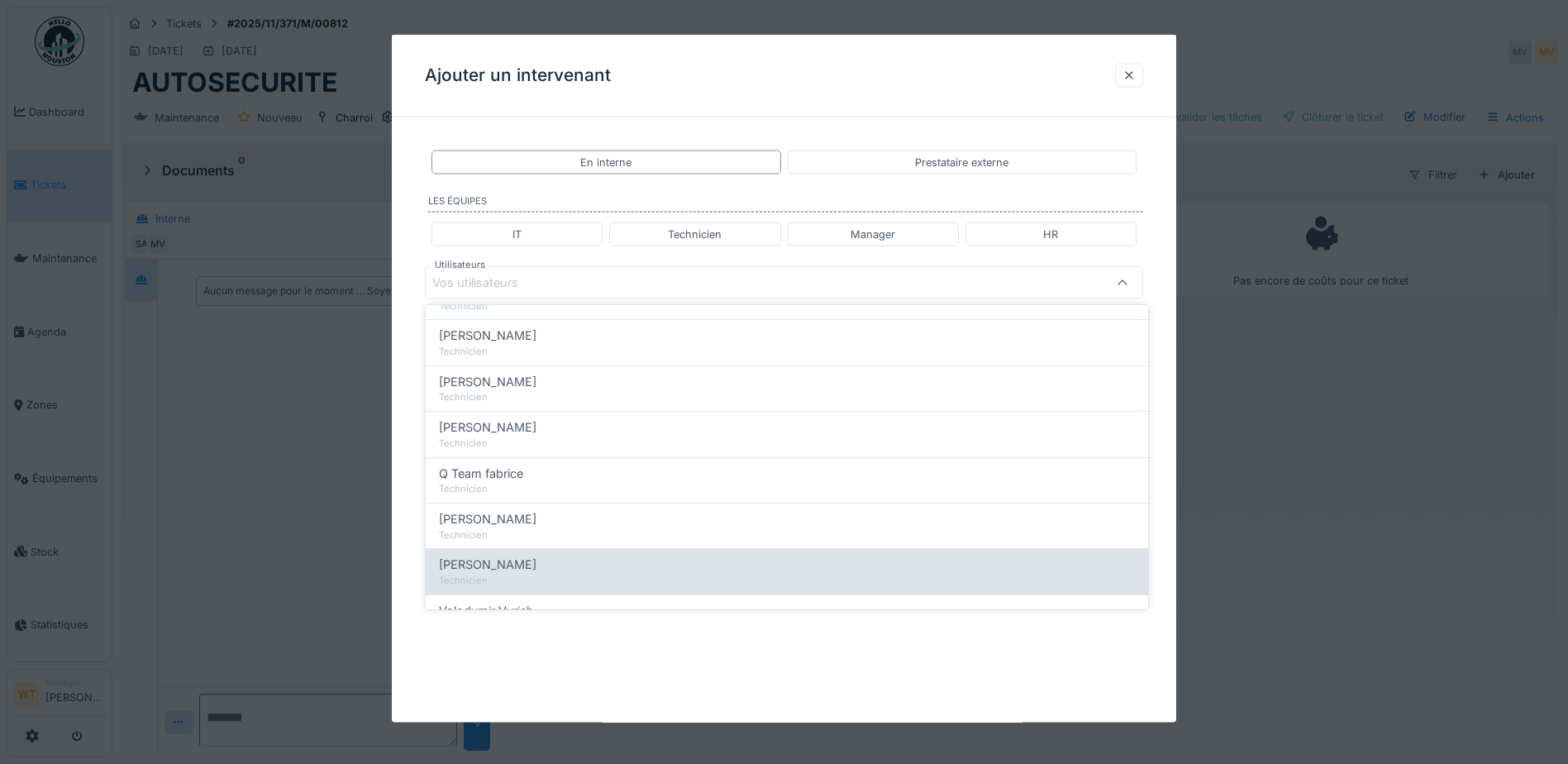
scroll to position [282, 0]
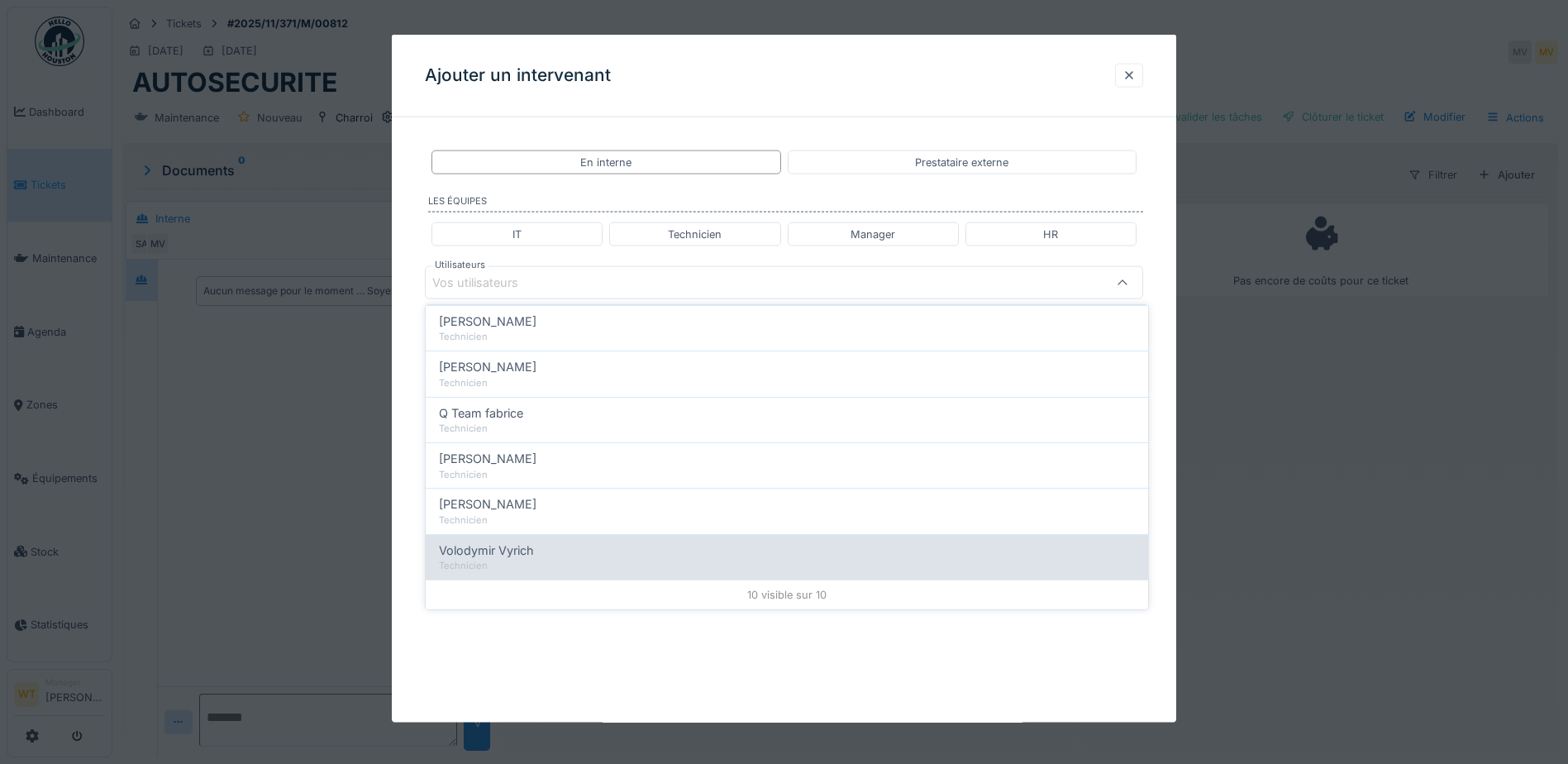
click at [532, 555] on span "Volodymir Vyrich" at bounding box center [486, 550] width 95 height 18
type input "*****"
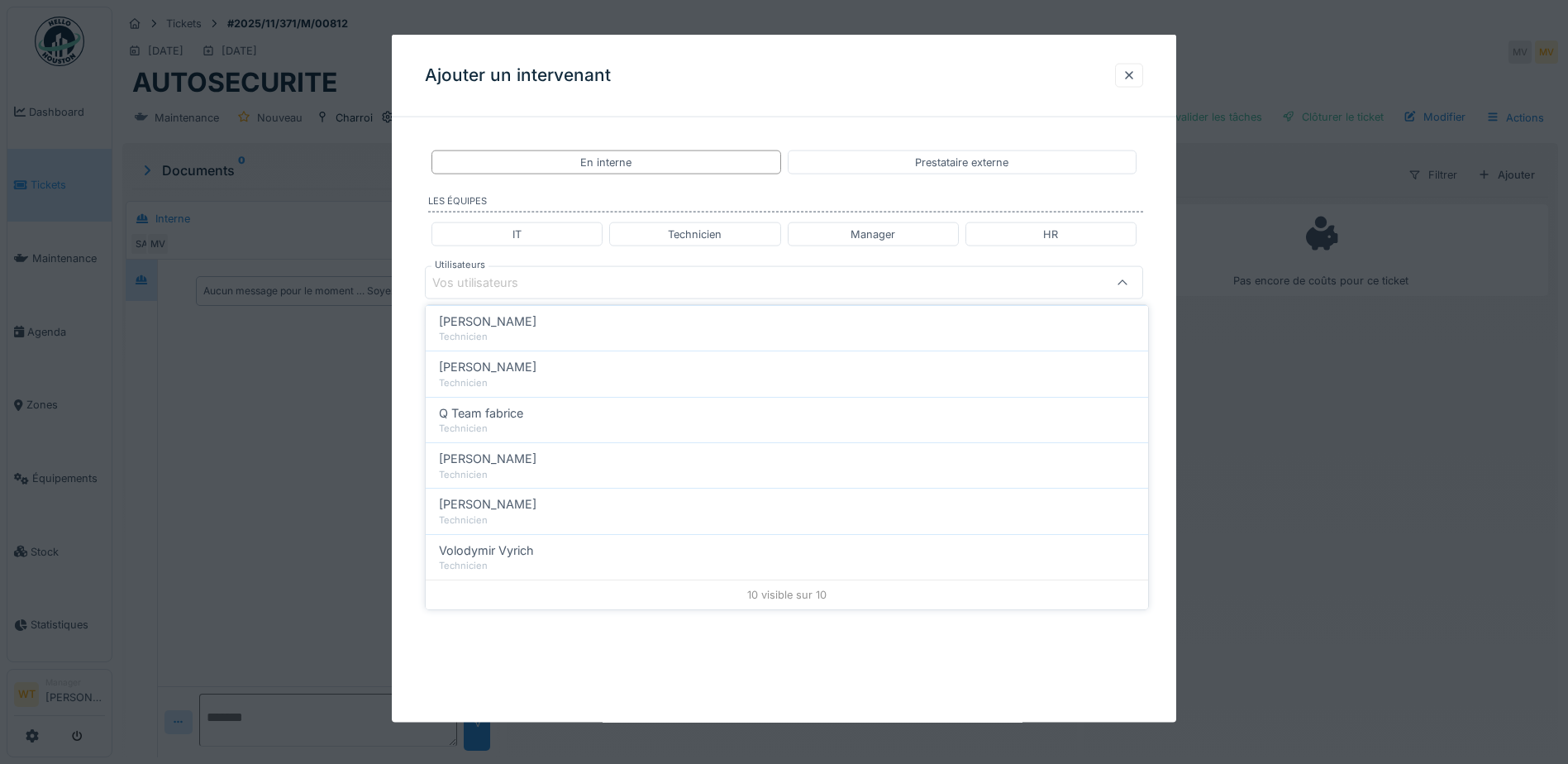
scroll to position [0, 0]
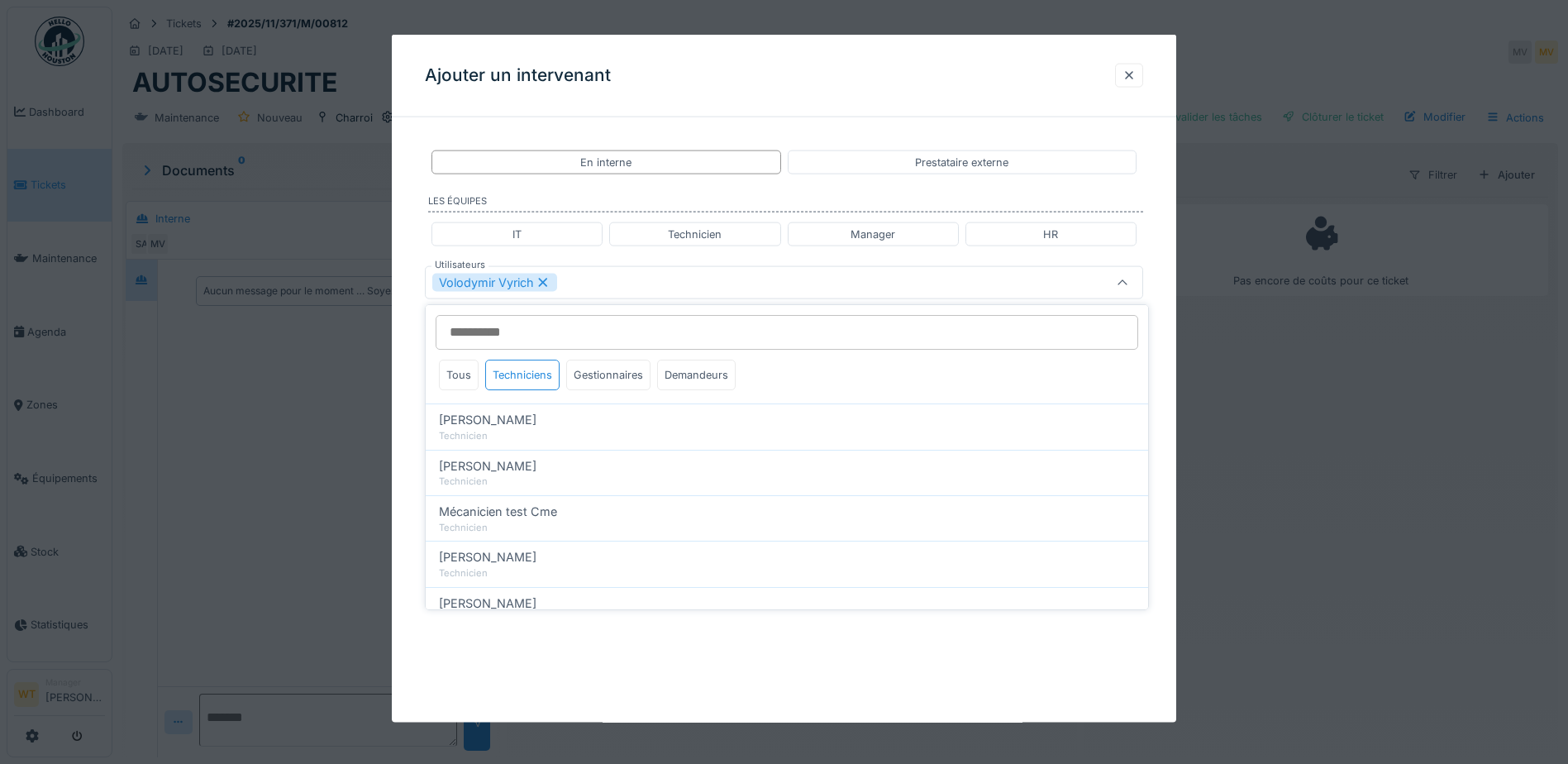
click at [610, 291] on div "Volodymir Vyrich" at bounding box center [742, 282] width 619 height 18
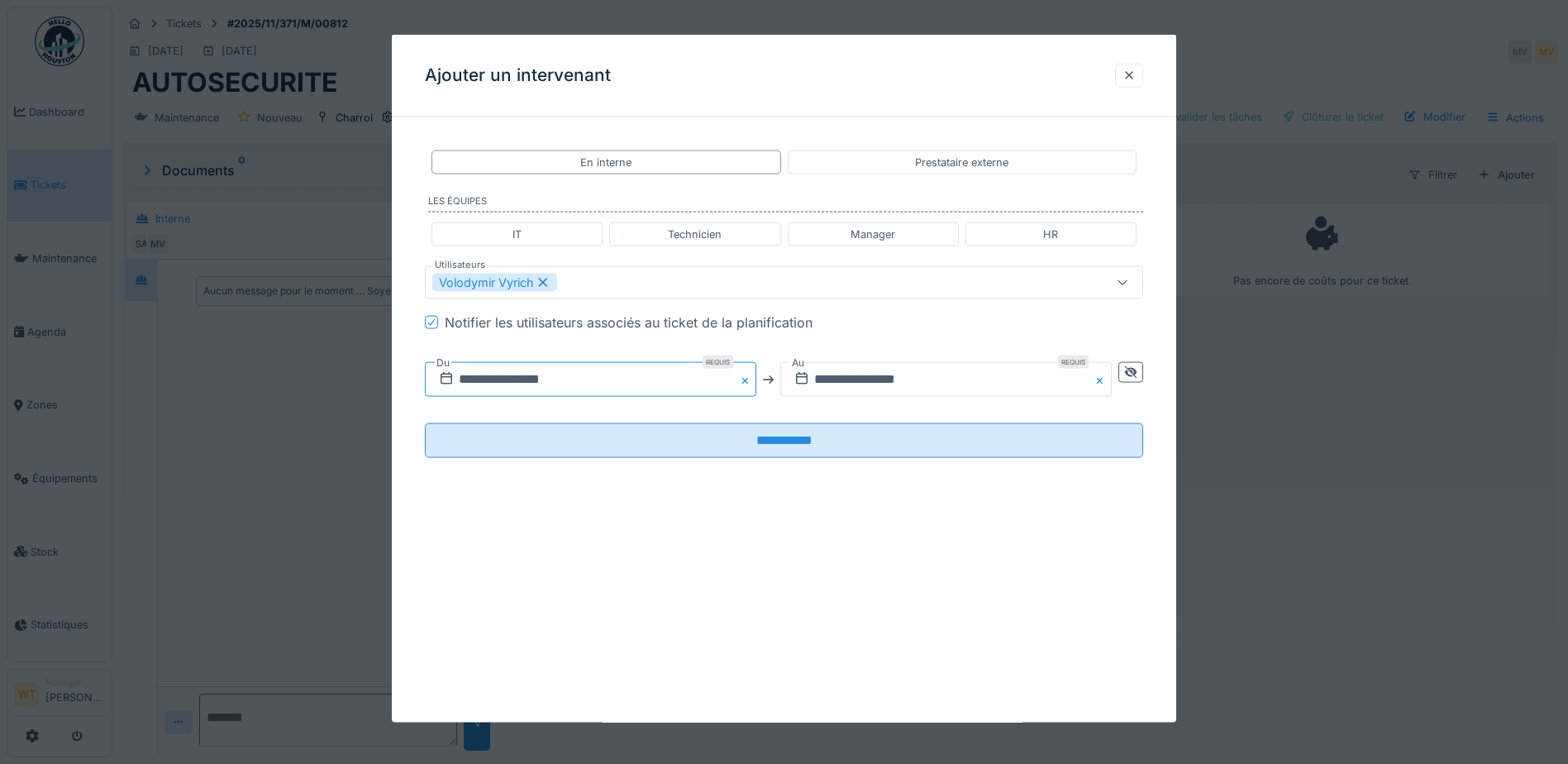
click at [547, 387] on input "**********" at bounding box center [590, 379] width 331 height 35
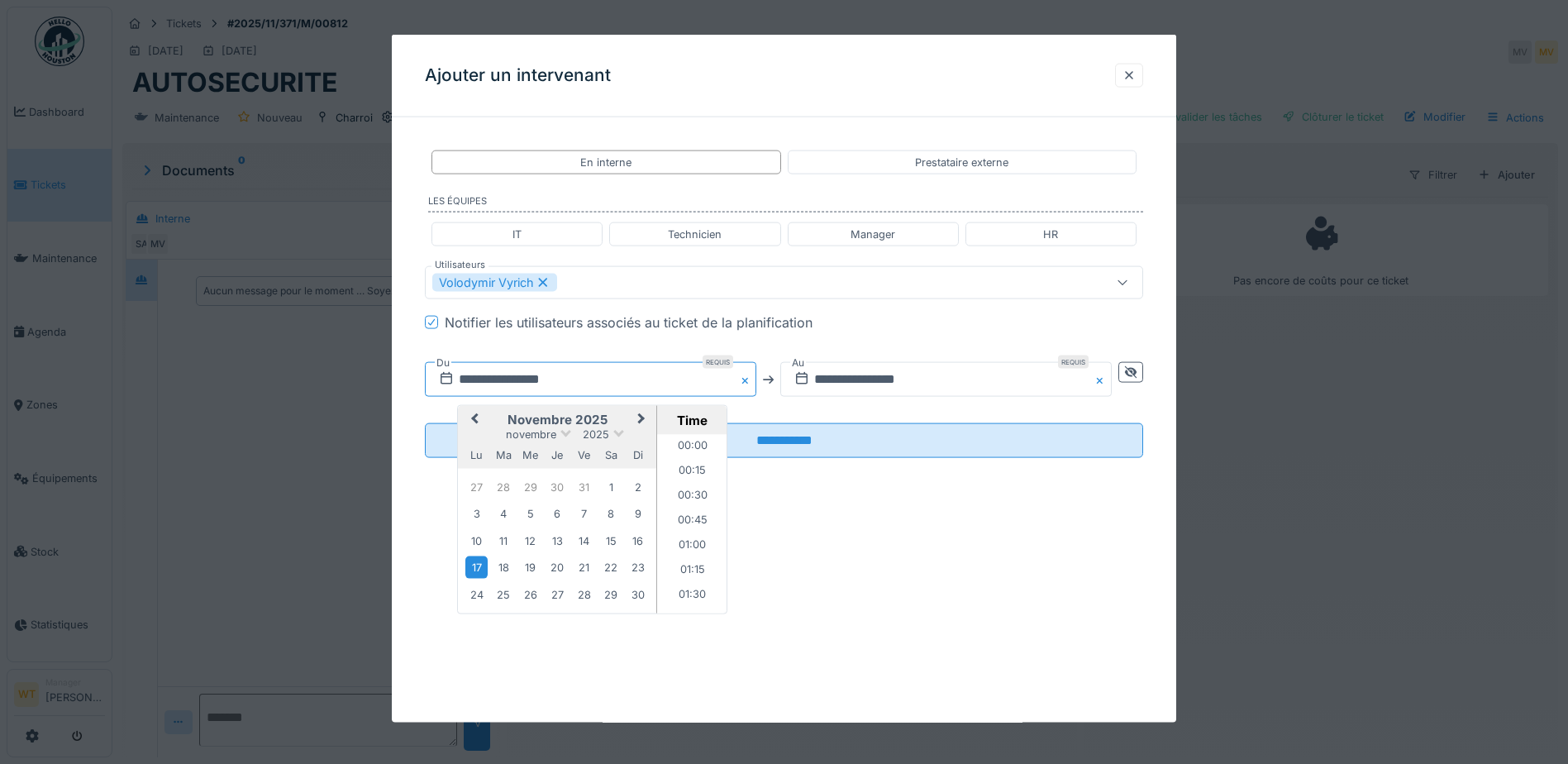
scroll to position [716, 0]
click at [474, 420] on span "Previous Month" at bounding box center [474, 420] width 0 height 19
click at [586, 485] on div "3" at bounding box center [583, 487] width 22 height 24
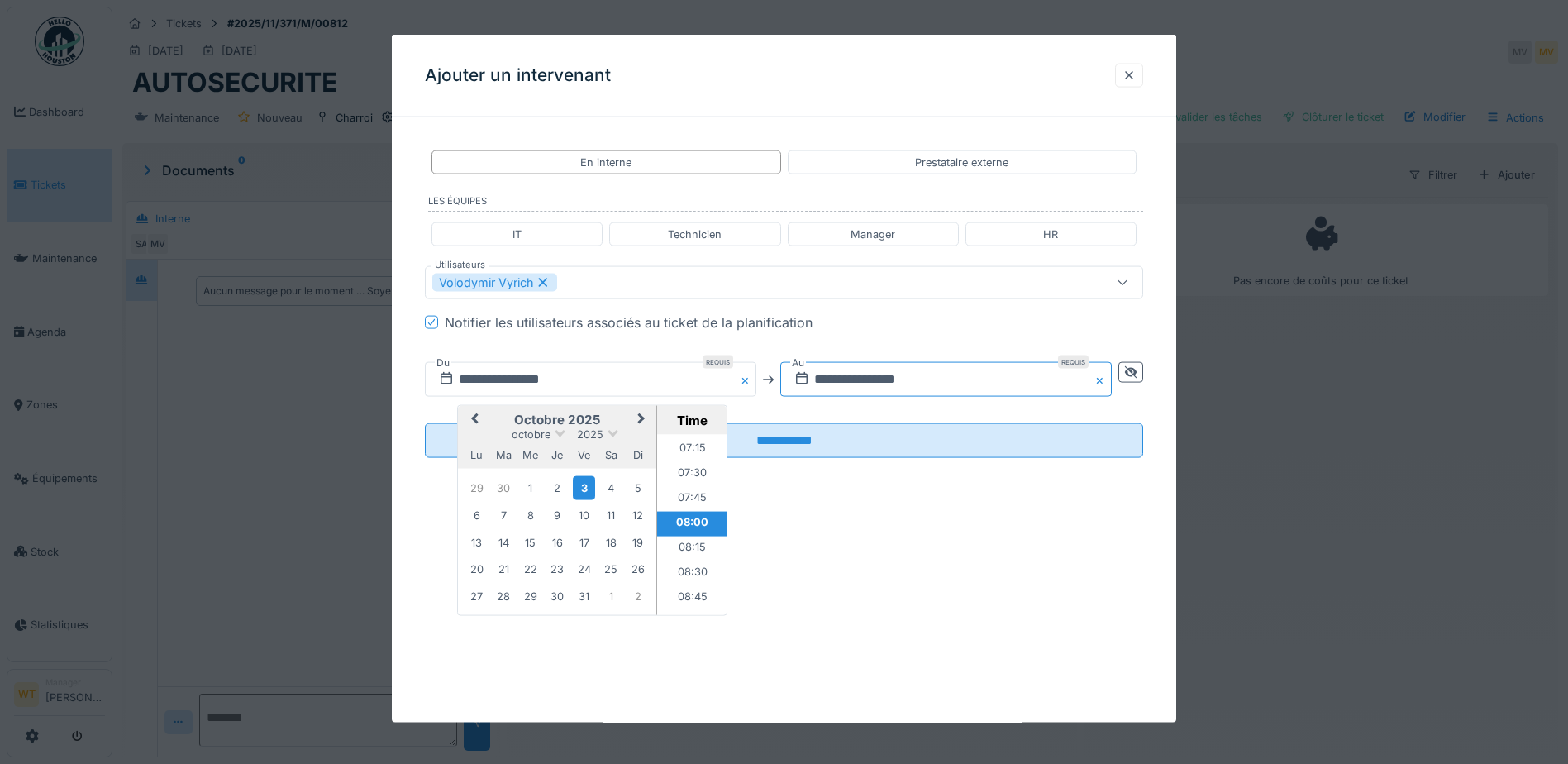
click at [839, 378] on input "**********" at bounding box center [946, 379] width 331 height 35
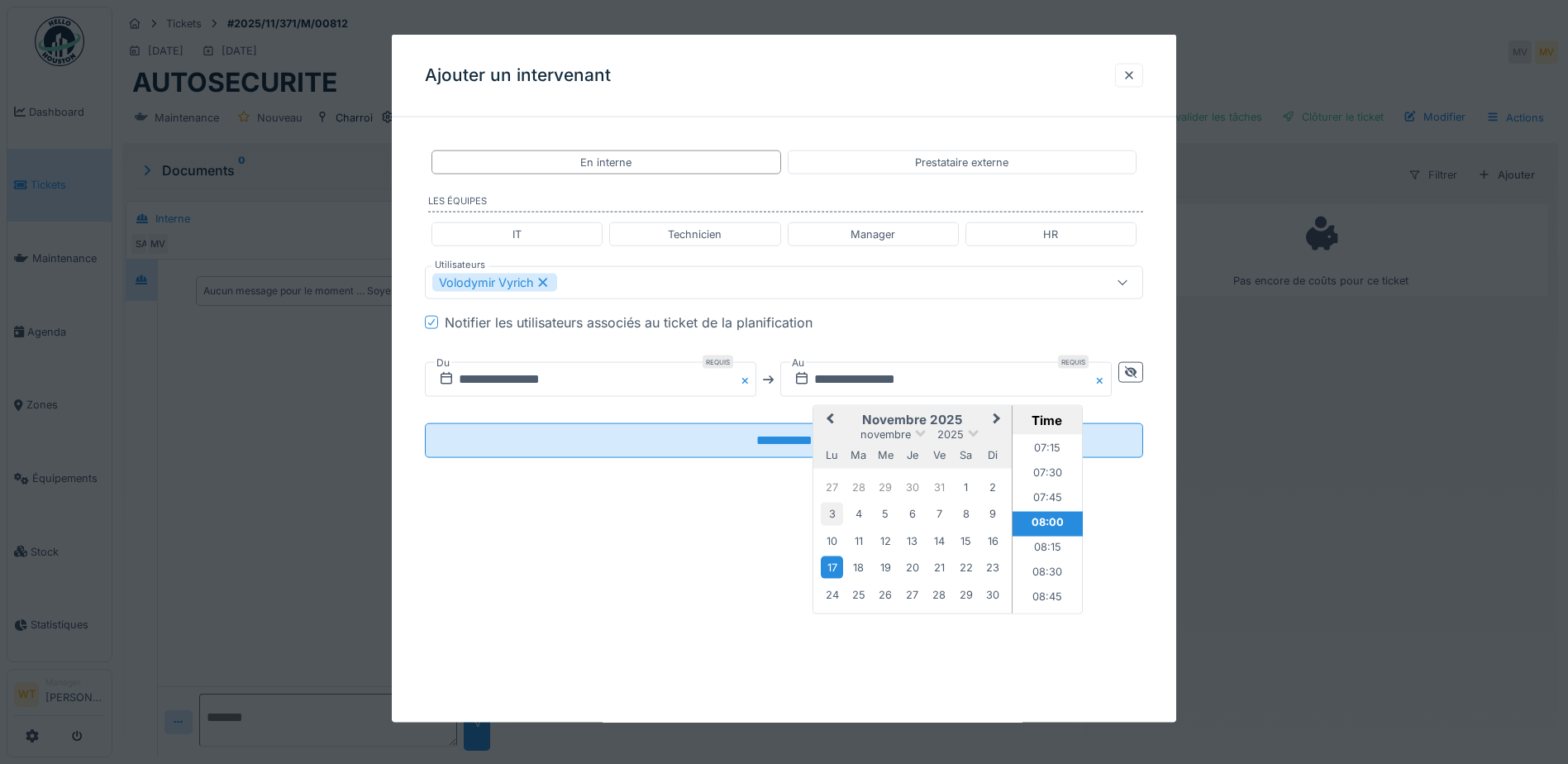
click at [833, 510] on div "3" at bounding box center [831, 513] width 22 height 22
click at [830, 416] on span "Previous Month" at bounding box center [830, 420] width 0 height 19
click at [946, 487] on div "3" at bounding box center [939, 487] width 22 height 24
click at [1047, 535] on li "19:00" at bounding box center [1047, 540] width 70 height 25
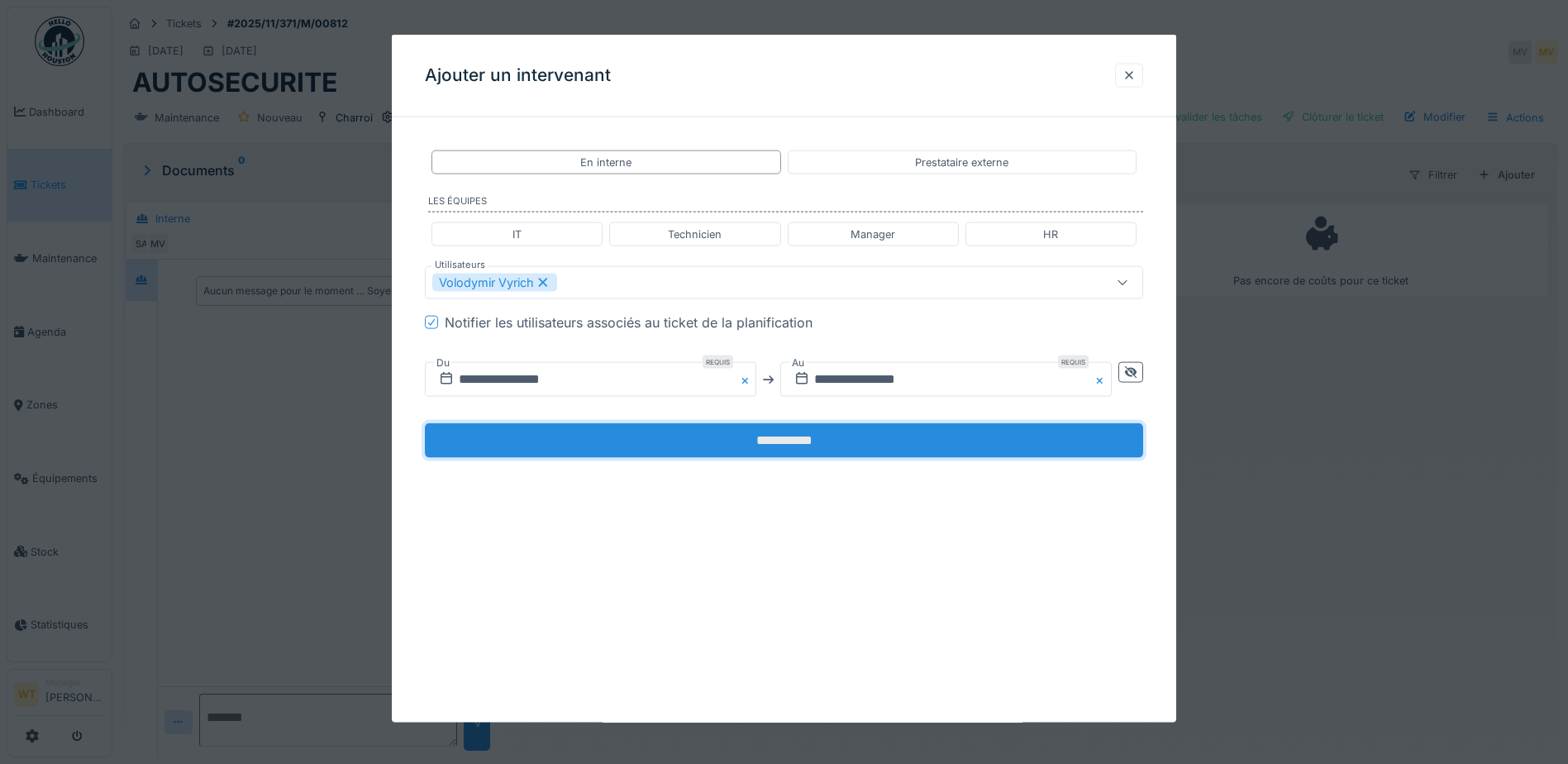
click at [857, 448] on input "**********" at bounding box center [784, 440] width 718 height 35
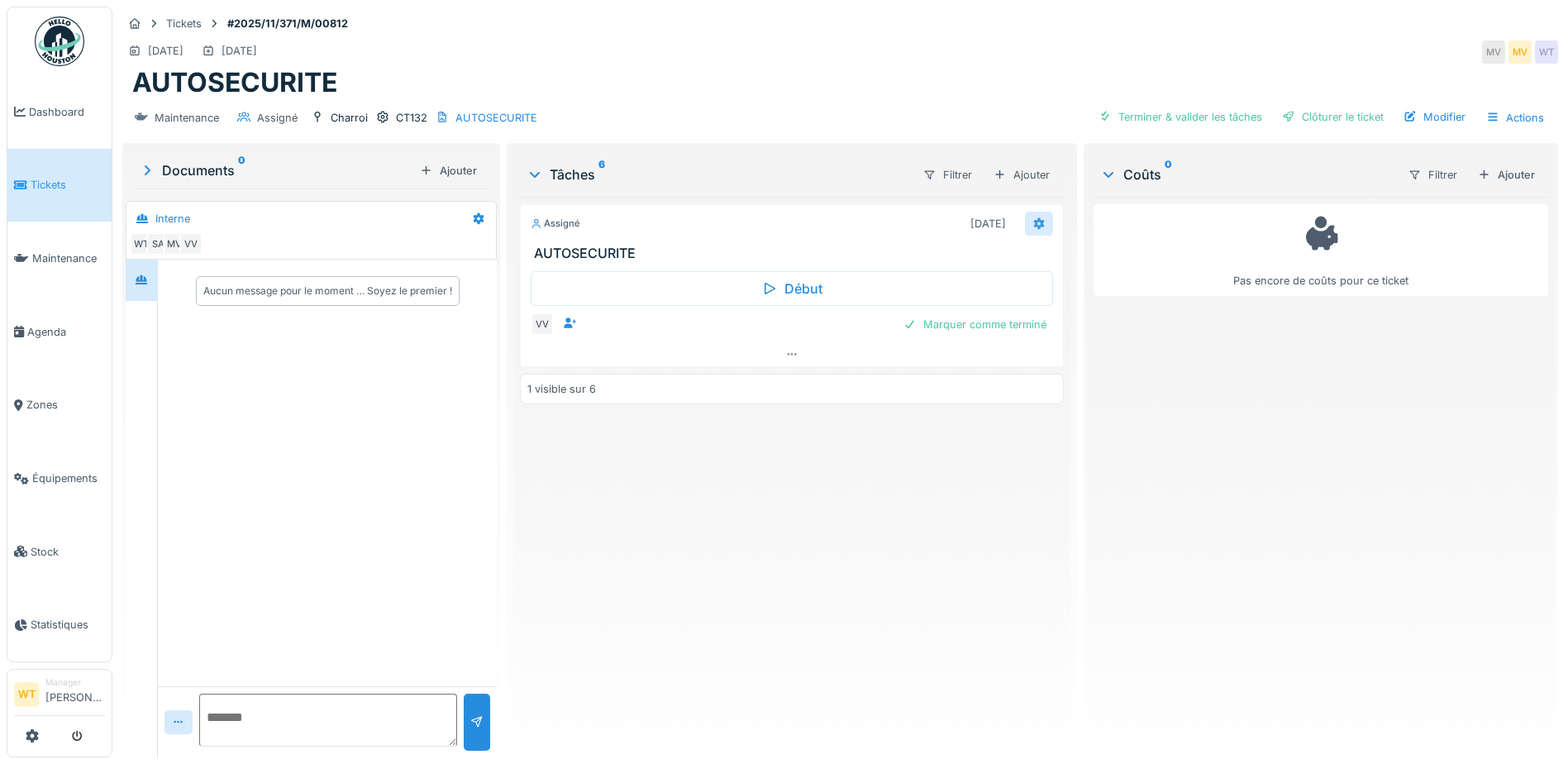
click at [1032, 233] on div at bounding box center [1038, 224] width 28 height 24
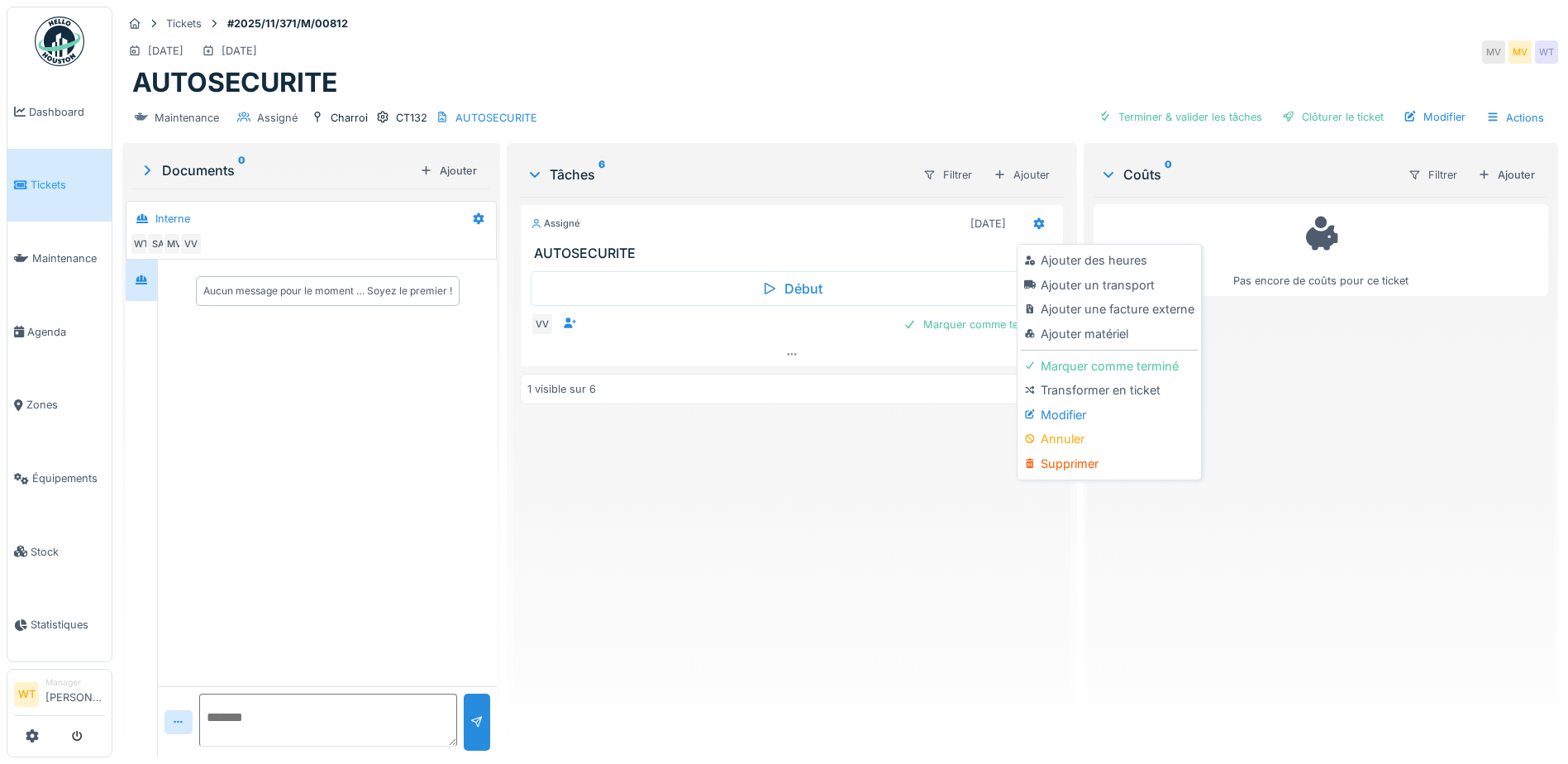
drag, startPoint x: 1049, startPoint y: 411, endPoint x: 986, endPoint y: 400, distance: 64.0
click at [1047, 411] on div "Modifier" at bounding box center [1108, 415] width 176 height 25
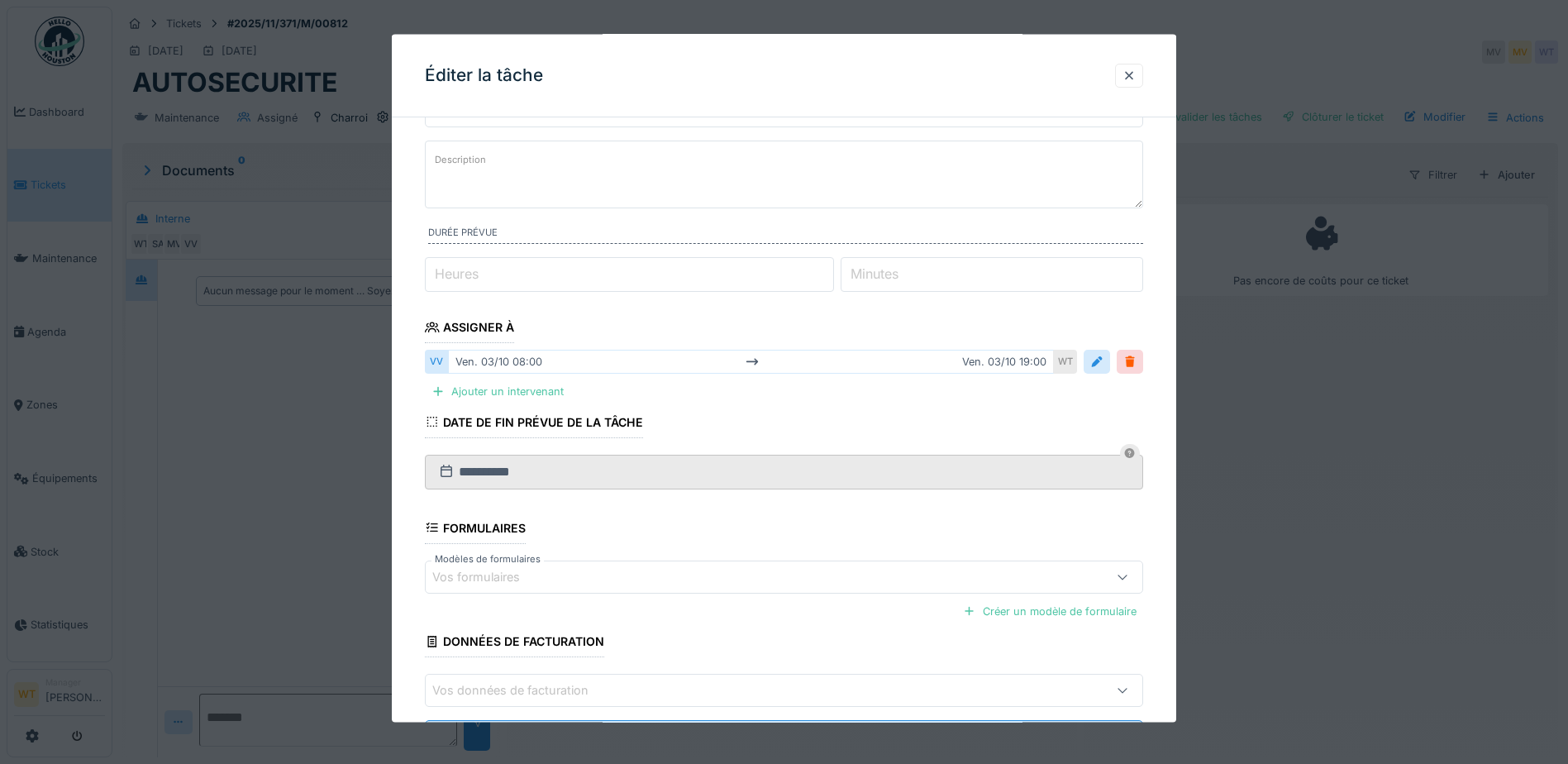
click at [566, 580] on div "Vos formulaires" at bounding box center [742, 575] width 619 height 18
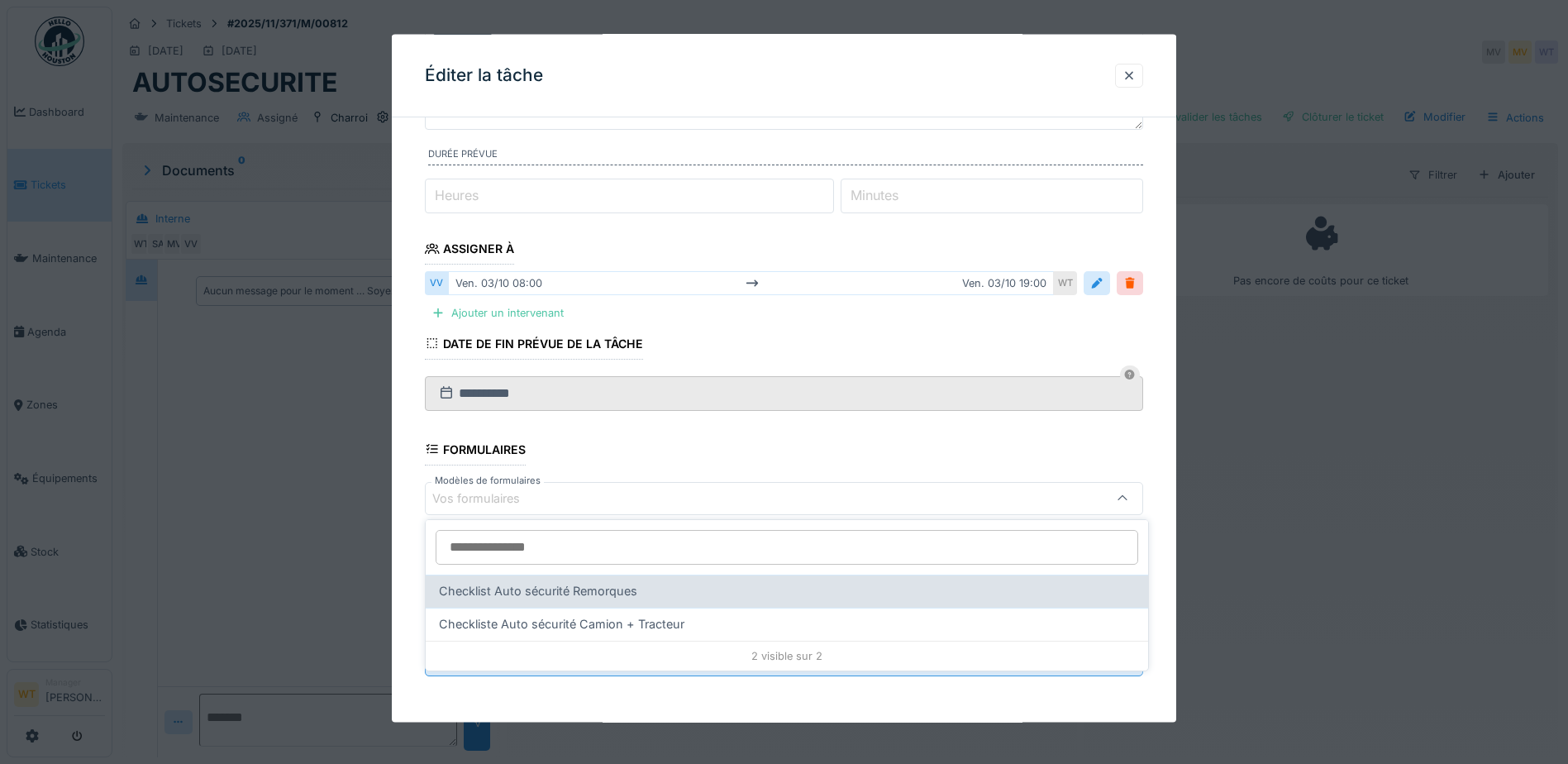
scroll to position [13, 0]
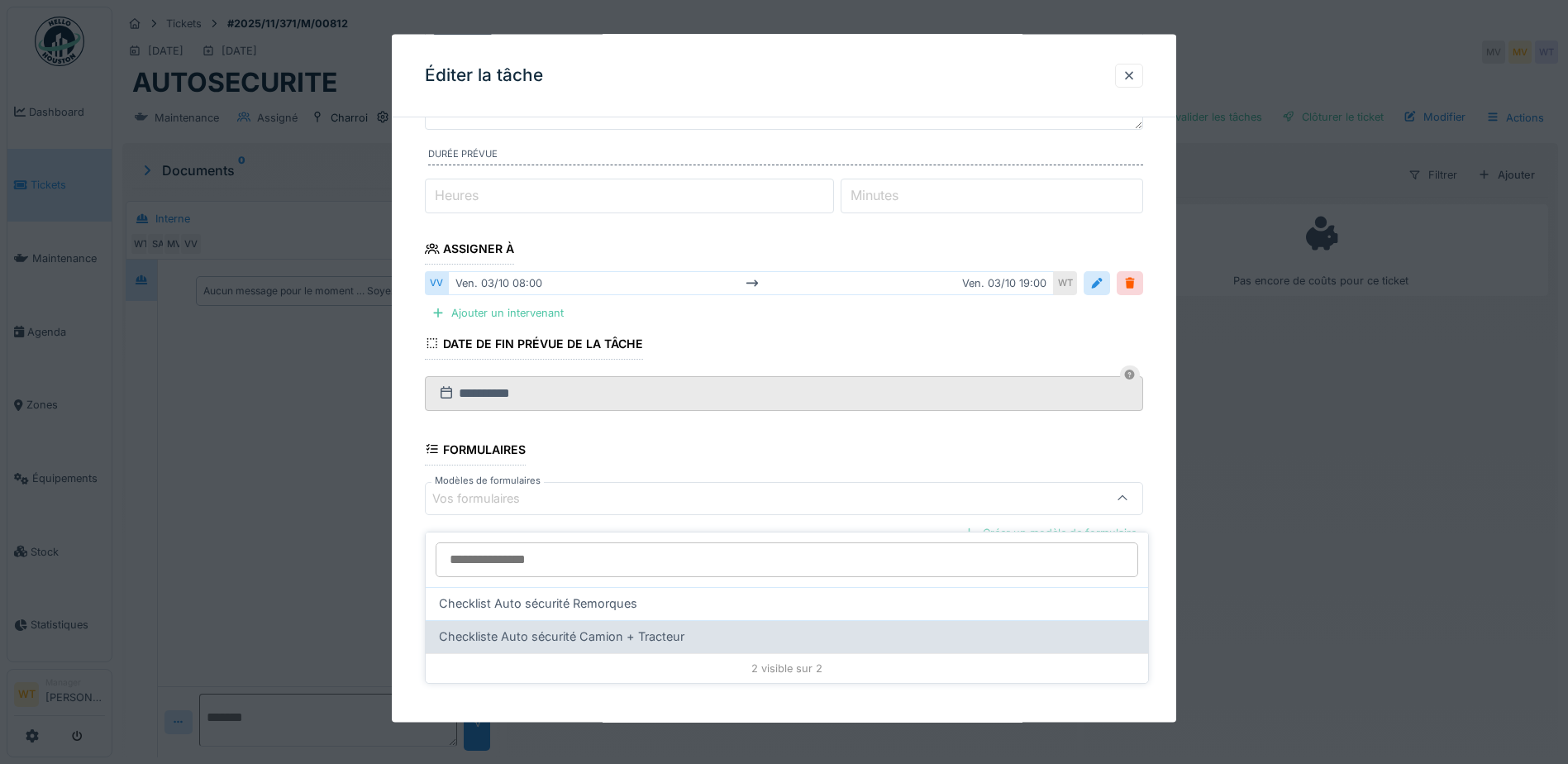
click at [585, 620] on div "Checkliste Auto sécurité Camion + Tracteur" at bounding box center [786, 637] width 722 height 33
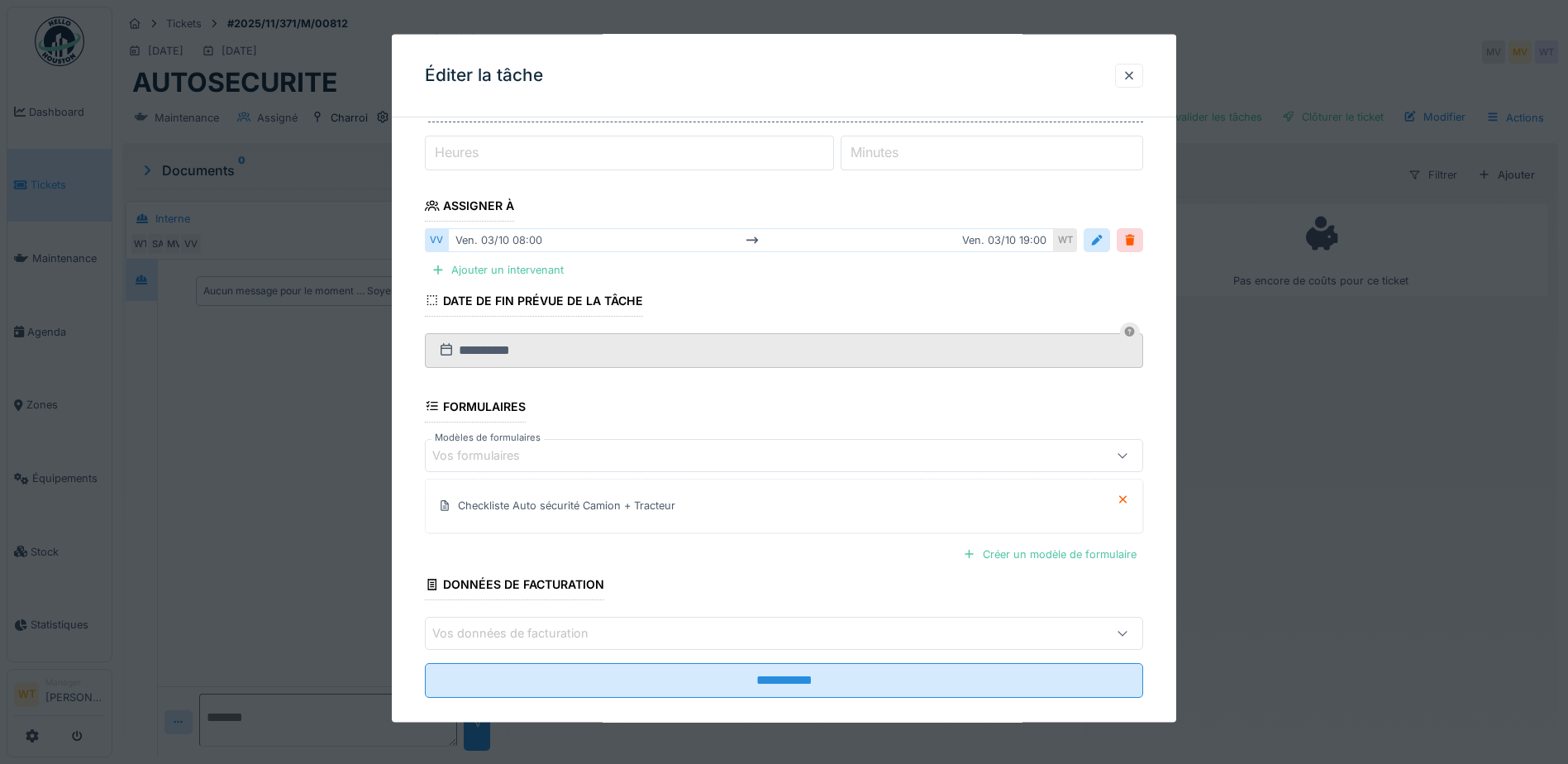
scroll to position [226, 0]
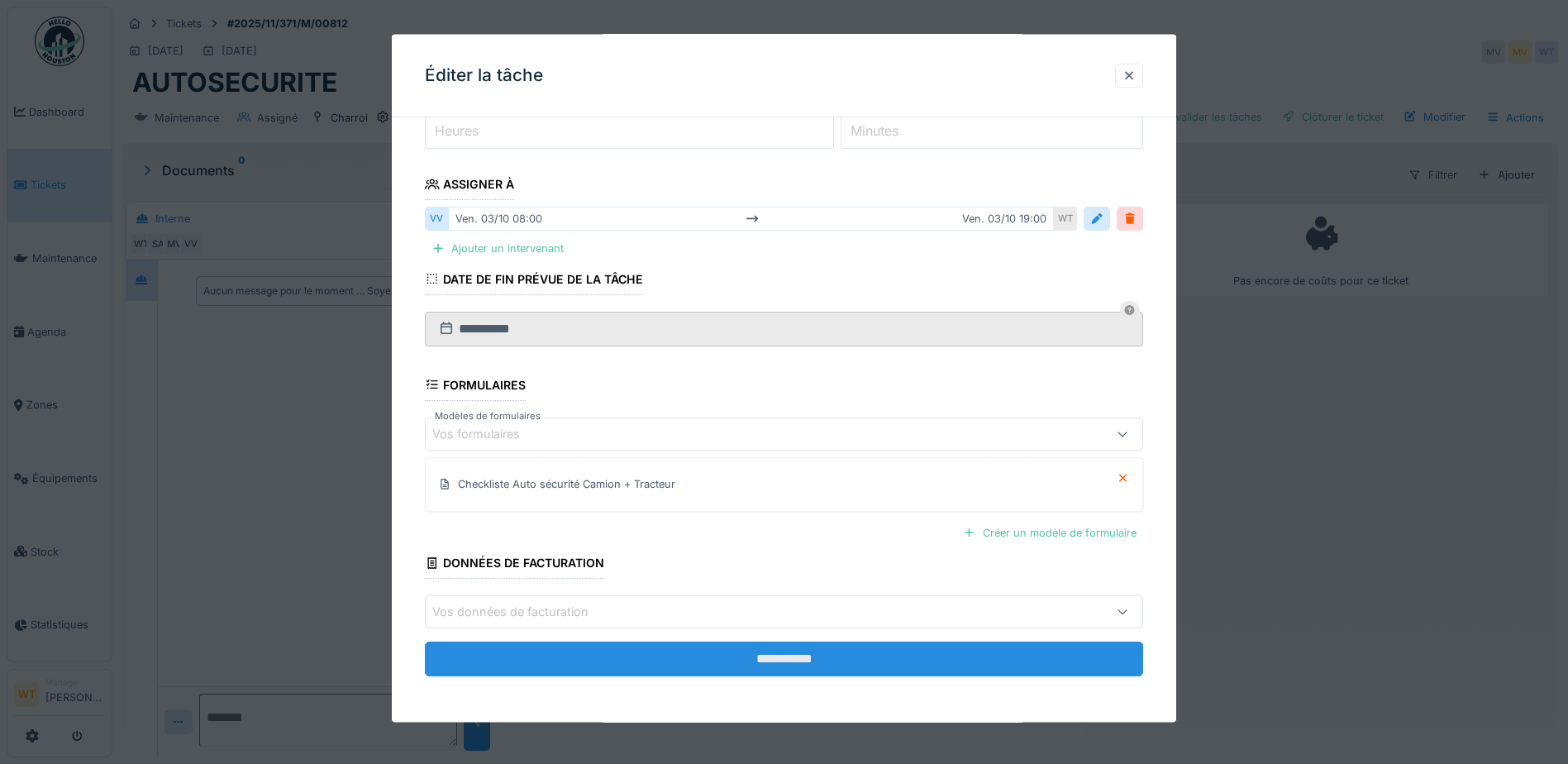
click at [636, 645] on input "**********" at bounding box center [784, 659] width 718 height 35
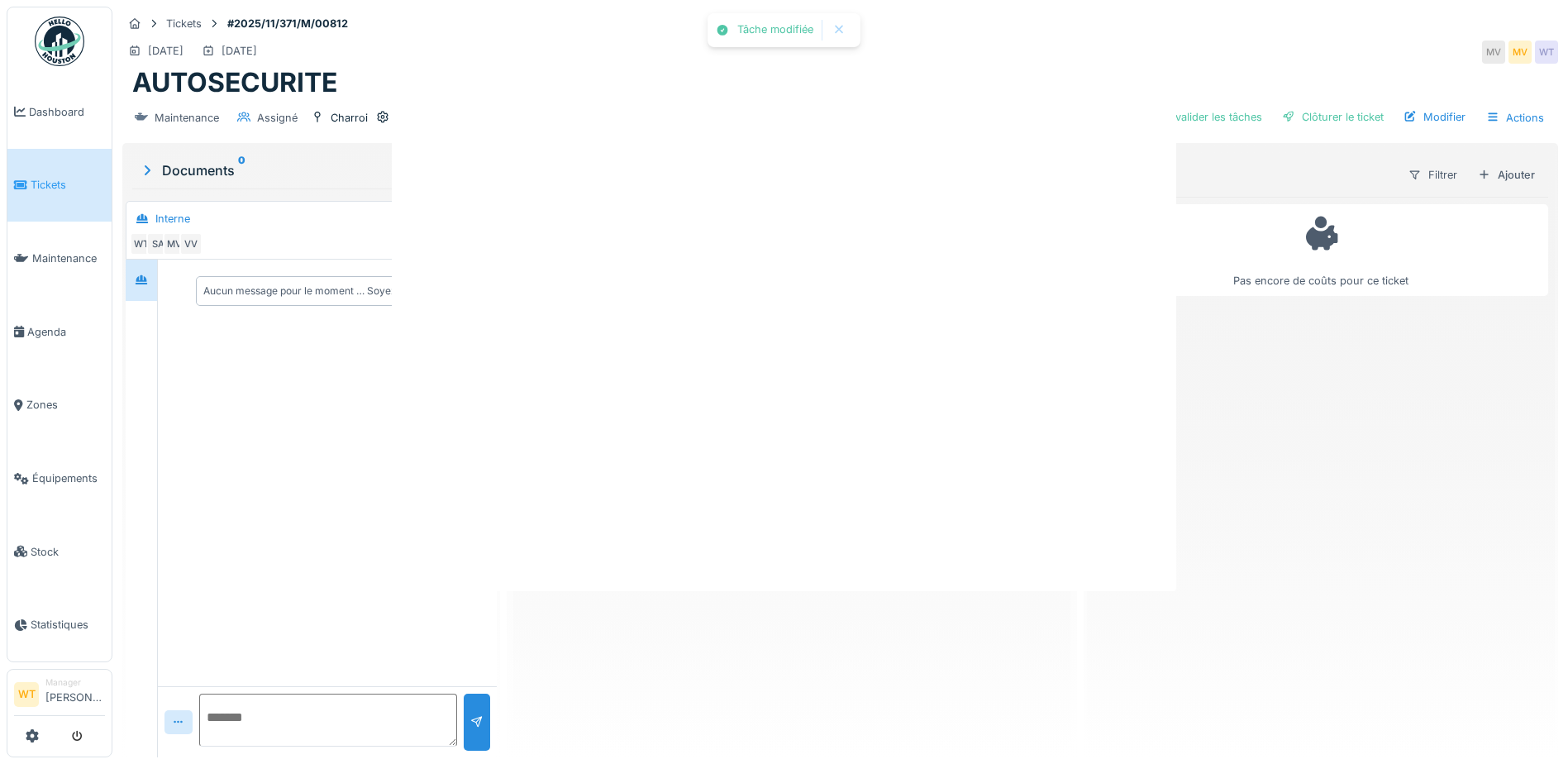
scroll to position [0, 0]
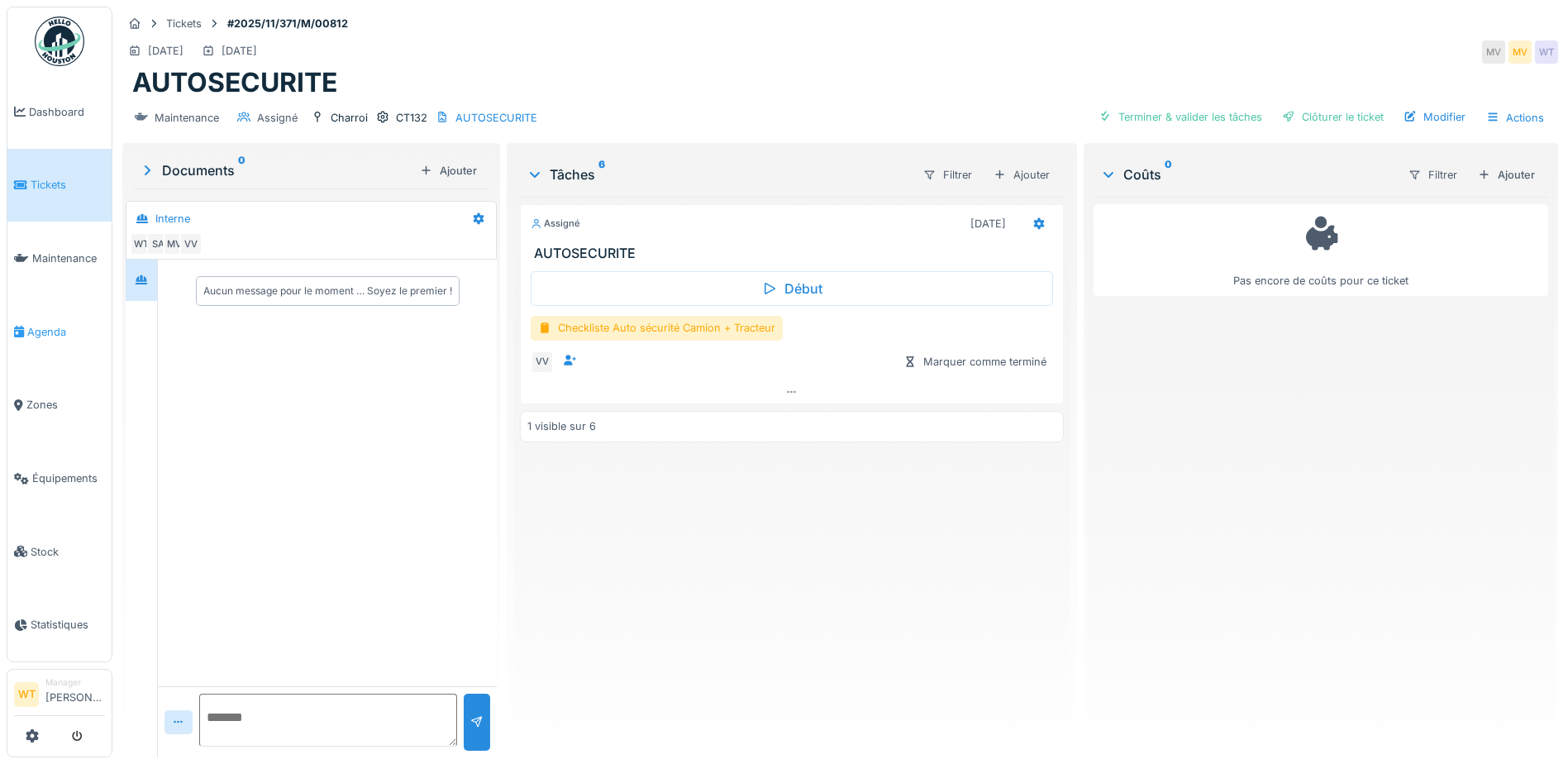
click at [47, 328] on span "Agenda" at bounding box center [66, 331] width 78 height 16
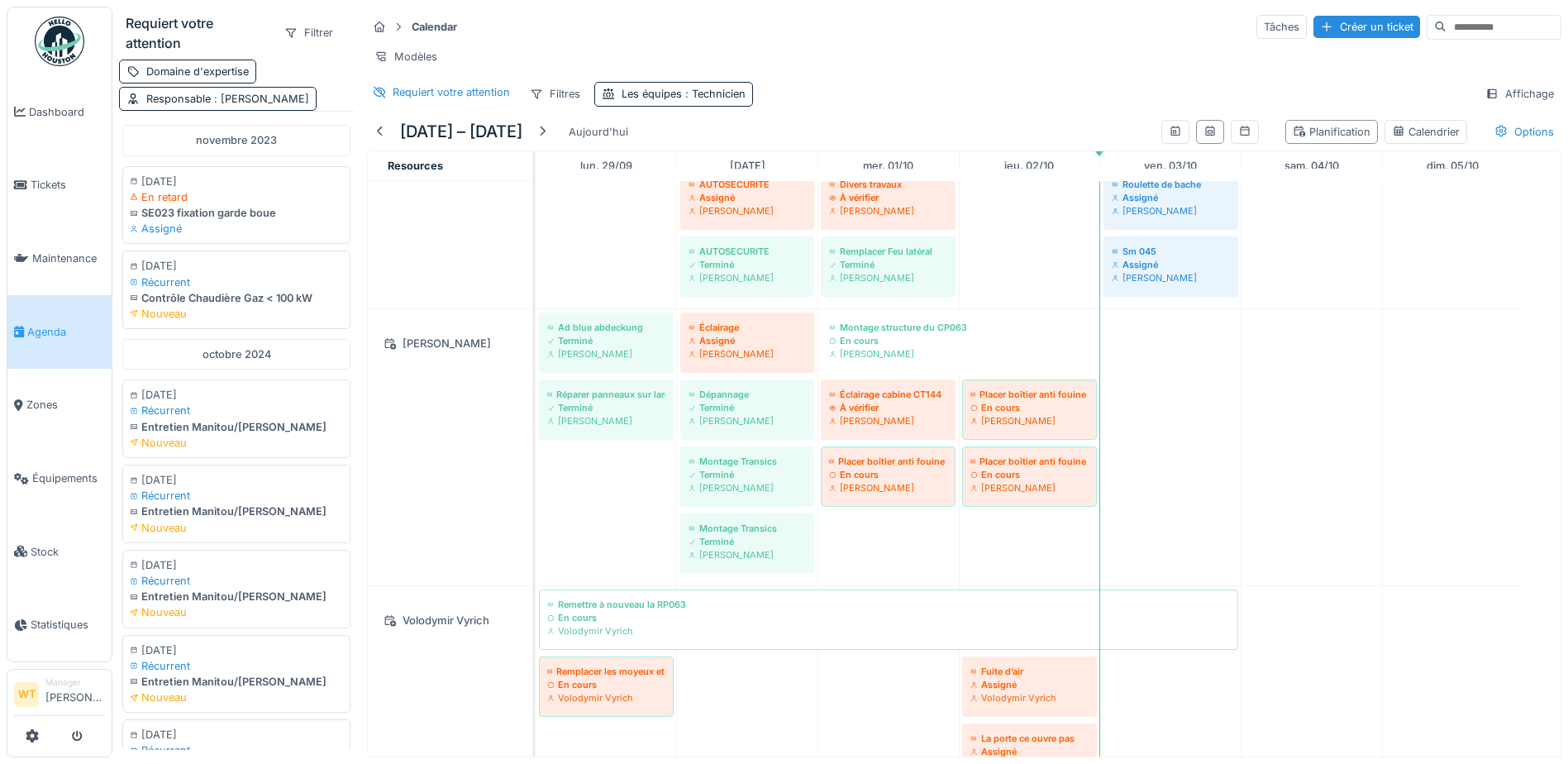
scroll to position [378, 0]
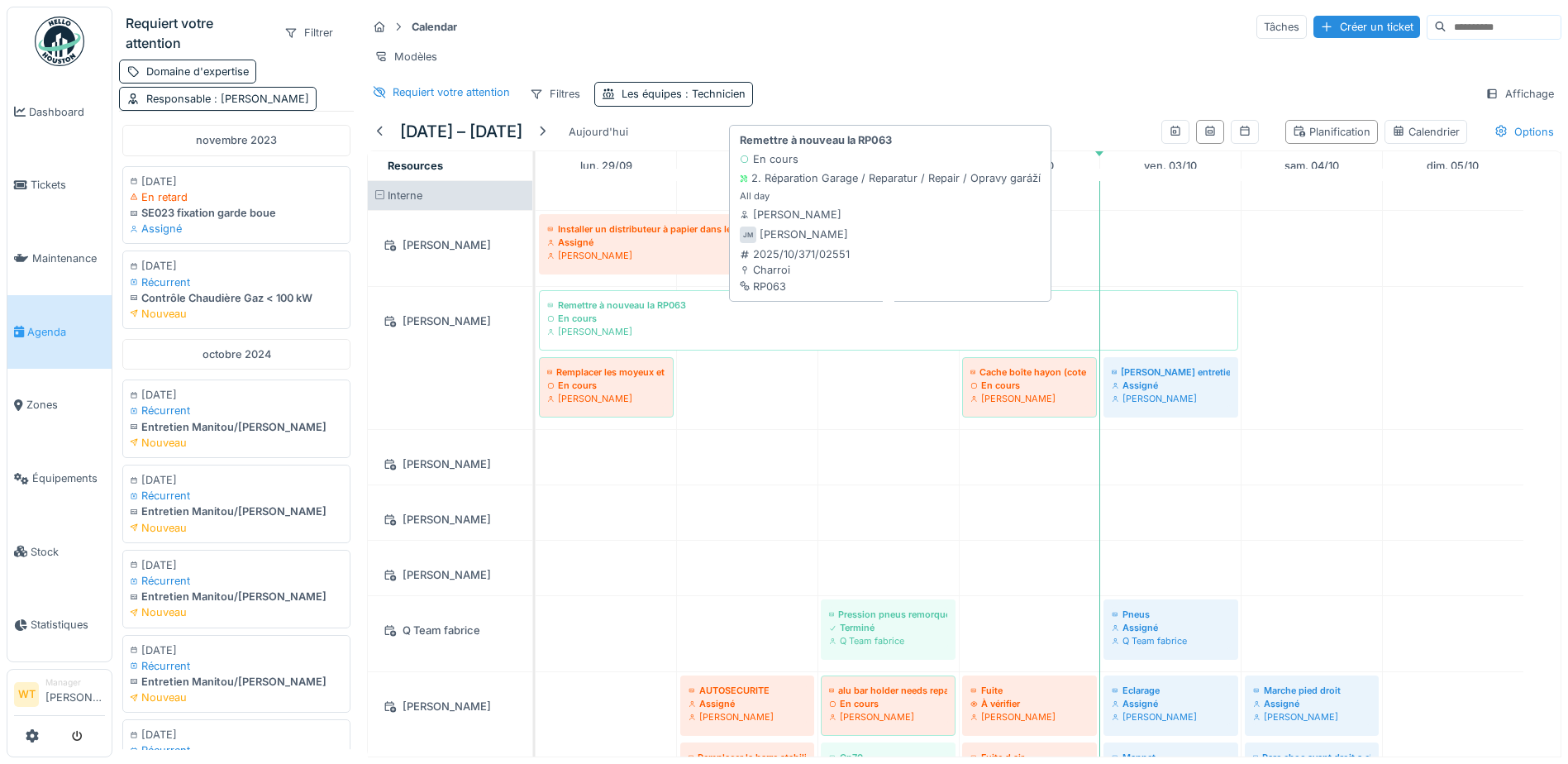
click at [729, 338] on div "[PERSON_NAME]" at bounding box center [889, 331] width 682 height 14
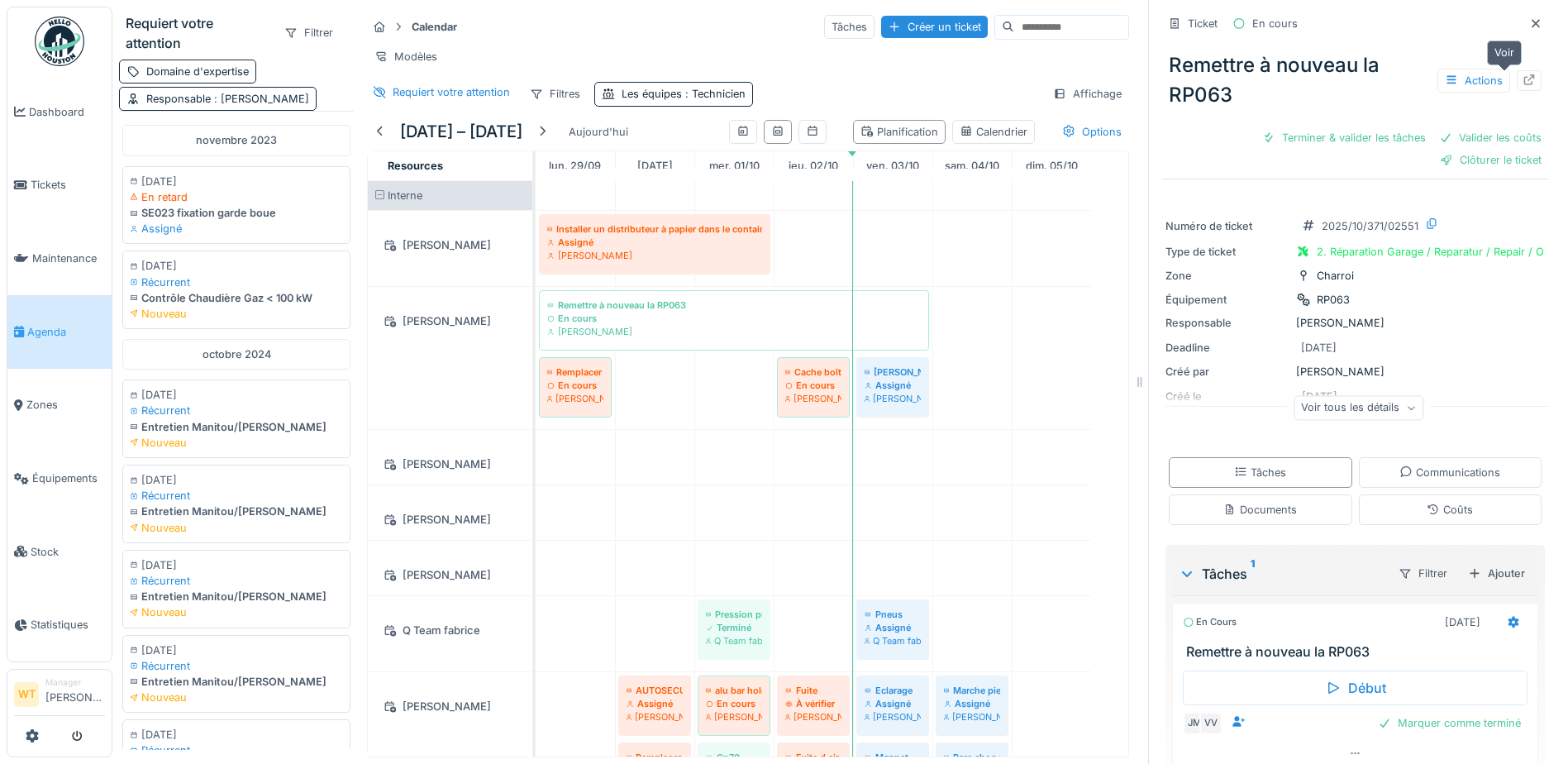
click at [1524, 76] on icon at bounding box center [1529, 80] width 11 height 11
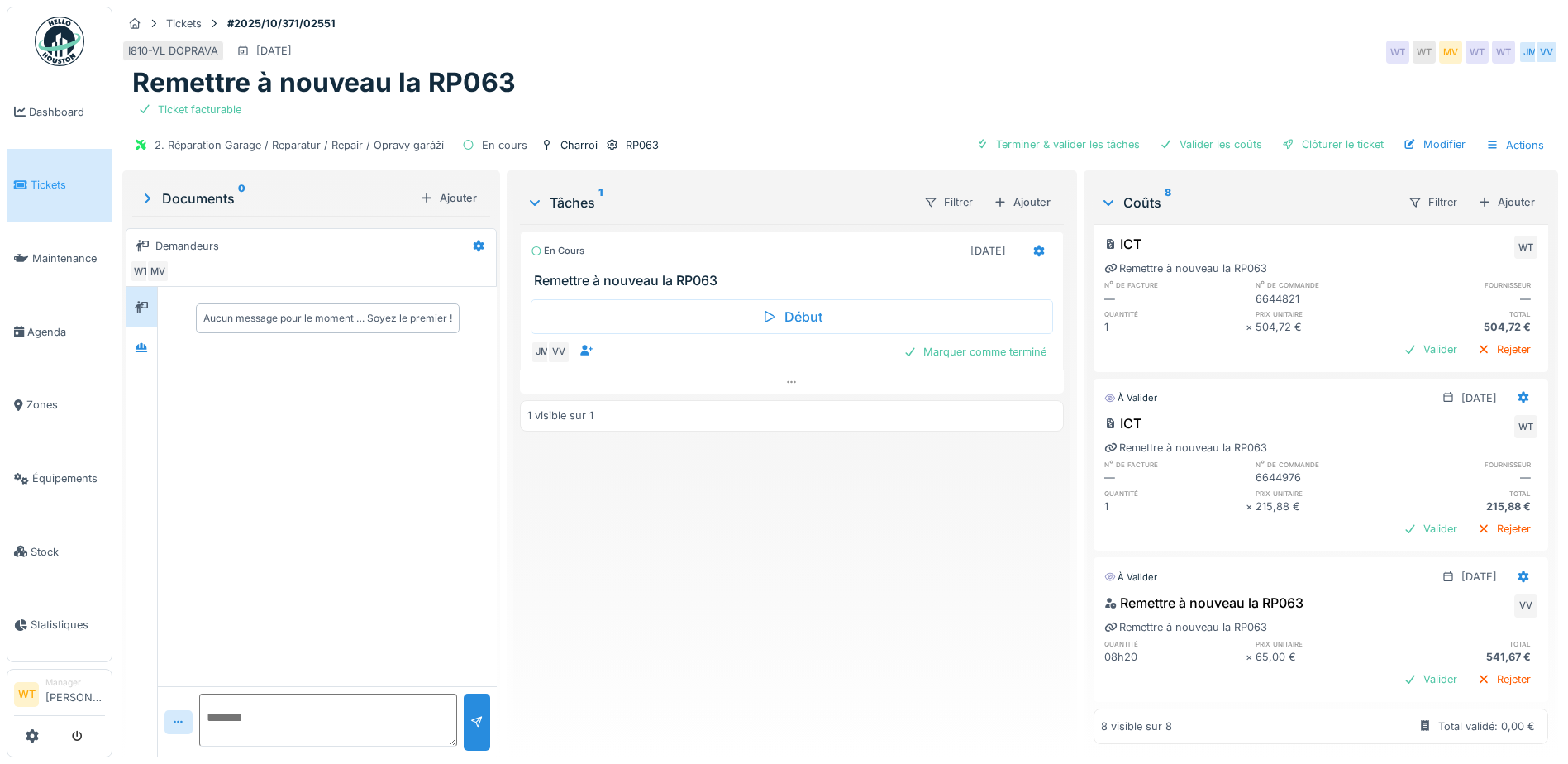
scroll to position [13, 0]
click at [1487, 191] on div "Ajouter" at bounding box center [1506, 201] width 70 height 22
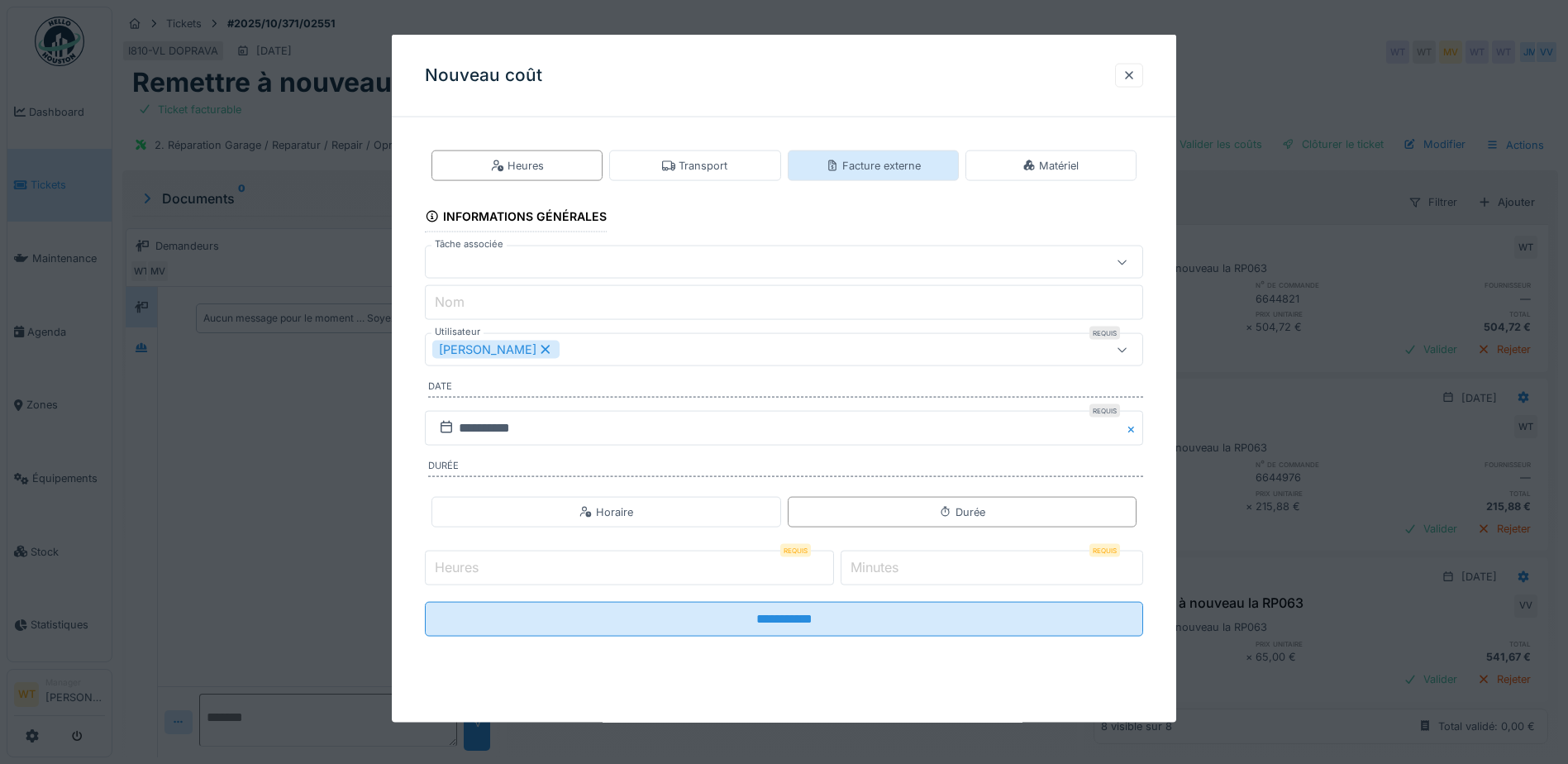
click at [875, 154] on div "Facture externe" at bounding box center [873, 165] width 171 height 30
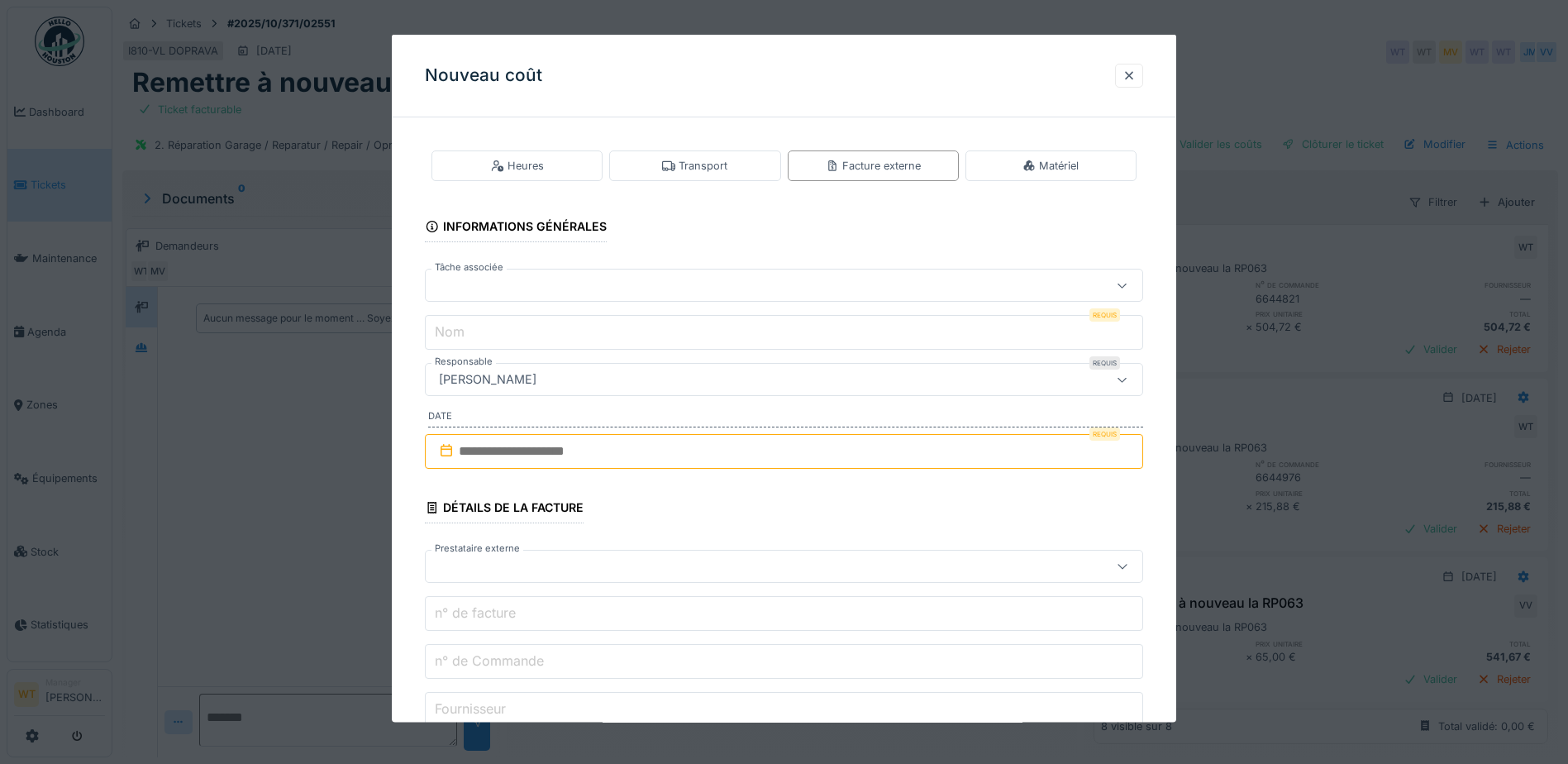
click at [664, 284] on div at bounding box center [742, 285] width 619 height 18
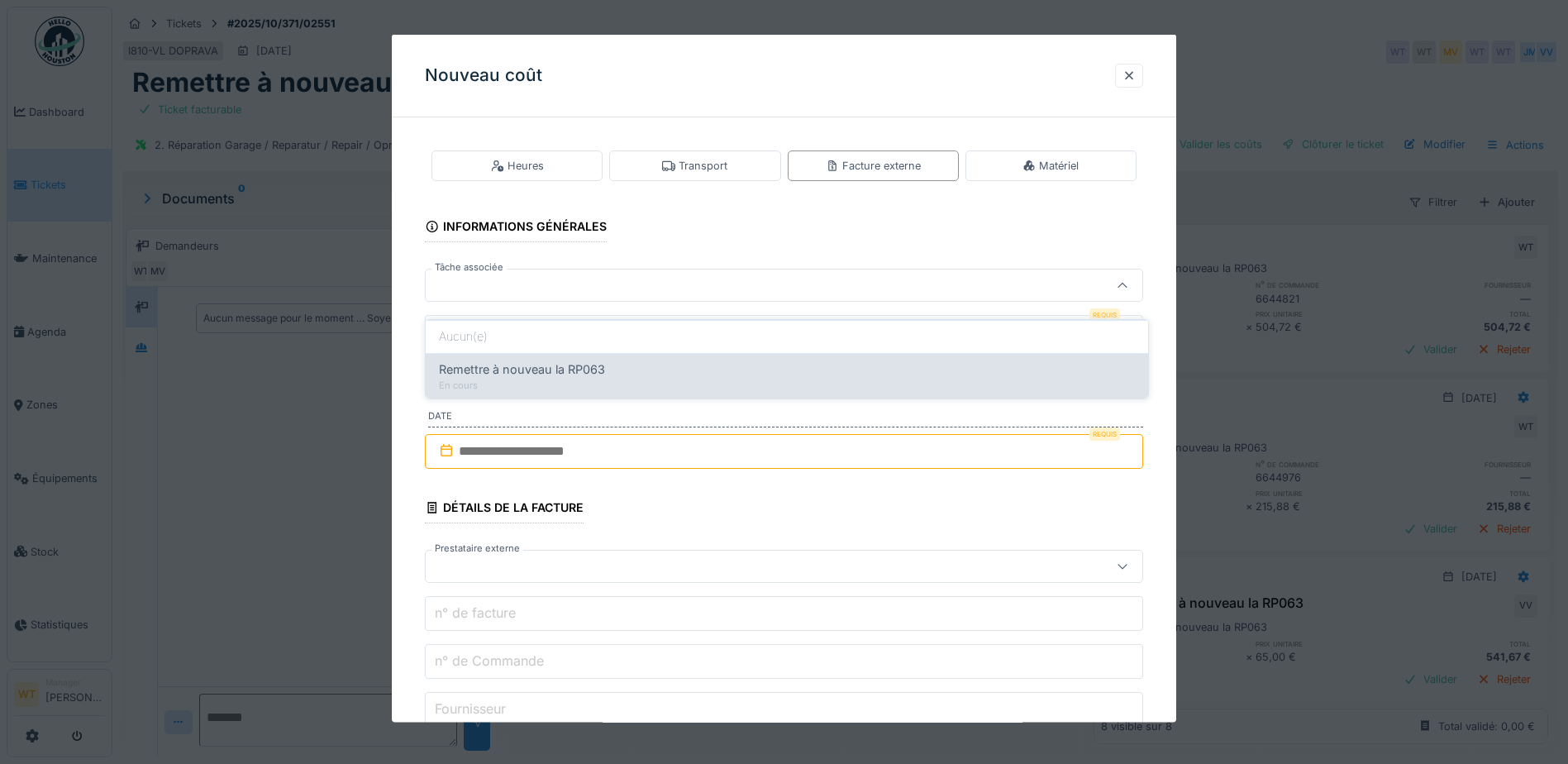
click at [529, 362] on span "Remettre à nouveau la RP063" at bounding box center [521, 369] width 166 height 18
type input "******"
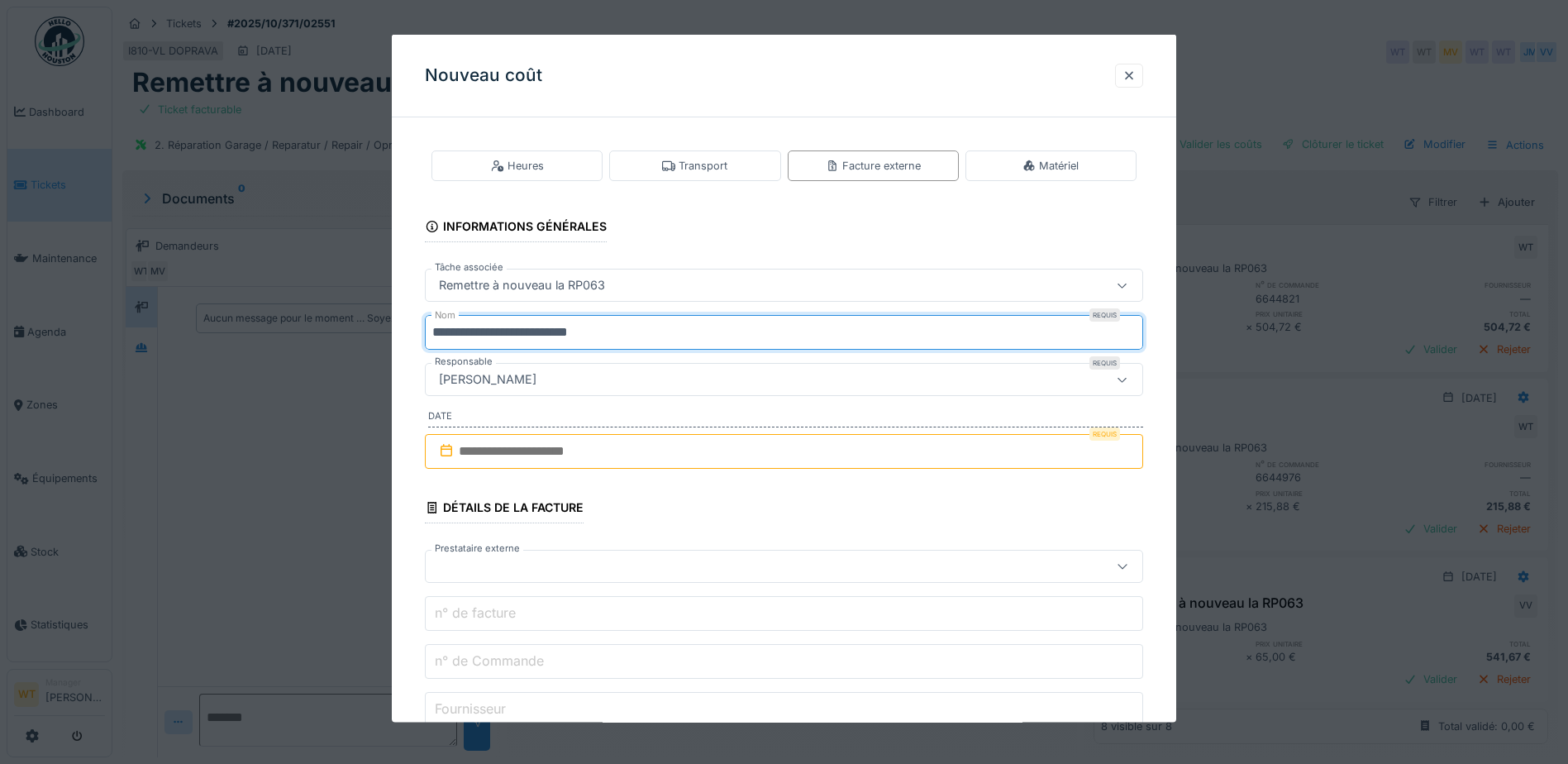
click at [634, 323] on input "**********" at bounding box center [784, 332] width 718 height 35
type input "*"
type input "***"
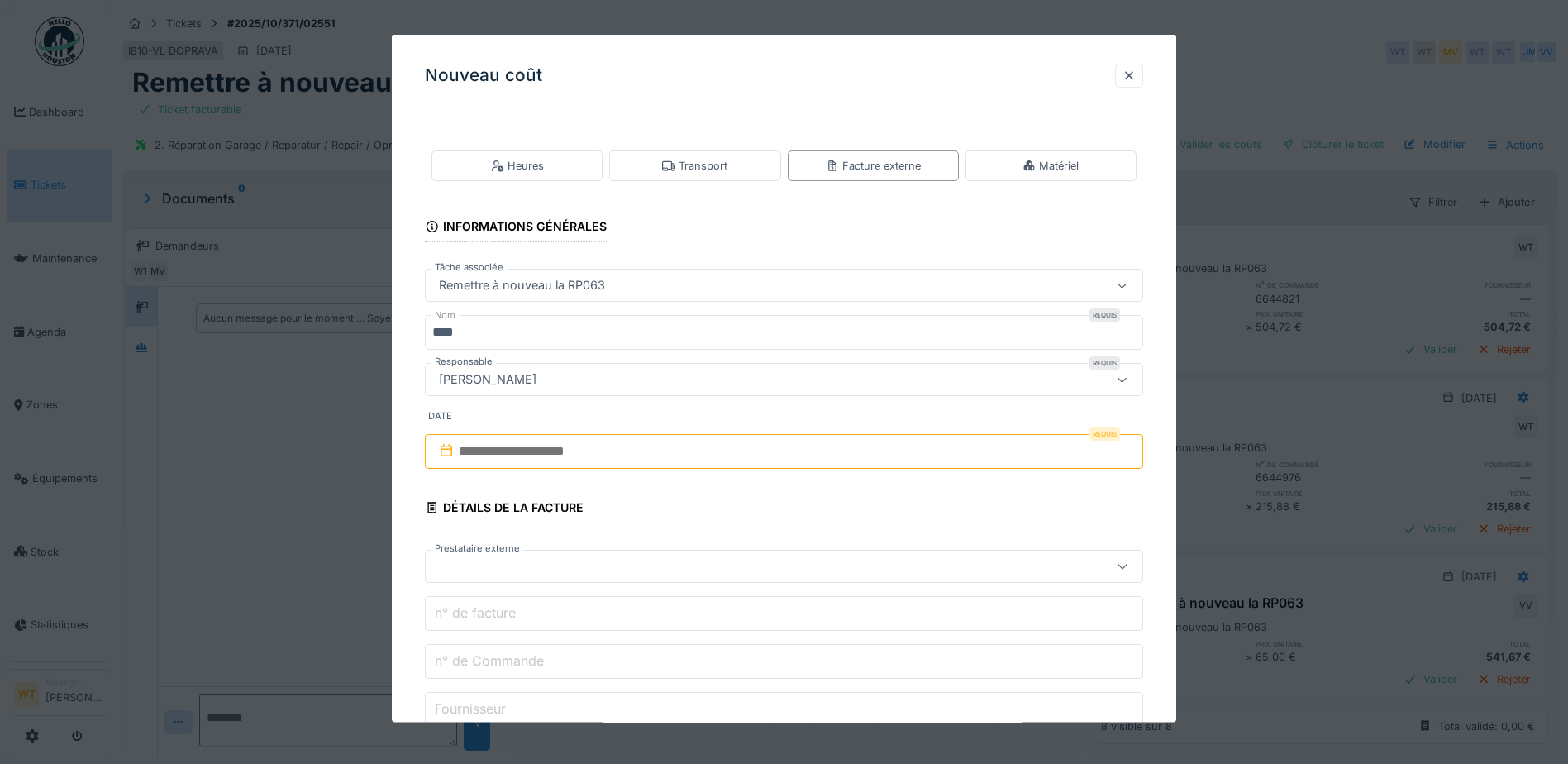
click at [526, 456] on input "text" at bounding box center [784, 451] width 718 height 35
click at [755, 561] on div "1" at bounding box center [759, 559] width 22 height 22
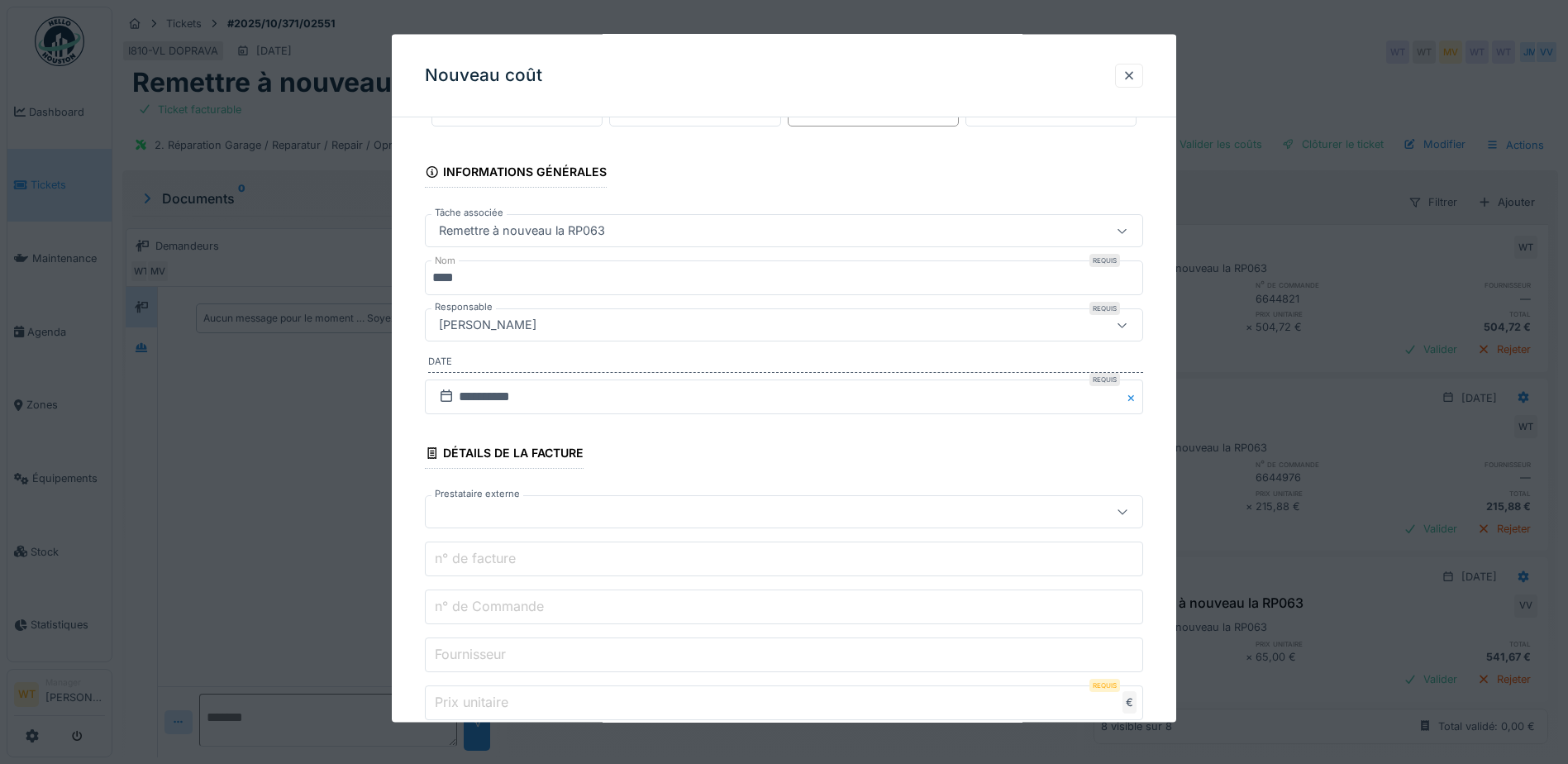
scroll to position [83, 0]
